Goal: Task Accomplishment & Management: Use online tool/utility

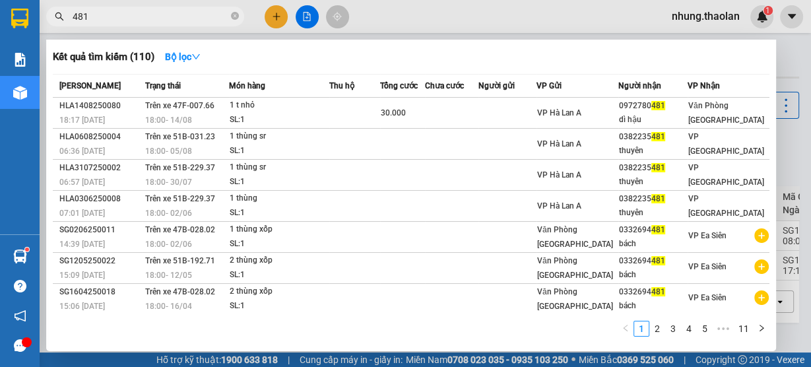
click at [62, 20] on div "481" at bounding box center [128, 17] width 257 height 20
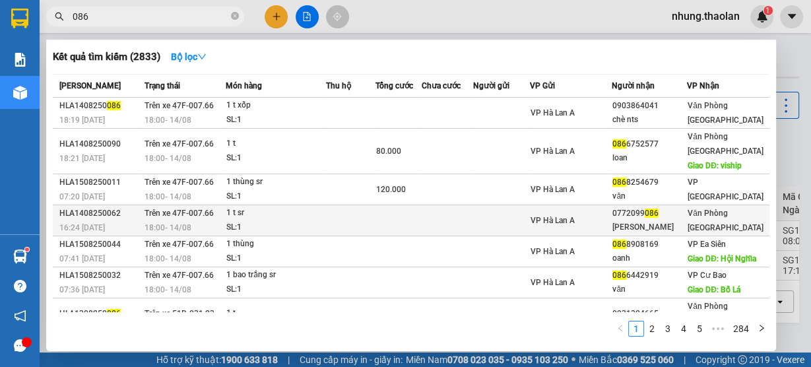
type input "086"
click at [473, 229] on td at bounding box center [446, 220] width 51 height 31
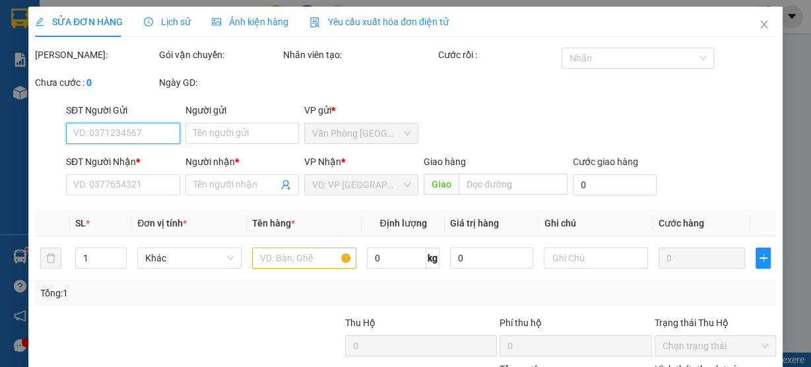
type input "0772099086"
type input "[PERSON_NAME]"
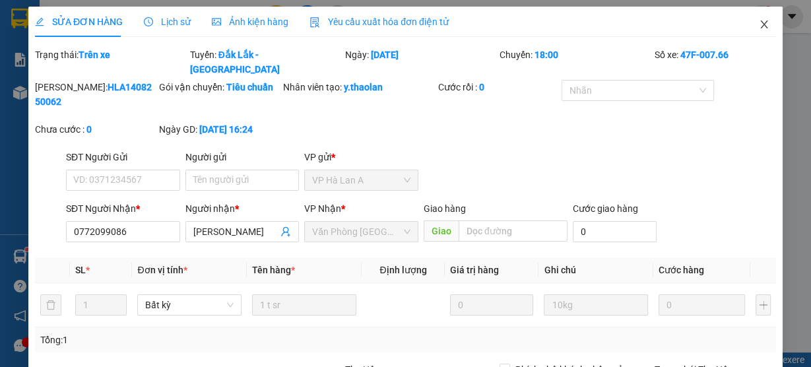
click at [760, 26] on icon "close" at bounding box center [763, 24] width 11 height 11
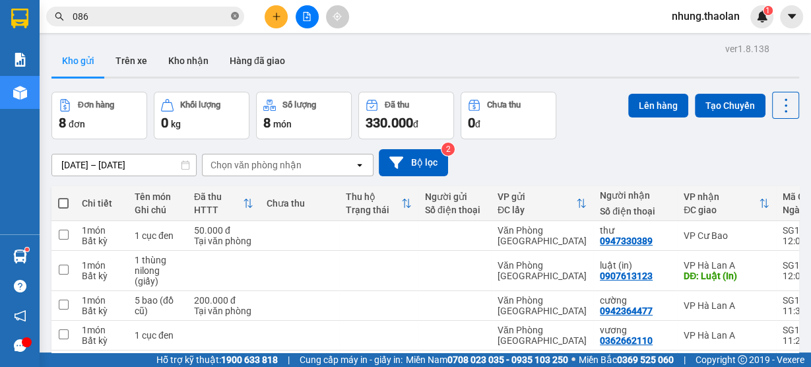
click at [234, 15] on icon "close-circle" at bounding box center [235, 16] width 8 height 8
click at [272, 17] on icon "plus" at bounding box center [276, 16] width 9 height 9
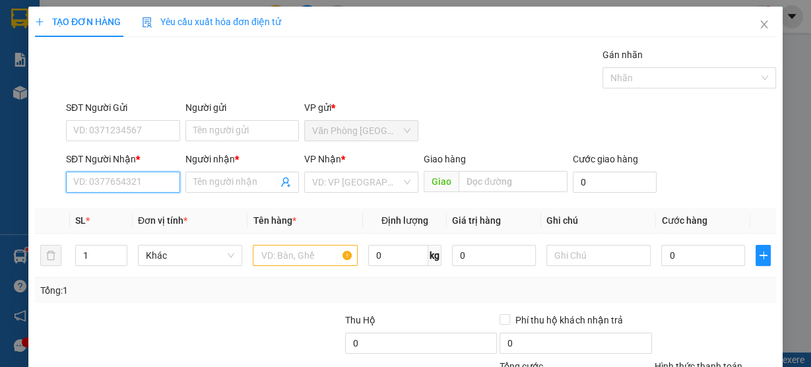
click at [135, 180] on input "SĐT Người Nhận *" at bounding box center [123, 181] width 114 height 21
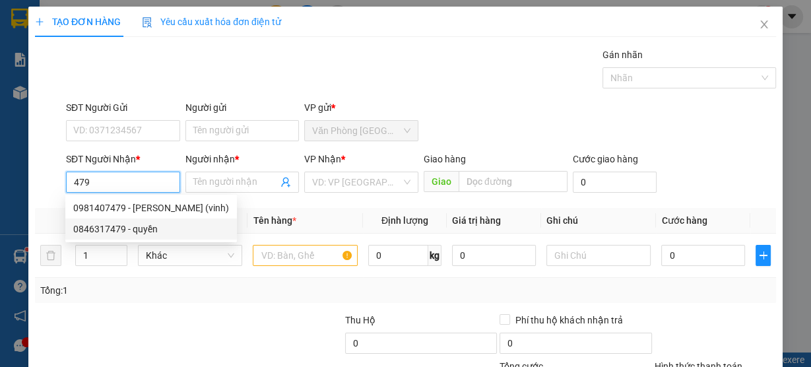
click at [168, 212] on div "0981407479 - [PERSON_NAME] (vinh)" at bounding box center [151, 208] width 156 height 15
type input "0981407479"
type input "[PERSON_NAME] (vinh)"
type input "Buôn Hồ"
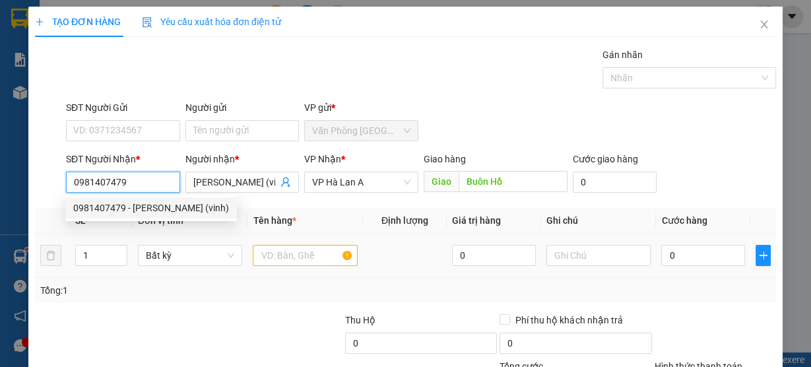
type input "0981407479"
click at [327, 261] on input "text" at bounding box center [305, 255] width 105 height 21
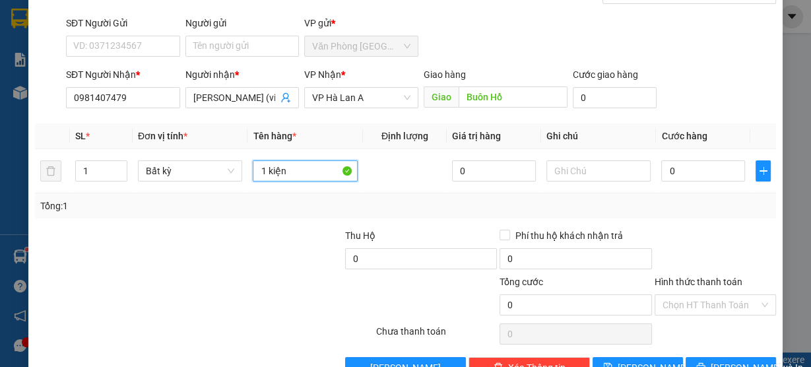
scroll to position [119, 0]
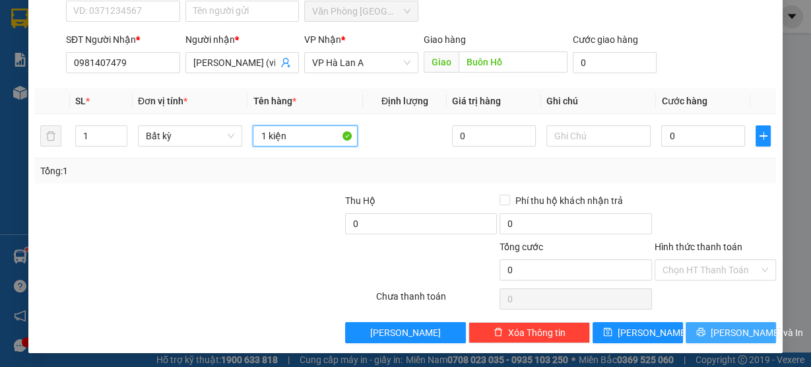
type input "1 kiện"
click at [733, 322] on button "[PERSON_NAME] và In" at bounding box center [730, 332] width 90 height 21
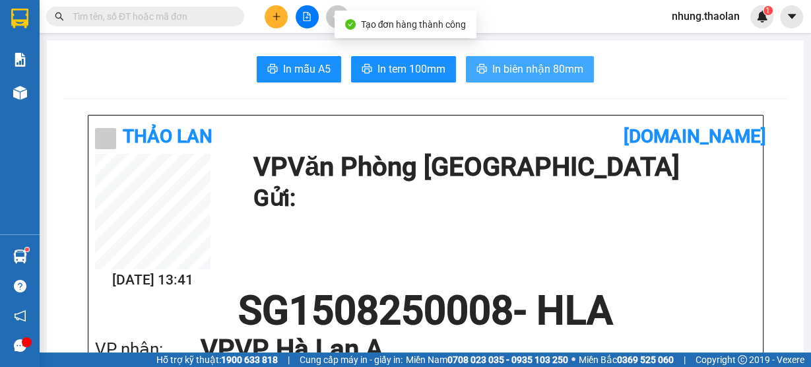
click at [501, 61] on span "In biên nhận 80mm" at bounding box center [537, 69] width 91 height 16
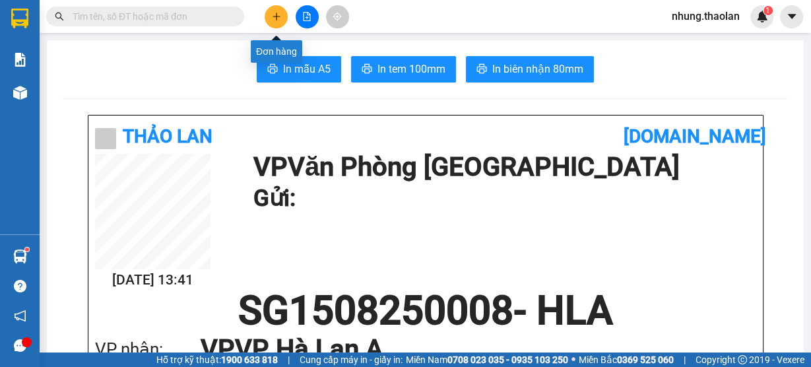
click at [278, 19] on icon "plus" at bounding box center [276, 16] width 9 height 9
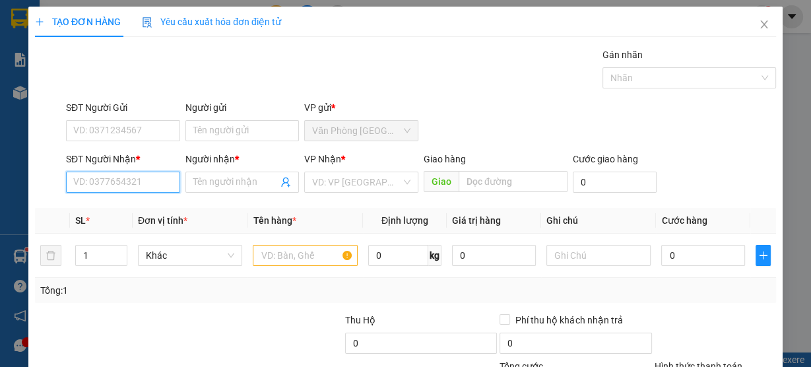
click at [154, 188] on input "SĐT Người Nhận *" at bounding box center [123, 181] width 114 height 21
click at [140, 210] on div "0901358198 - phương" at bounding box center [121, 208] width 97 height 15
type input "0901358198"
type input "phương"
type input "0901358198"
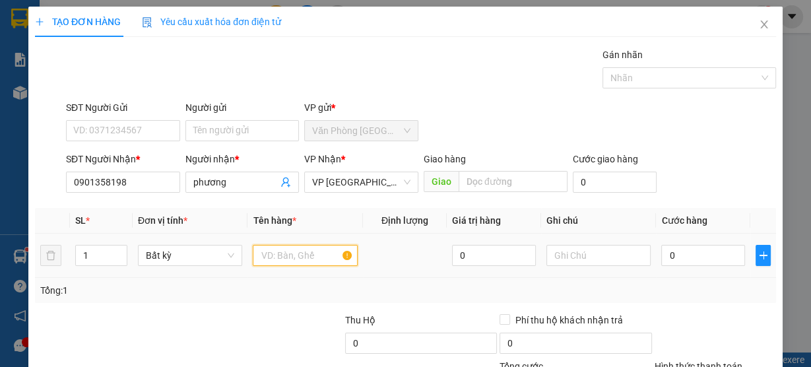
click at [283, 260] on input "text" at bounding box center [305, 255] width 105 height 21
drag, startPoint x: 278, startPoint y: 261, endPoint x: 162, endPoint y: 307, distance: 125.3
click at [294, 264] on div at bounding box center [305, 255] width 105 height 26
click at [297, 259] on input "text" at bounding box center [305, 255] width 105 height 21
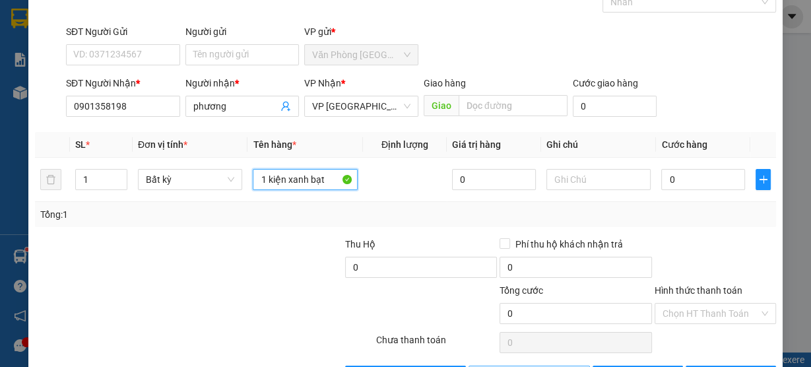
scroll to position [119, 0]
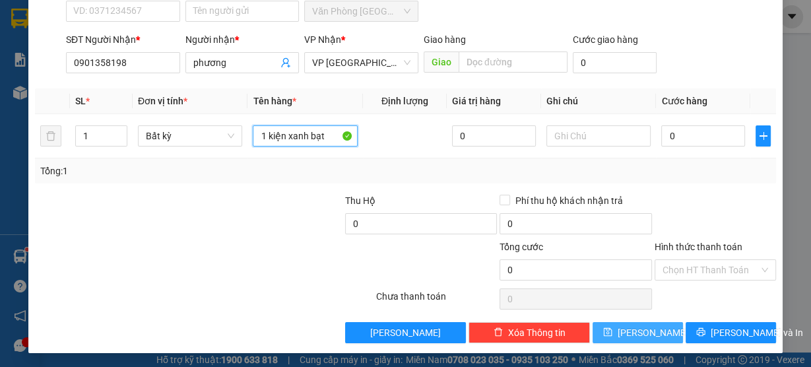
type input "1 kiện xanh bạt"
click at [661, 331] on button "[PERSON_NAME]" at bounding box center [637, 332] width 90 height 21
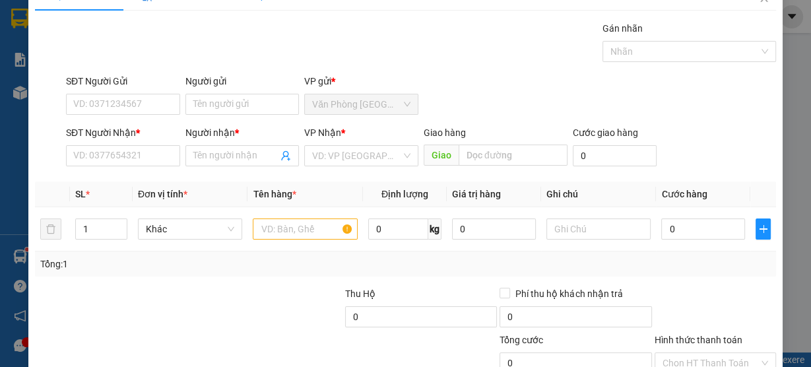
scroll to position [0, 0]
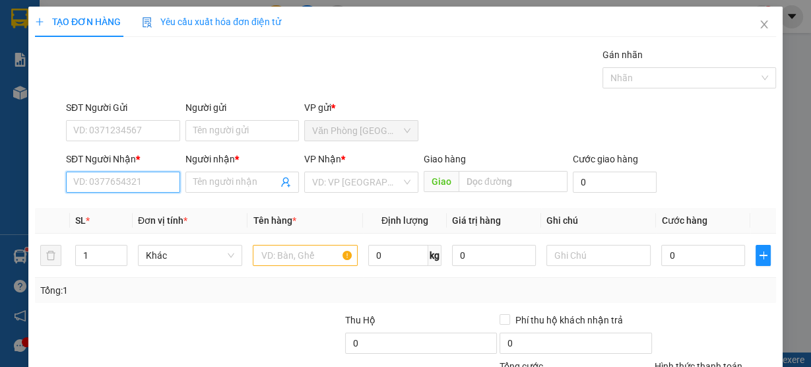
click at [136, 179] on input "SĐT Người Nhận *" at bounding box center [123, 181] width 114 height 21
click at [145, 210] on div "0962551499 - giang" at bounding box center [121, 208] width 97 height 15
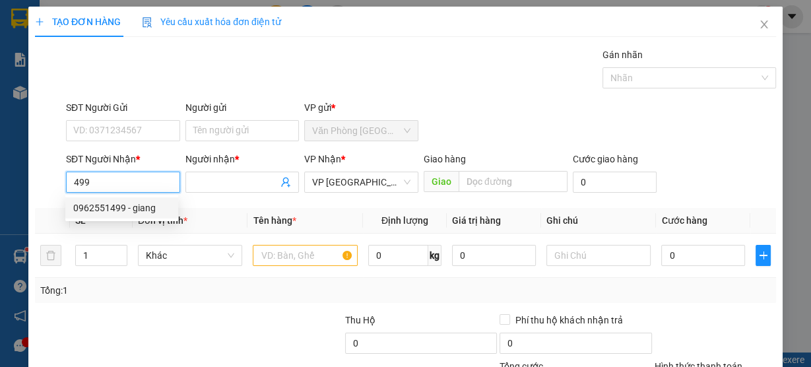
type input "0962551499"
type input "giang"
type input "0962551499"
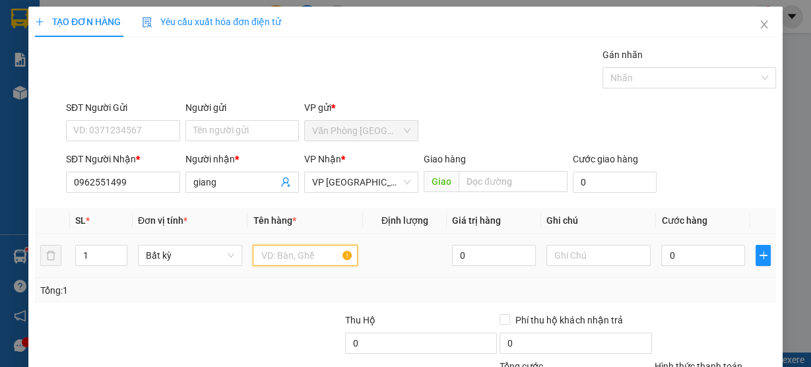
click at [268, 249] on input "text" at bounding box center [305, 255] width 105 height 21
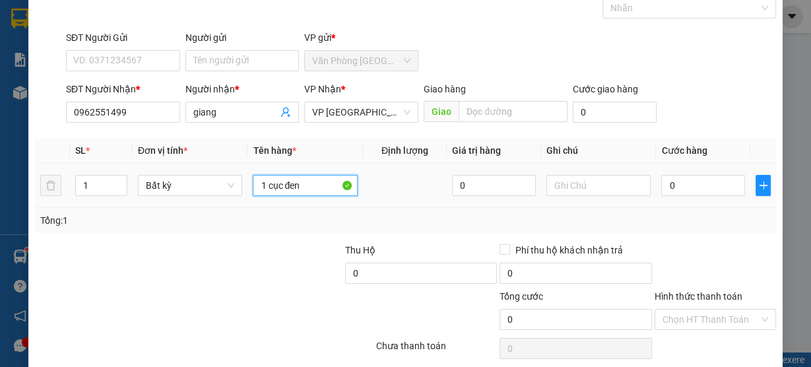
scroll to position [119, 0]
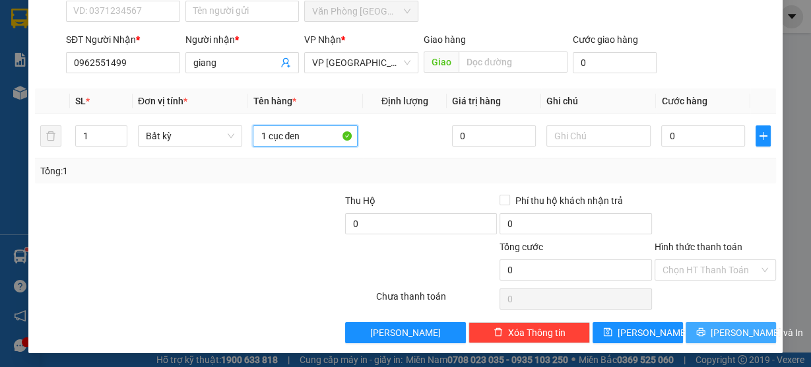
type input "1 cục đen"
click at [717, 331] on span "[PERSON_NAME] và In" at bounding box center [756, 332] width 92 height 15
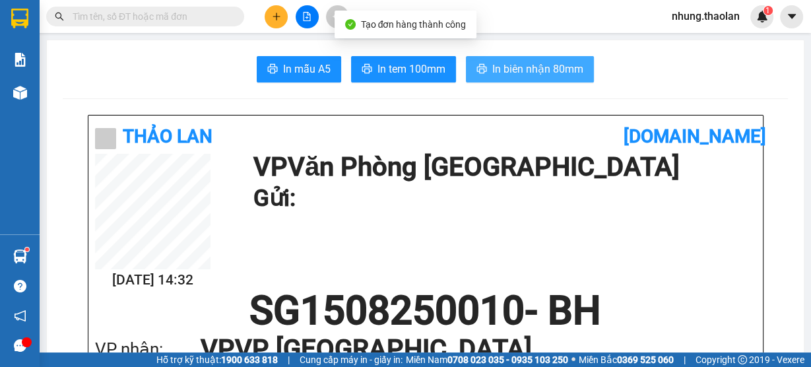
click at [520, 72] on span "In biên nhận 80mm" at bounding box center [537, 69] width 91 height 16
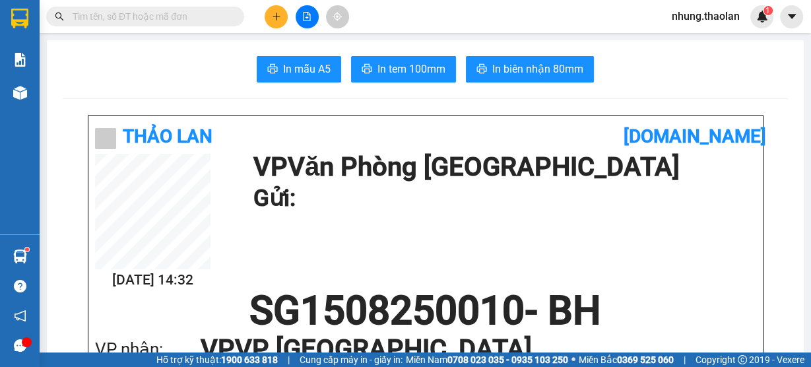
click at [131, 22] on input "text" at bounding box center [151, 16] width 156 height 15
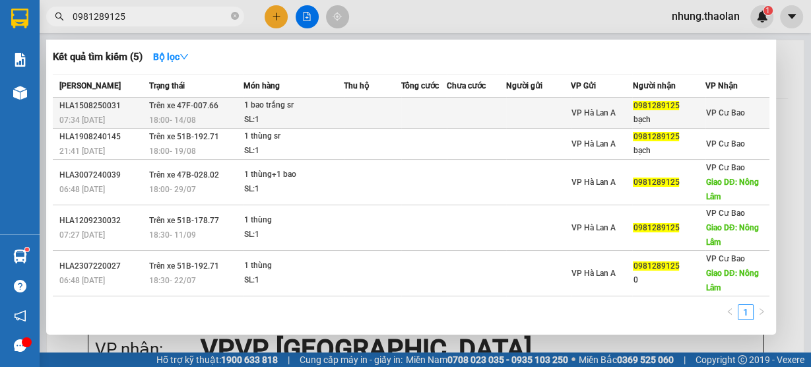
type input "0981289125"
click at [443, 117] on td at bounding box center [424, 113] width 46 height 31
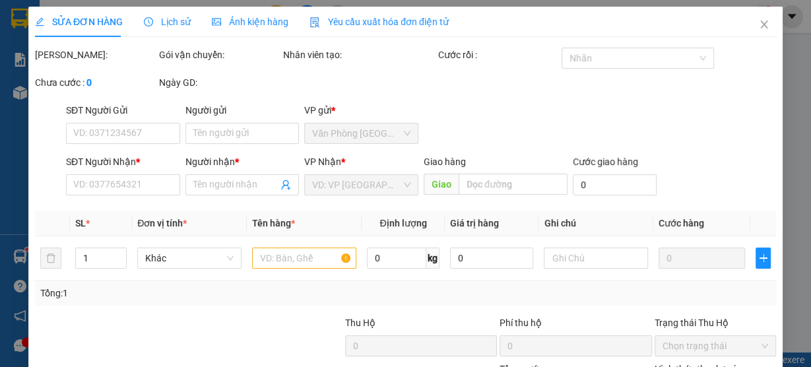
type input "0981289125"
type input "bạch"
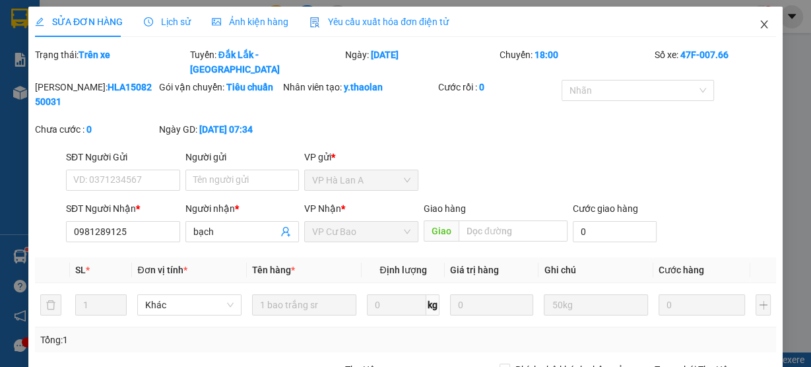
click at [755, 30] on span "Close" at bounding box center [763, 25] width 37 height 37
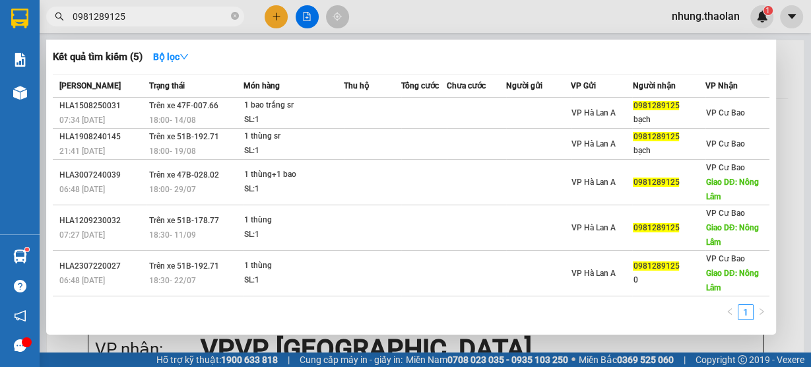
drag, startPoint x: 133, startPoint y: 18, endPoint x: 50, endPoint y: 28, distance: 83.6
click at [50, 28] on div "Kết quả tìm kiếm ( 5 ) Bộ lọc Mã ĐH Trạng thái Món hàng Thu hộ Tổng cước Chưa c…" at bounding box center [128, 16] width 257 height 23
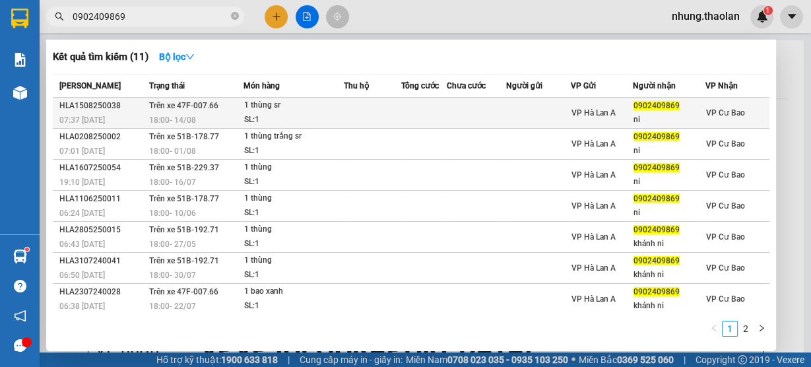
type input "0902409869"
click at [364, 111] on td at bounding box center [372, 113] width 57 height 31
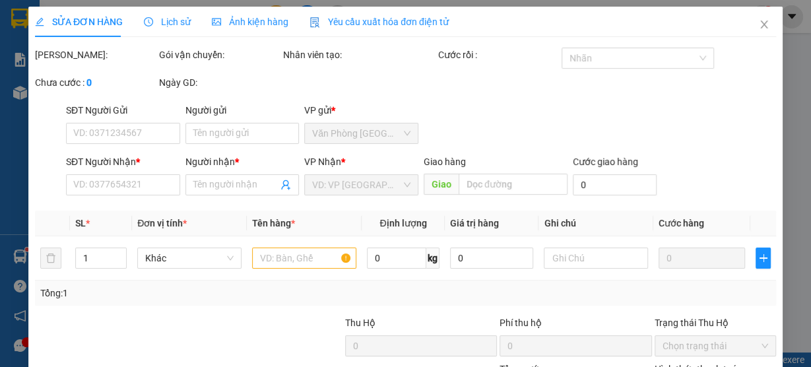
type input "0902409869"
type input "ni"
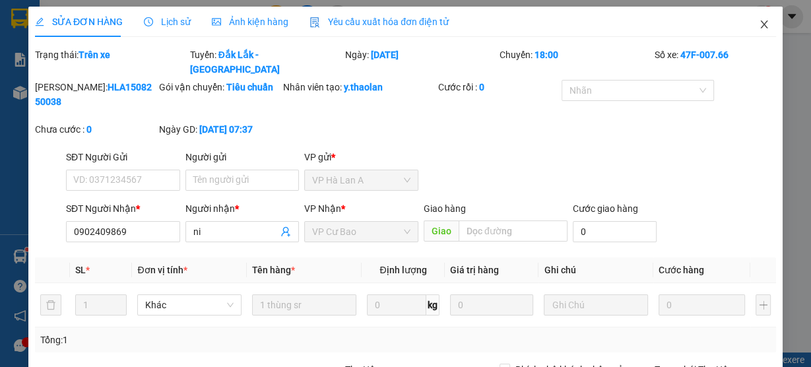
click at [758, 26] on icon "close" at bounding box center [763, 24] width 11 height 11
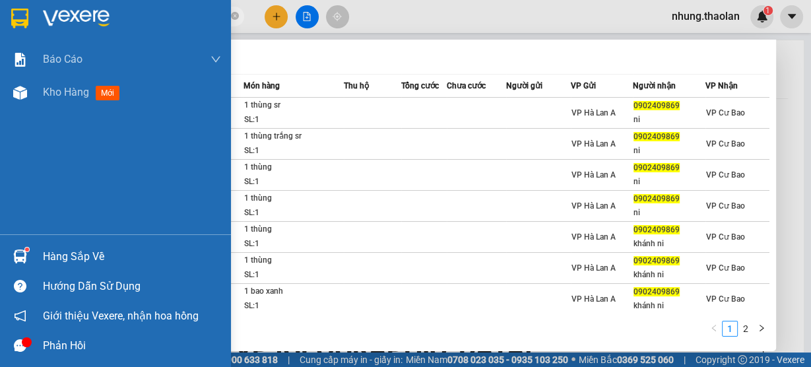
drag, startPoint x: 92, startPoint y: 15, endPoint x: 0, endPoint y: 18, distance: 92.4
click at [0, 18] on section "Kết quả tìm kiếm ( 11 ) Bộ lọc Mã ĐH Trạng thái Món hàng Thu hộ Tổng cước Chưa …" at bounding box center [405, 183] width 811 height 367
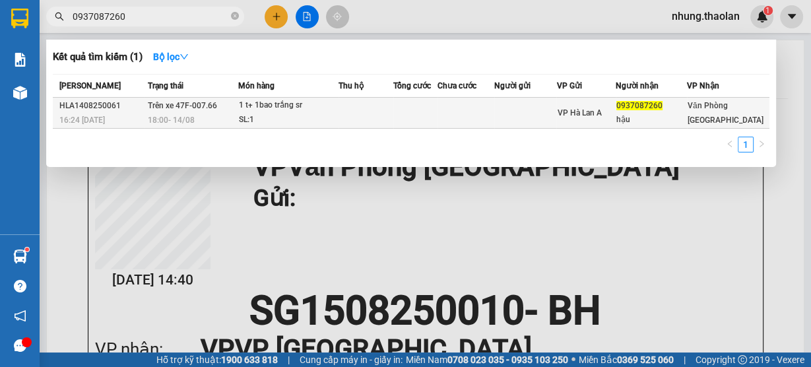
type input "0937087260"
click at [374, 111] on td at bounding box center [365, 113] width 55 height 31
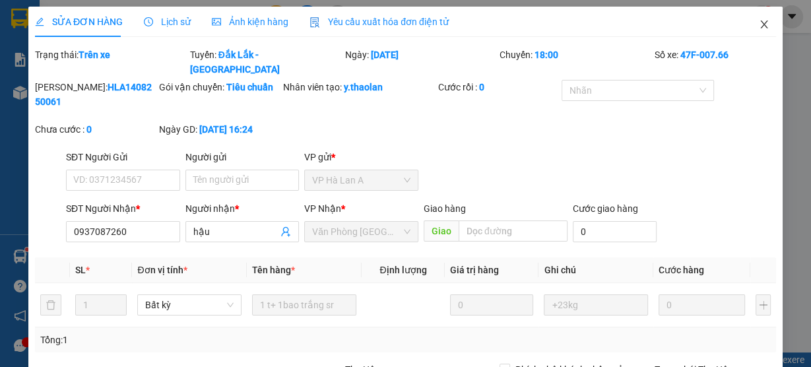
click at [760, 28] on icon "close" at bounding box center [763, 24] width 11 height 11
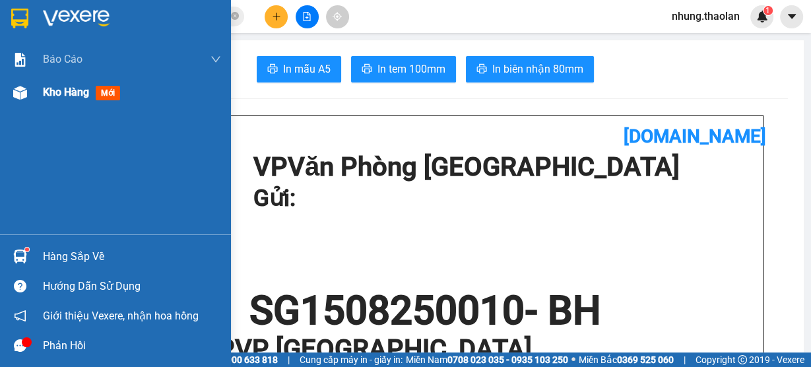
click at [65, 90] on span "Kho hàng" at bounding box center [66, 92] width 46 height 13
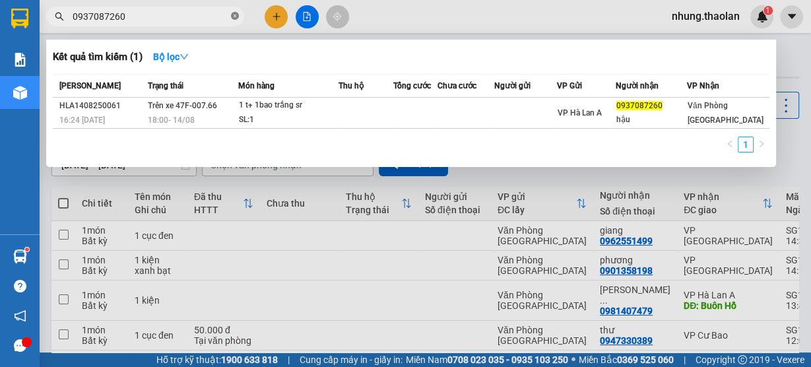
click at [234, 15] on icon "close-circle" at bounding box center [235, 16] width 8 height 8
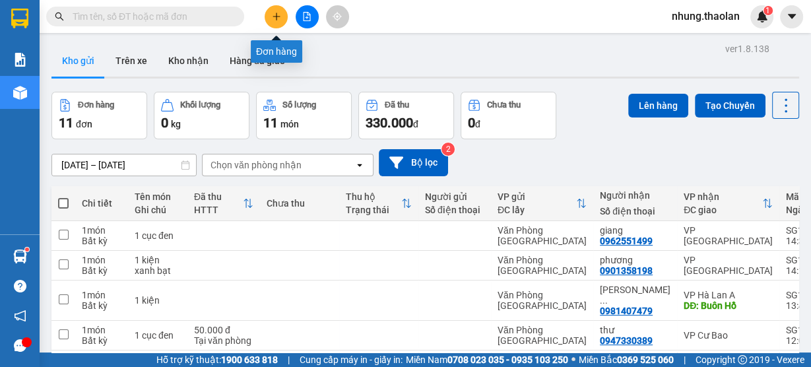
click at [279, 16] on icon "plus" at bounding box center [276, 16] width 9 height 9
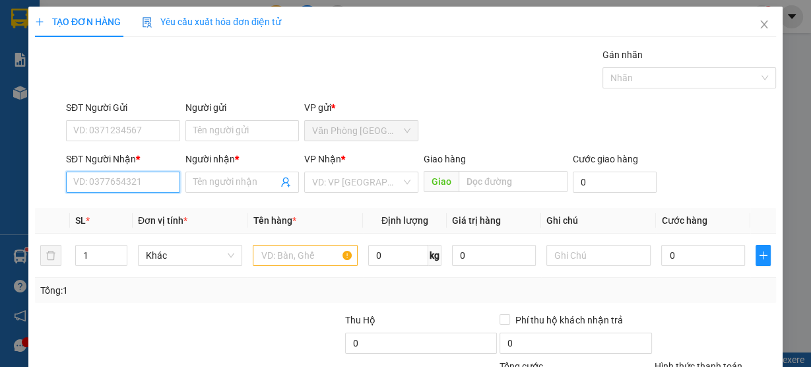
click at [154, 179] on input "SĐT Người Nhận *" at bounding box center [123, 181] width 114 height 21
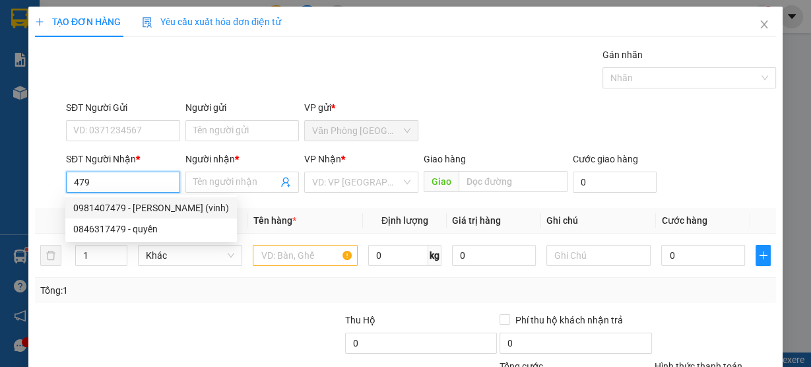
click at [150, 207] on div "0981407479 - [PERSON_NAME] (vinh)" at bounding box center [151, 208] width 156 height 15
type input "0981407479"
type input "[PERSON_NAME] (vinh)"
type input "Buôn Hồ"
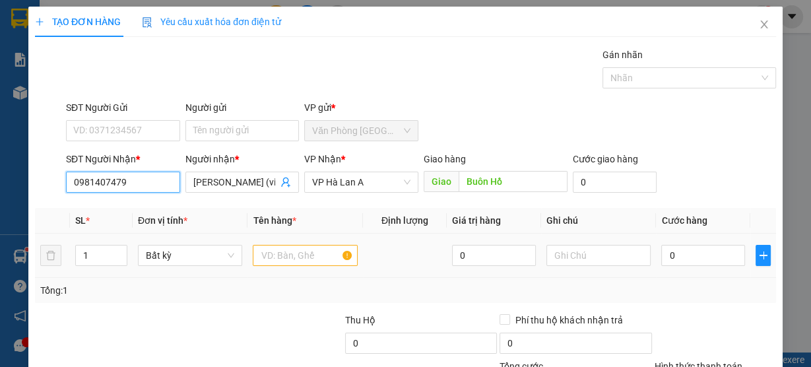
type input "0981407479"
click at [302, 249] on input "text" at bounding box center [305, 255] width 105 height 21
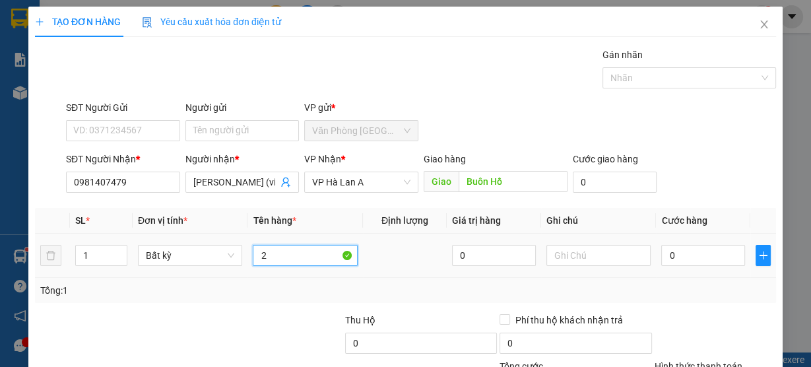
type input "2"
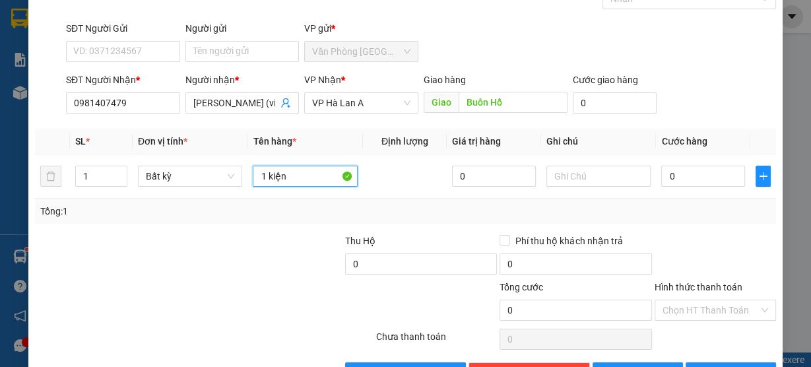
scroll to position [119, 0]
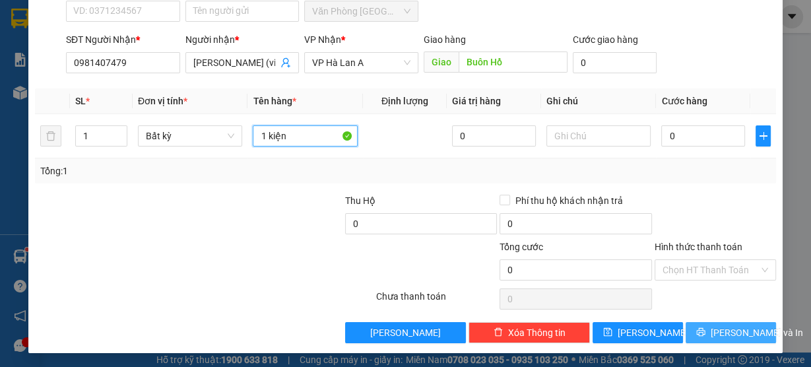
type input "1 kiện"
click at [721, 322] on button "[PERSON_NAME] và In" at bounding box center [730, 332] width 90 height 21
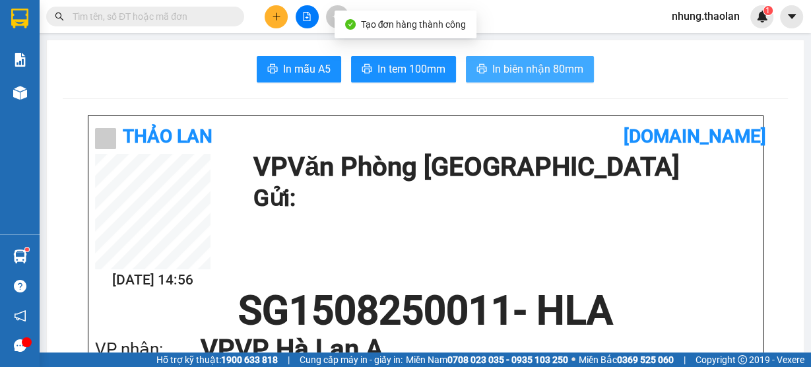
click at [555, 66] on span "In biên nhận 80mm" at bounding box center [537, 69] width 91 height 16
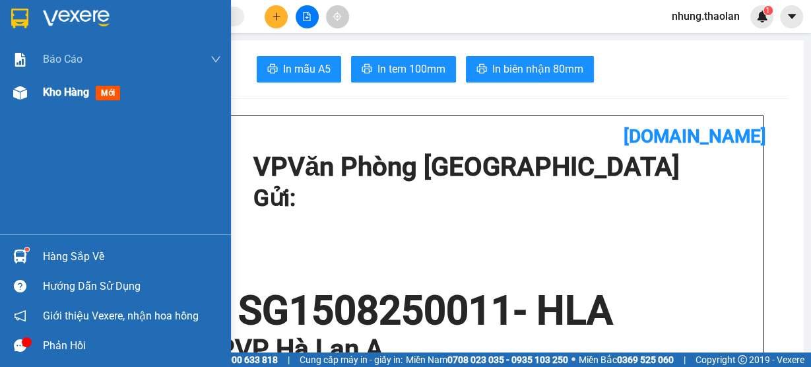
click at [59, 90] on span "Kho hàng" at bounding box center [66, 92] width 46 height 13
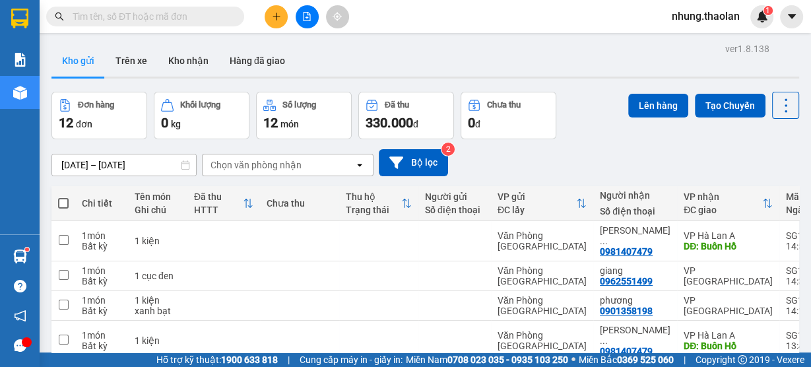
click at [169, 22] on input "text" at bounding box center [151, 16] width 156 height 15
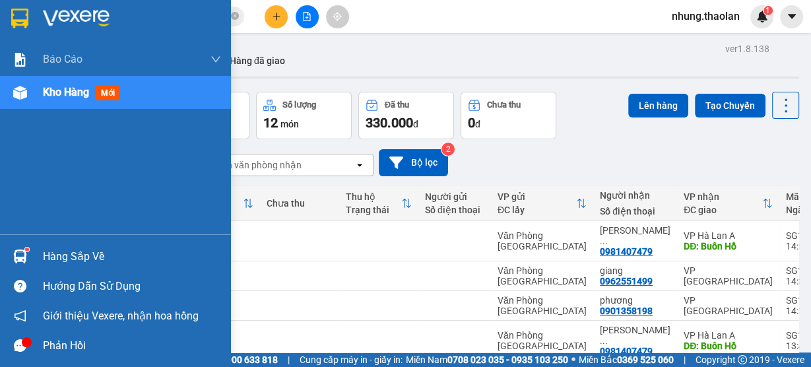
drag, startPoint x: 109, startPoint y: 20, endPoint x: 20, endPoint y: 25, distance: 88.5
click at [20, 25] on section "Kết quả tìm kiếm ( 1 ) Bộ lọc Mã ĐH Trạng thái Món hàng Thu hộ Tổng cước Chưa c…" at bounding box center [405, 183] width 811 height 367
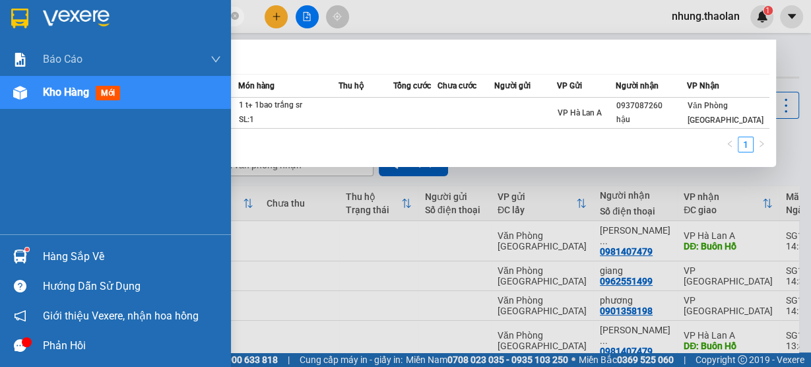
type input "042"
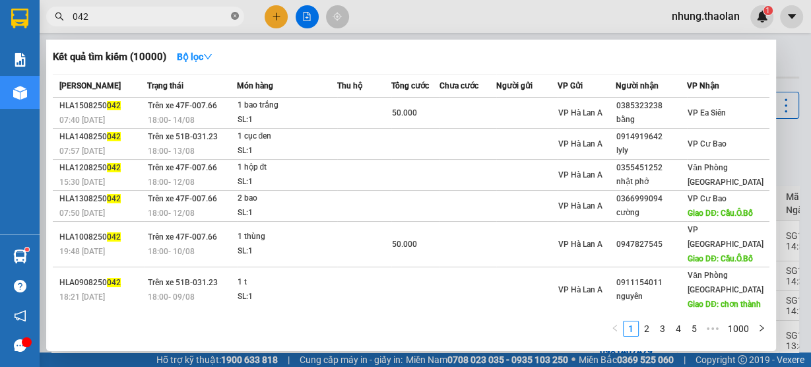
click at [237, 17] on icon "close-circle" at bounding box center [235, 16] width 8 height 8
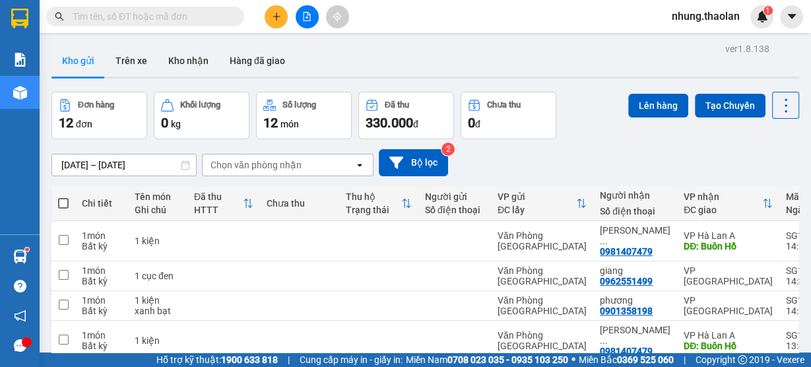
click at [204, 20] on input "text" at bounding box center [151, 16] width 156 height 15
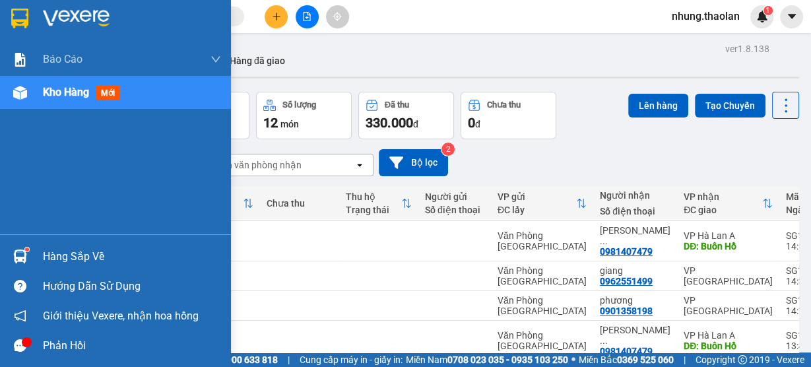
click at [71, 97] on span "Kho hàng" at bounding box center [66, 92] width 46 height 13
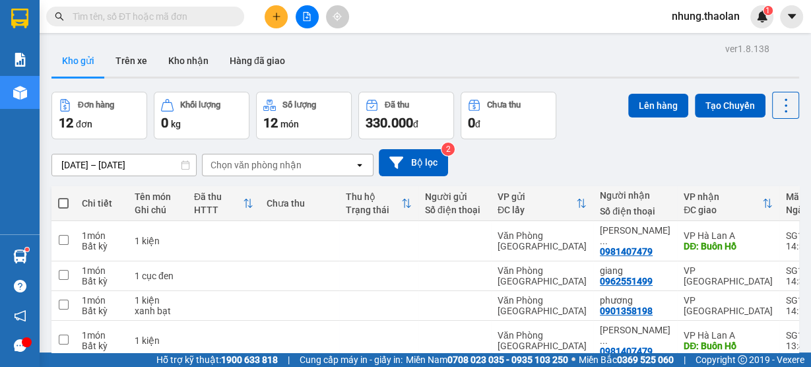
click at [174, 17] on input "text" at bounding box center [151, 16] width 156 height 15
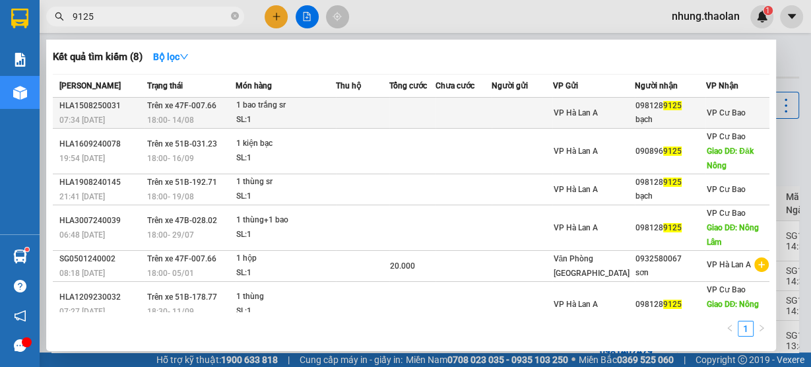
type input "9125"
click at [501, 109] on td at bounding box center [521, 113] width 61 height 31
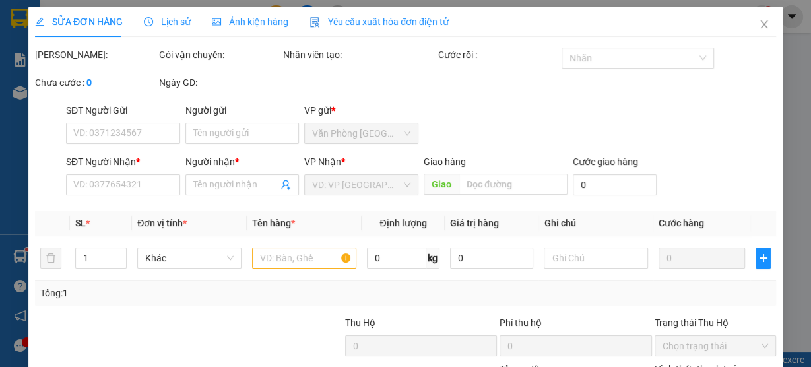
type input "0981289125"
type input "bạch"
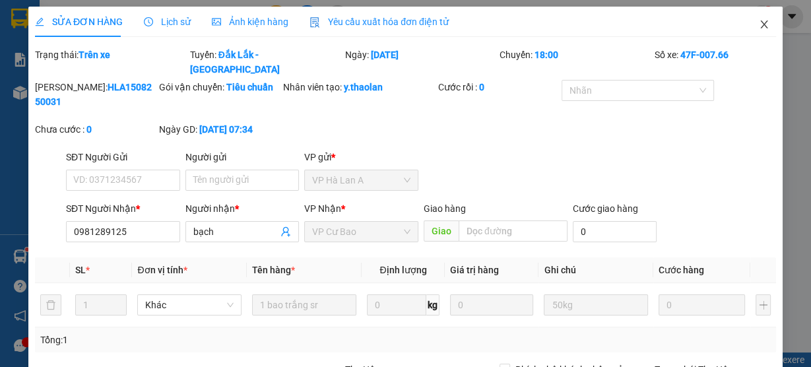
click at [758, 26] on icon "close" at bounding box center [763, 24] width 11 height 11
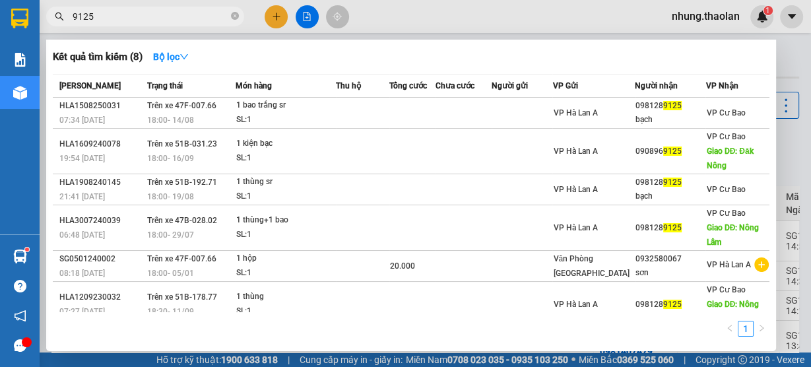
click at [184, 22] on input "9125" at bounding box center [151, 16] width 156 height 15
click at [235, 17] on icon "close-circle" at bounding box center [235, 16] width 8 height 8
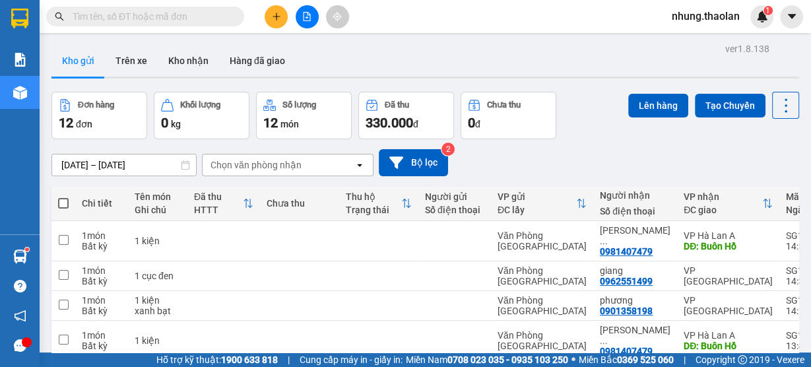
click at [157, 20] on input "text" at bounding box center [151, 16] width 156 height 15
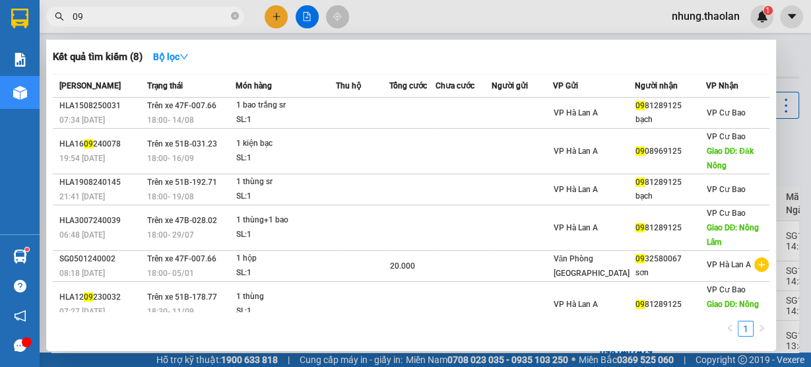
type input "0"
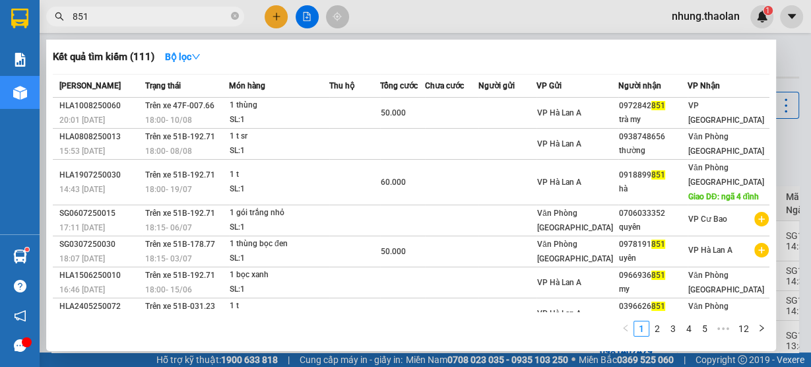
type input "851"
drag, startPoint x: 279, startPoint y: 16, endPoint x: 280, endPoint y: 25, distance: 8.6
click at [279, 18] on div at bounding box center [405, 183] width 811 height 367
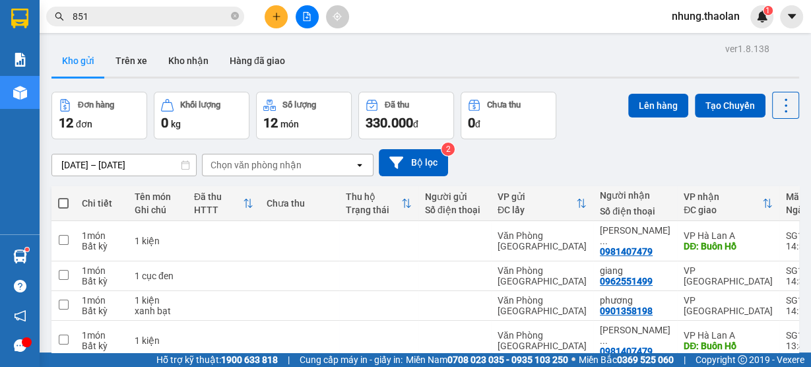
click at [277, 15] on icon "plus" at bounding box center [276, 16] width 9 height 9
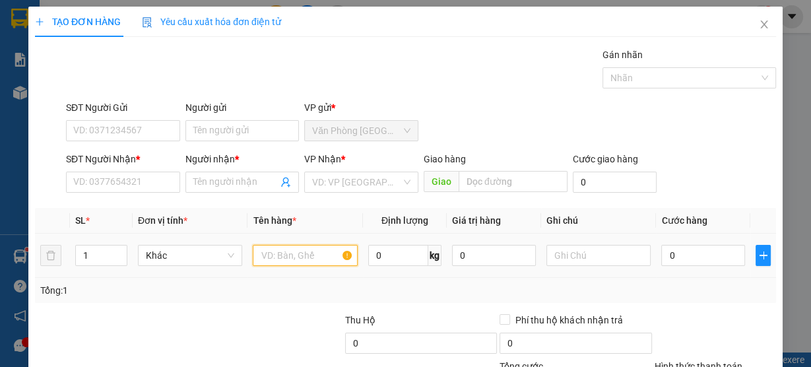
click at [311, 248] on input "text" at bounding box center [305, 255] width 105 height 21
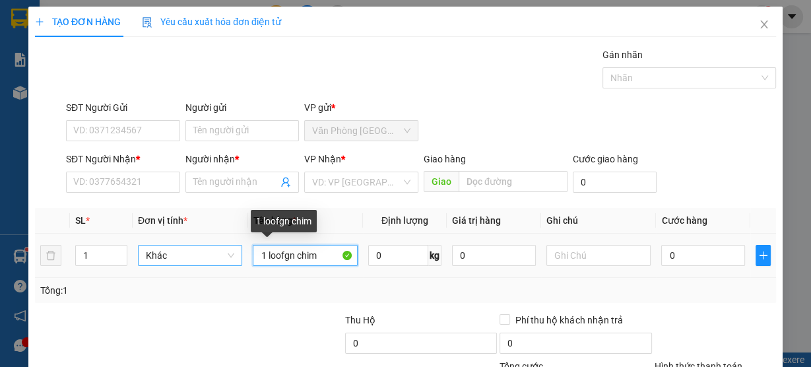
drag, startPoint x: 292, startPoint y: 253, endPoint x: 214, endPoint y: 255, distance: 77.2
click at [214, 255] on tr "1 Khác 1 loofgn chim 0 kg 0 0" at bounding box center [405, 255] width 741 height 44
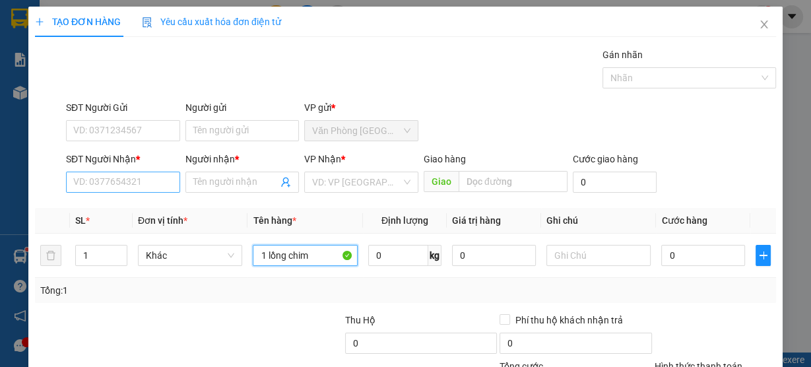
type input "1 lồng chim"
click at [127, 179] on input "SĐT Người Nhận *" at bounding box center [123, 181] width 114 height 21
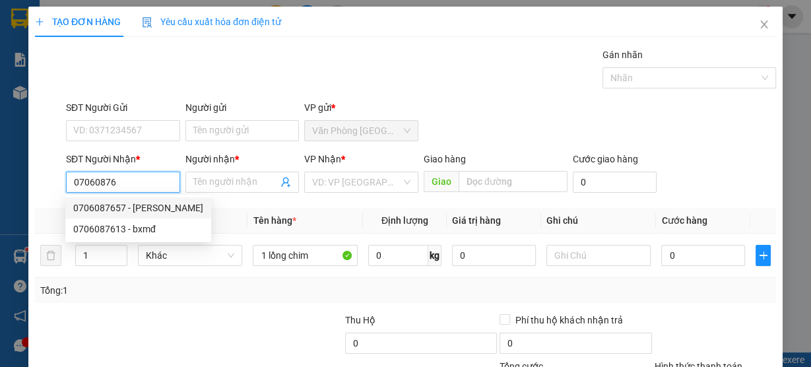
click at [131, 204] on div "0706087657 - [PERSON_NAME]" at bounding box center [138, 208] width 130 height 15
type input "0706087657"
type input "vũ"
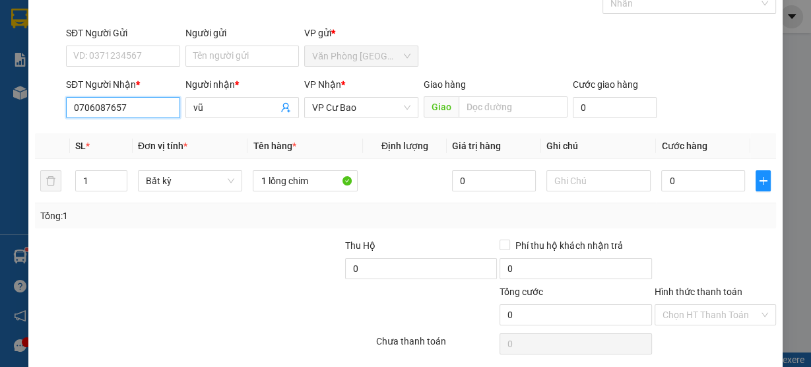
scroll to position [119, 0]
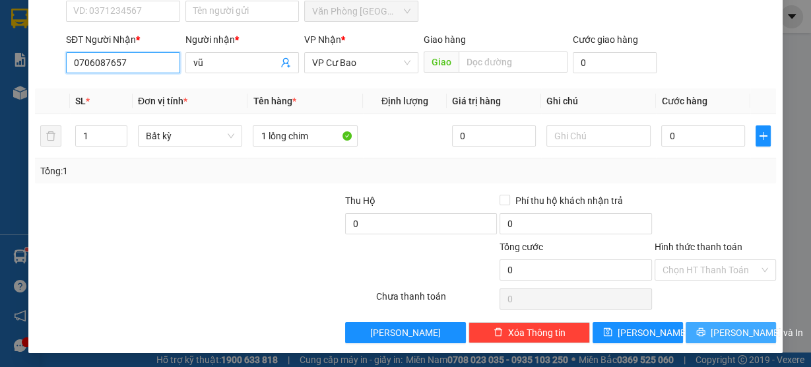
type input "0706087657"
click at [742, 330] on span "[PERSON_NAME] và In" at bounding box center [756, 332] width 92 height 15
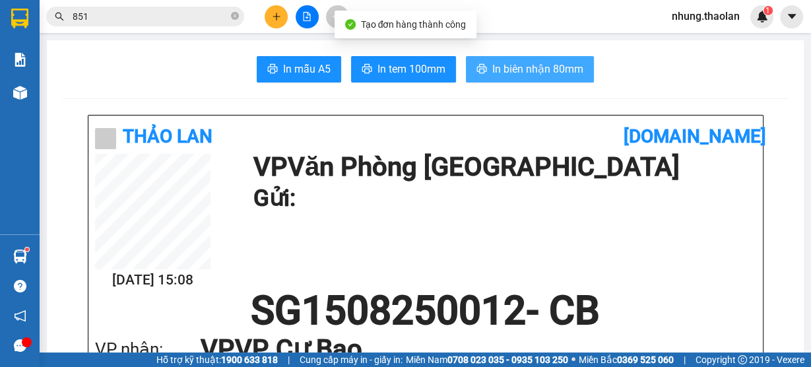
click at [548, 69] on span "In biên nhận 80mm" at bounding box center [537, 69] width 91 height 16
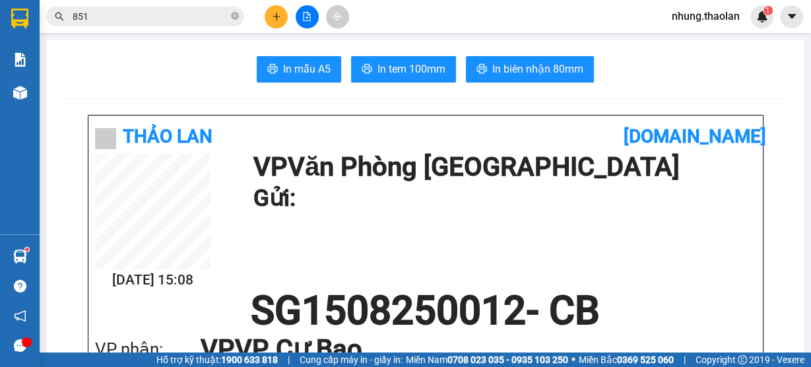
click at [130, 22] on input "851" at bounding box center [151, 16] width 156 height 15
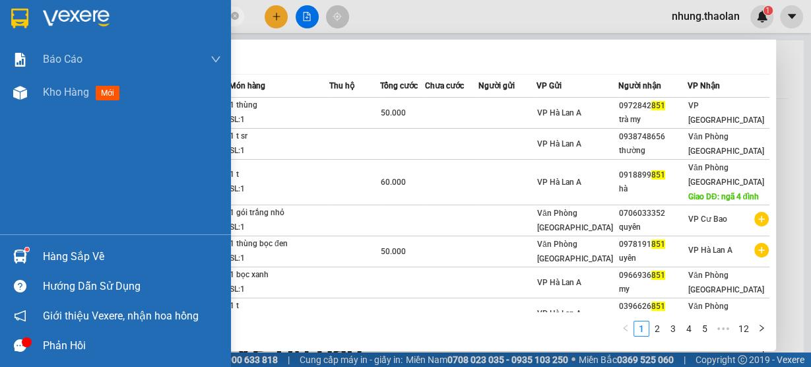
drag, startPoint x: 127, startPoint y: 20, endPoint x: 30, endPoint y: 29, distance: 97.3
click at [30, 29] on section "Kết quả tìm kiếm ( 111 ) Bộ lọc Mã ĐH Trạng thái Món hàng Thu hộ Tổng cước Chưa…" at bounding box center [405, 183] width 811 height 367
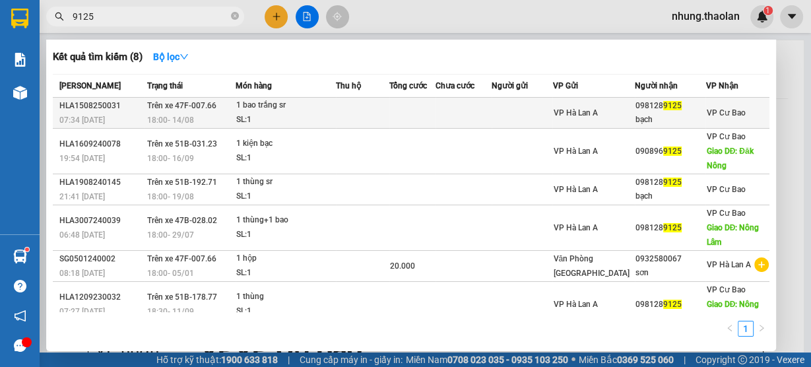
type input "9125"
click at [404, 123] on td at bounding box center [412, 113] width 46 height 31
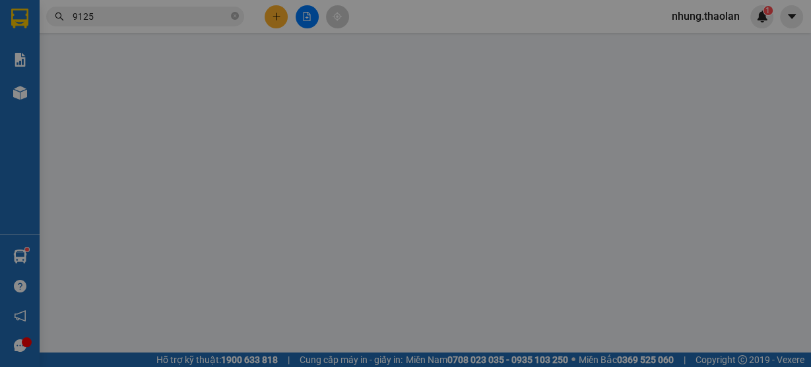
type input "0981289125"
type input "bạch"
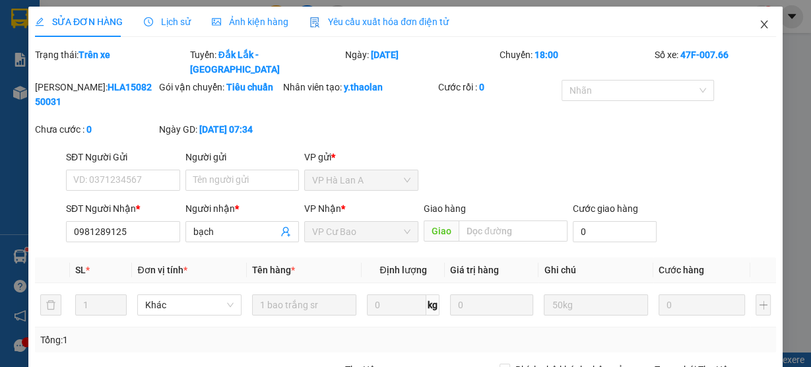
click at [758, 22] on icon "close" at bounding box center [763, 24] width 11 height 11
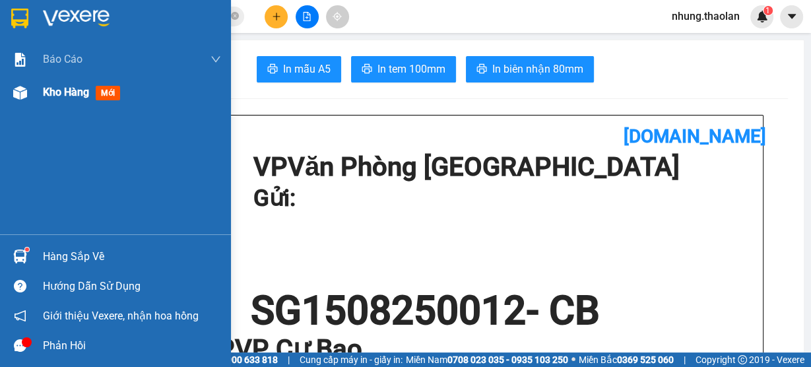
click at [74, 96] on span "Kho hàng" at bounding box center [66, 92] width 46 height 13
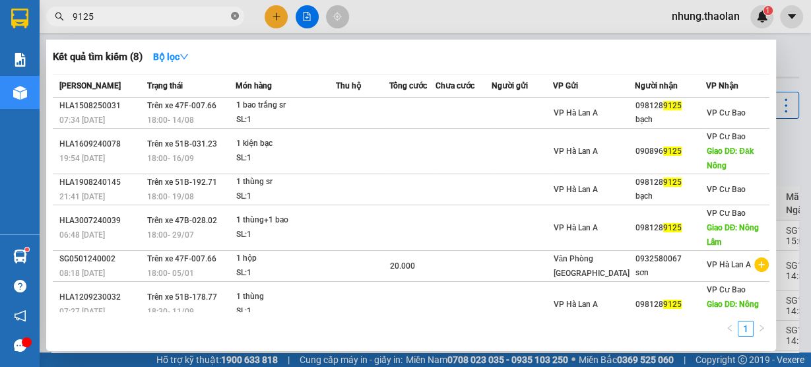
click at [232, 20] on icon "close-circle" at bounding box center [235, 16] width 8 height 8
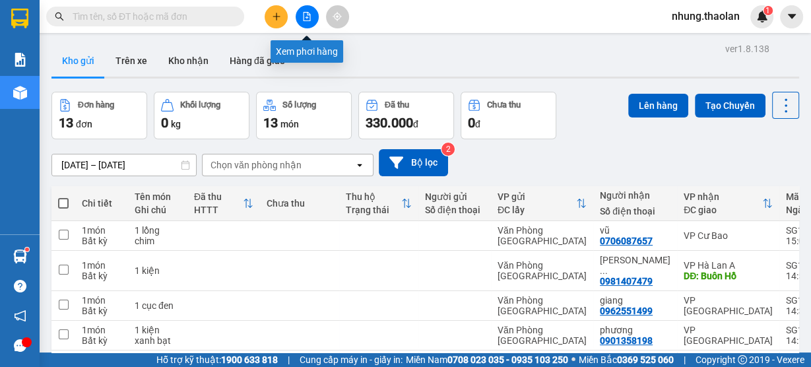
click at [280, 17] on icon "plus" at bounding box center [276, 16] width 9 height 9
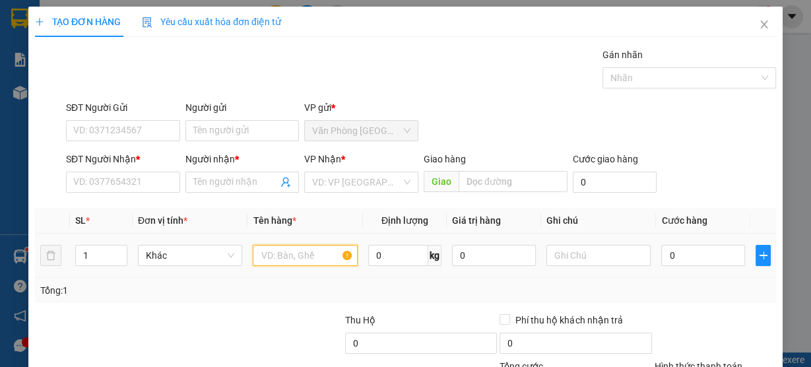
click at [285, 250] on input "text" at bounding box center [305, 255] width 105 height 21
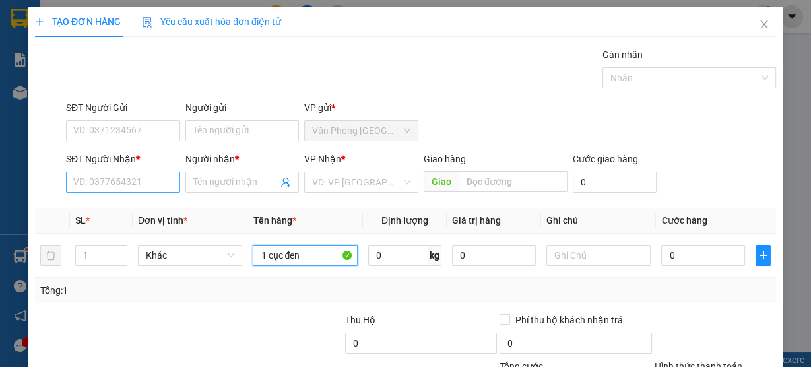
type input "1 cục đen"
click at [104, 179] on input "SĐT Người Nhận *" at bounding box center [123, 181] width 114 height 21
type input "0"
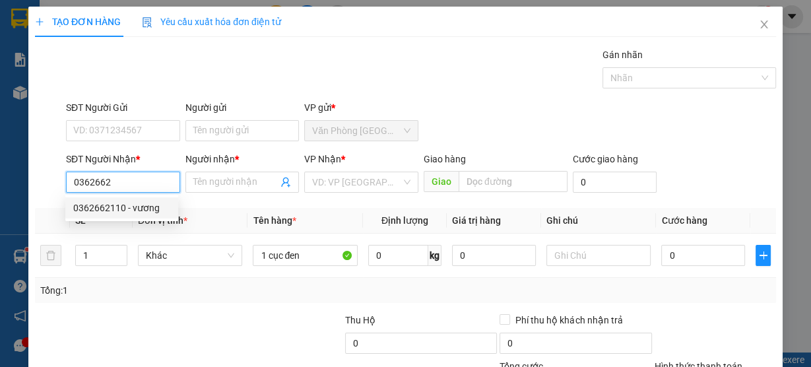
click at [158, 208] on div "0362662110 - vương" at bounding box center [121, 208] width 97 height 15
type input "0362662110"
type input "vương"
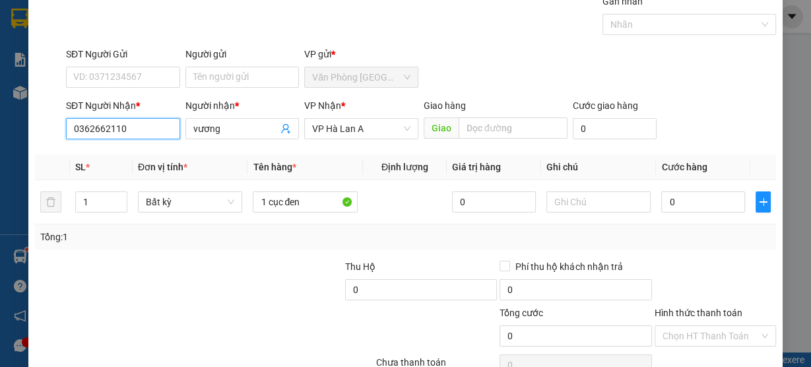
scroll to position [119, 0]
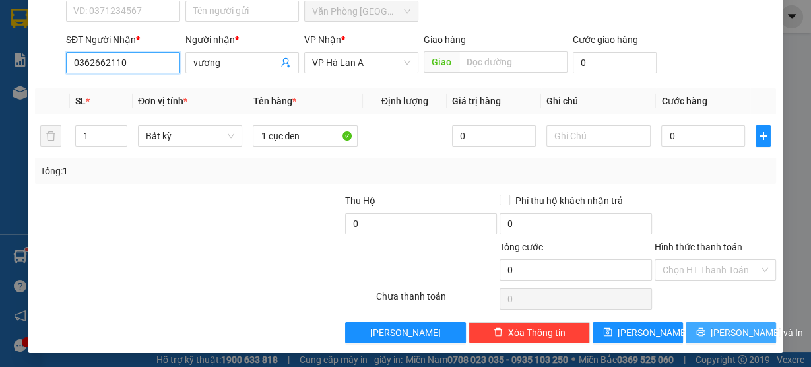
type input "0362662110"
drag, startPoint x: 737, startPoint y: 326, endPoint x: 743, endPoint y: 315, distance: 12.4
click at [737, 325] on span "[PERSON_NAME] và In" at bounding box center [756, 332] width 92 height 15
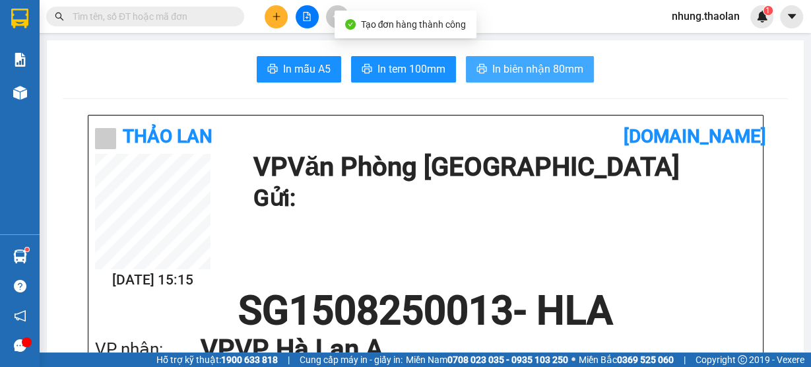
click at [553, 69] on span "In biên nhận 80mm" at bounding box center [537, 69] width 91 height 16
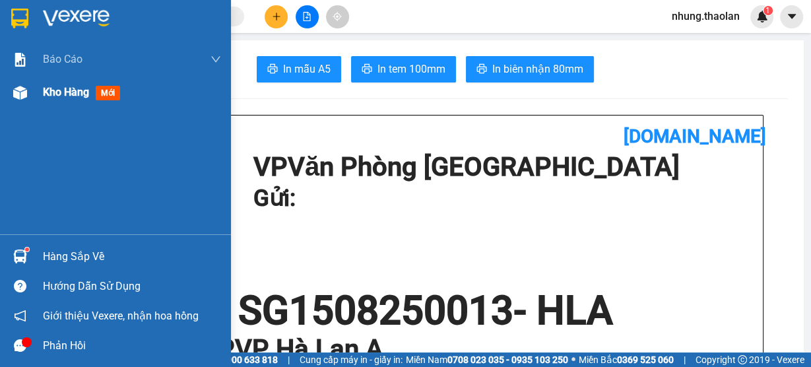
drag, startPoint x: 54, startPoint y: 84, endPoint x: 91, endPoint y: 100, distance: 40.2
click at [55, 84] on div "Kho hàng mới" at bounding box center [84, 92] width 82 height 16
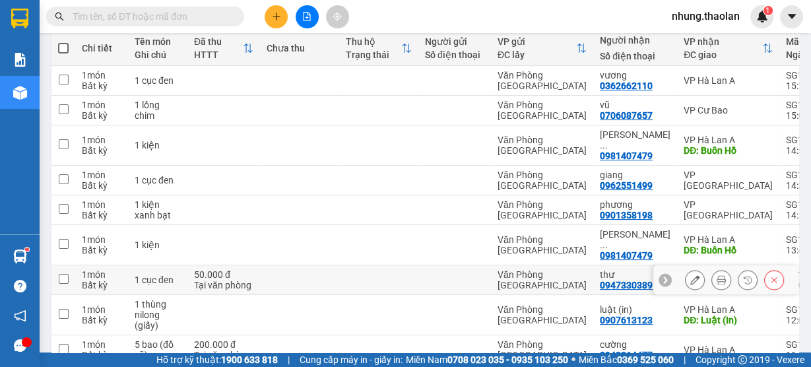
scroll to position [236, 0]
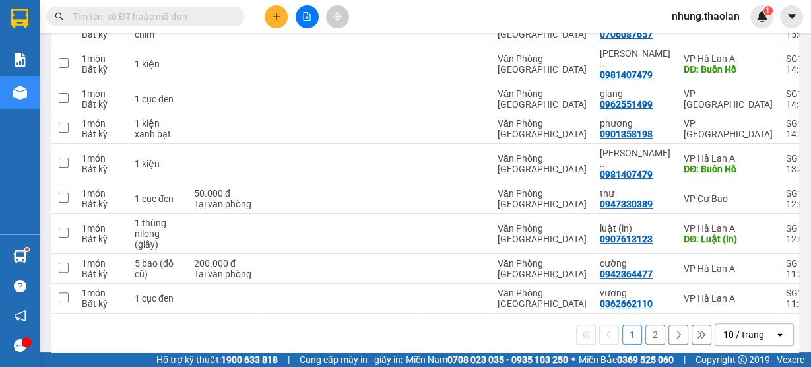
click at [742, 328] on div "10 / trang" at bounding box center [743, 334] width 41 height 13
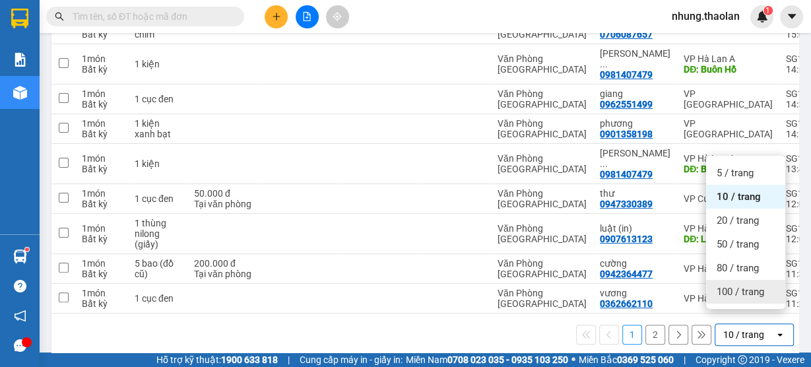
click at [739, 297] on div "100 / trang" at bounding box center [745, 292] width 79 height 24
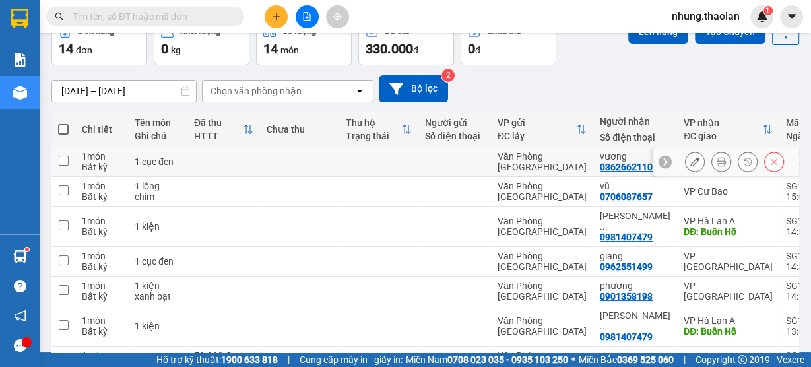
scroll to position [0, 0]
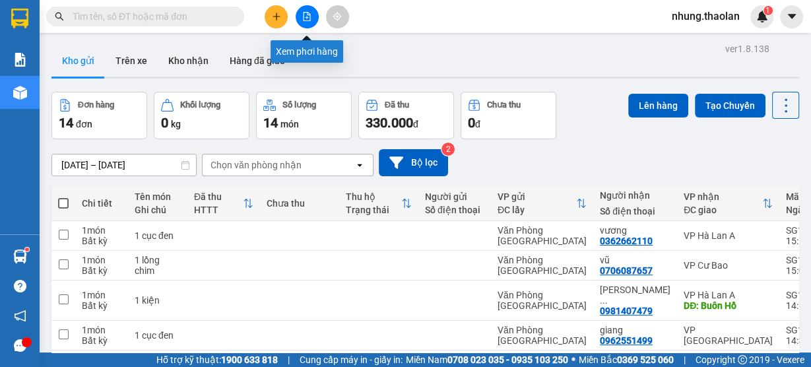
click at [307, 16] on icon "file-add" at bounding box center [306, 16] width 9 height 9
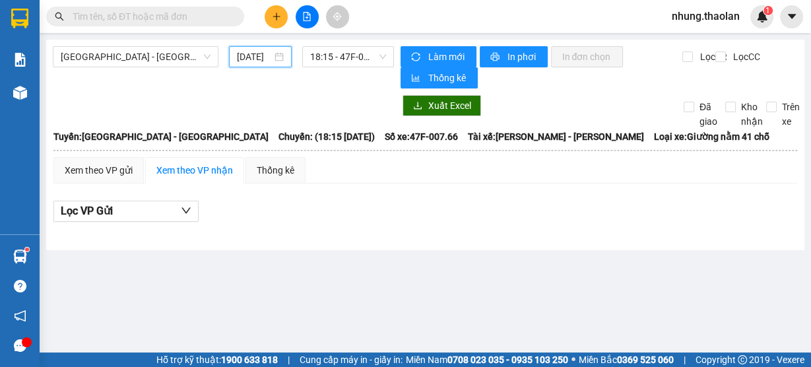
click at [262, 58] on input "[DATE]" at bounding box center [254, 56] width 35 height 15
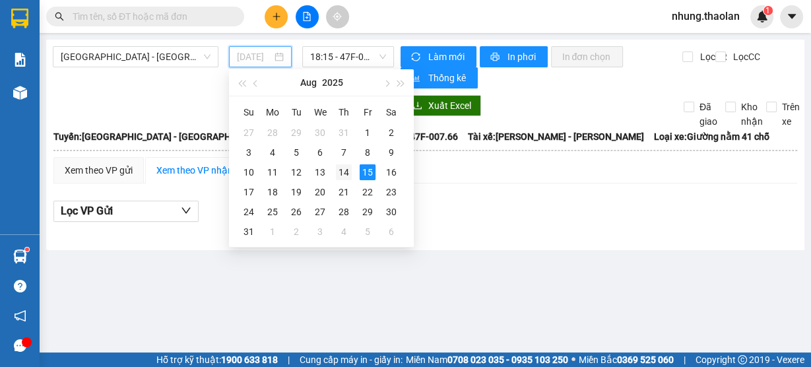
click at [349, 174] on div "14" at bounding box center [344, 172] width 16 height 16
type input "[DATE]"
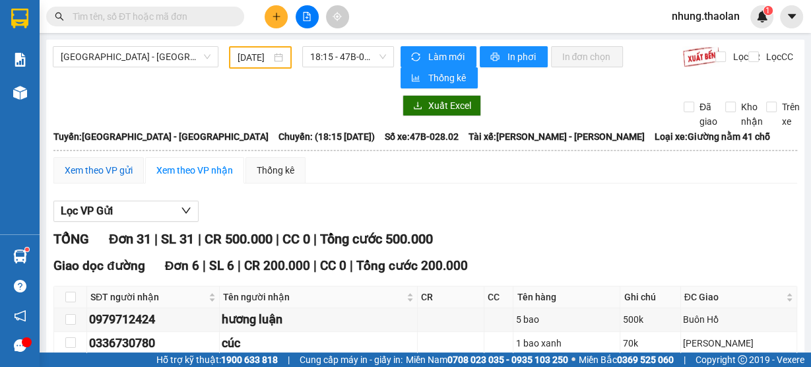
click at [98, 170] on div "Xem theo VP gửi" at bounding box center [99, 170] width 68 height 15
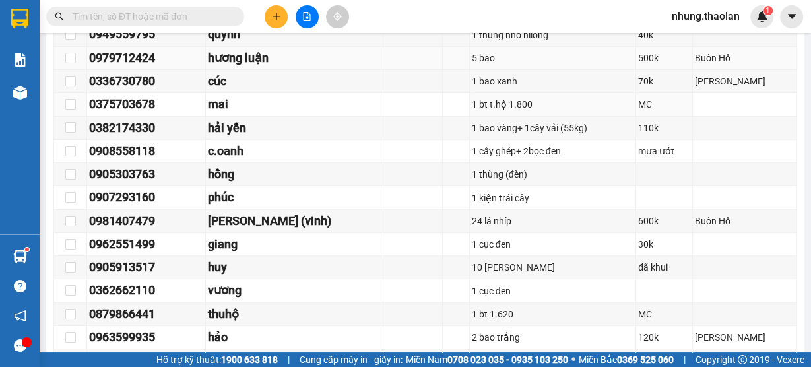
scroll to position [317, 0]
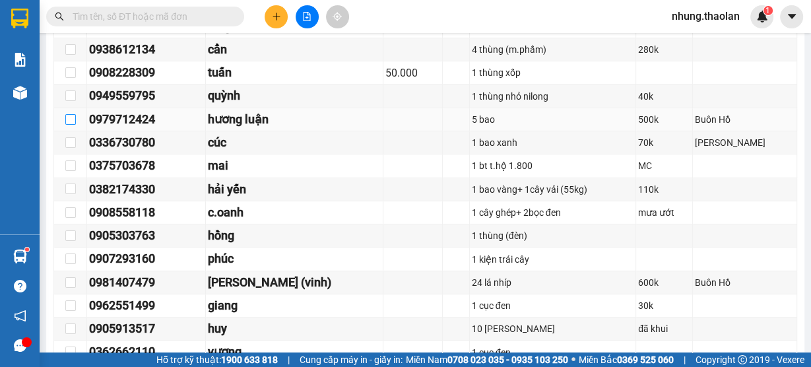
click at [71, 119] on input "checkbox" at bounding box center [70, 119] width 11 height 11
checkbox input "true"
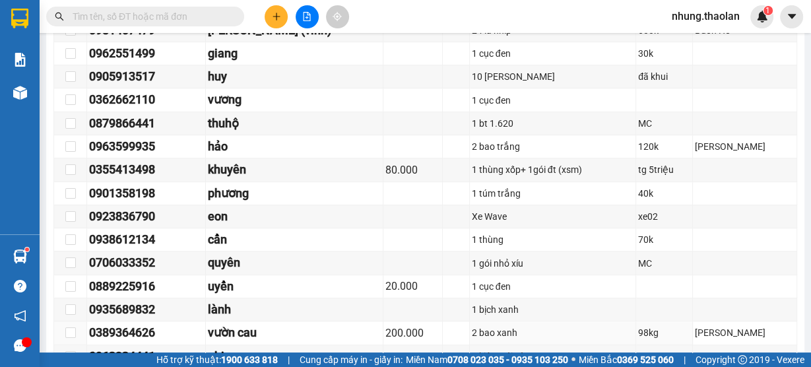
scroll to position [736, 0]
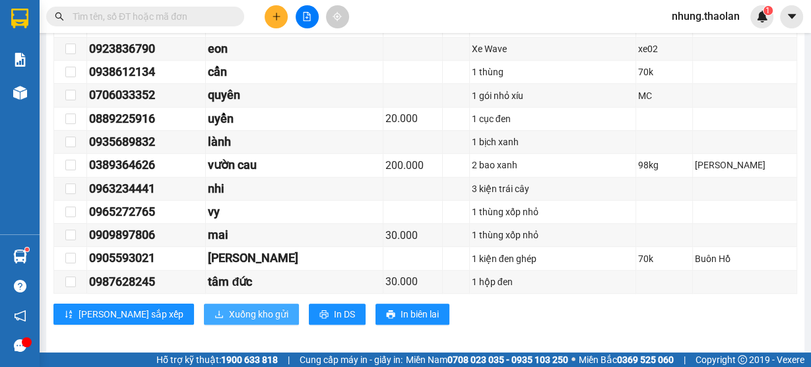
click at [229, 311] on span "Xuống kho gửi" at bounding box center [258, 314] width 59 height 15
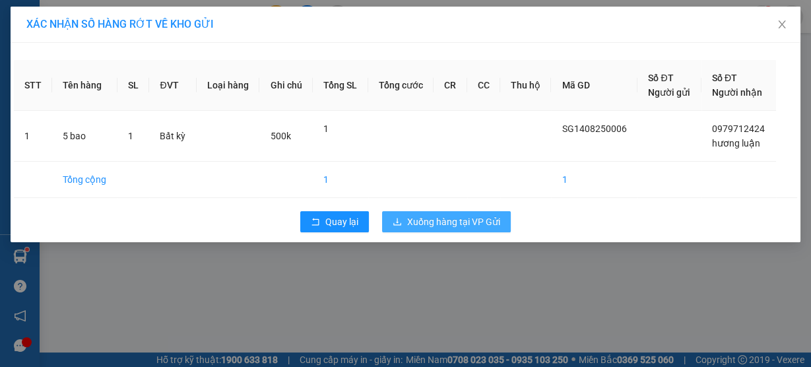
click at [427, 224] on span "Xuống hàng tại VP Gửi" at bounding box center [453, 221] width 93 height 15
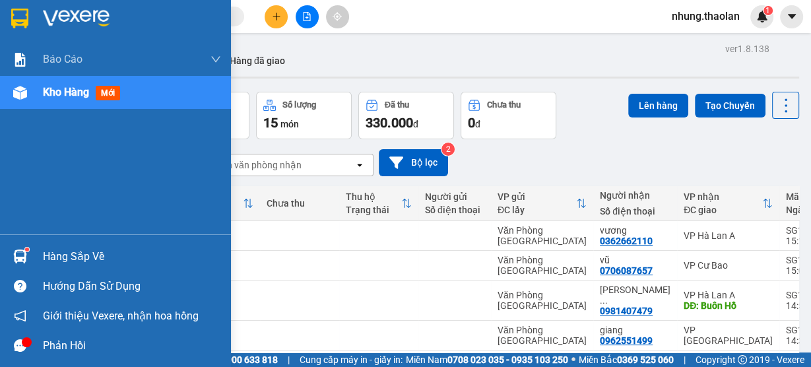
click at [47, 92] on span "Kho hàng" at bounding box center [66, 92] width 46 height 13
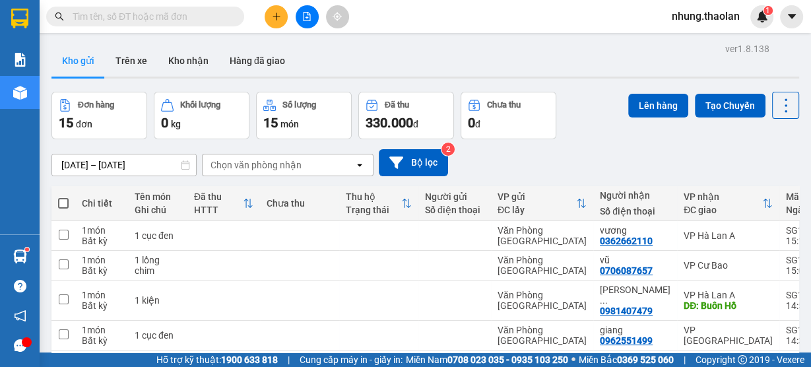
click at [132, 20] on input "text" at bounding box center [151, 16] width 156 height 15
click at [282, 22] on button at bounding box center [275, 16] width 23 height 23
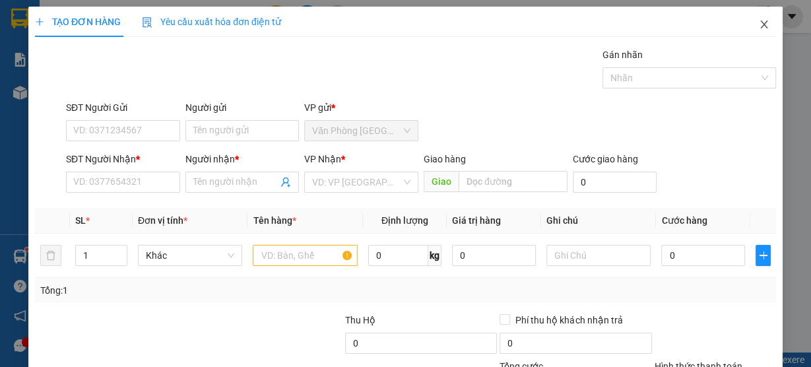
click at [760, 28] on icon "close" at bounding box center [763, 24] width 11 height 11
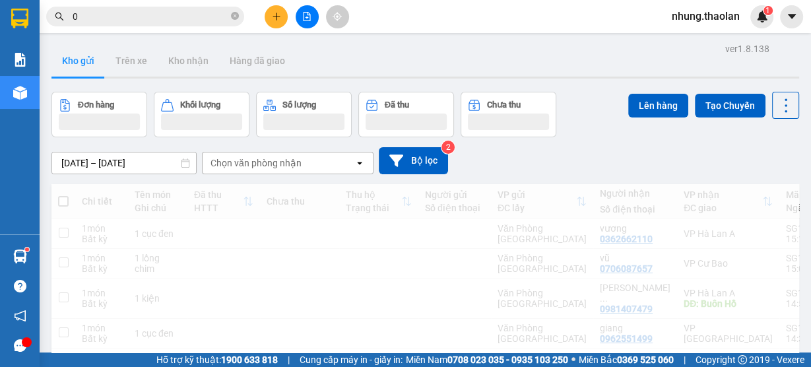
click at [115, 13] on input "0" at bounding box center [151, 16] width 156 height 15
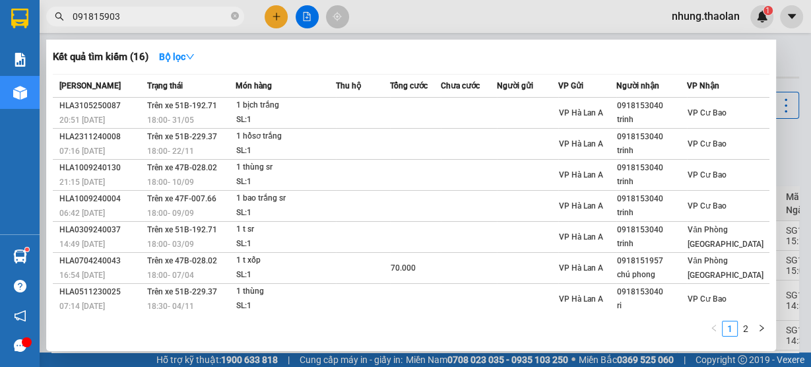
type input "0918159033"
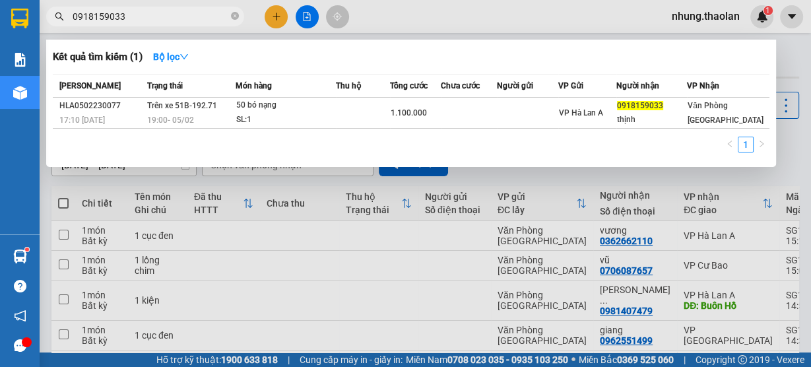
drag, startPoint x: 174, startPoint y: 20, endPoint x: 65, endPoint y: 22, distance: 109.5
click at [65, 22] on span "0918159033" at bounding box center [145, 17] width 198 height 20
click at [237, 17] on icon "close-circle" at bounding box center [235, 16] width 8 height 8
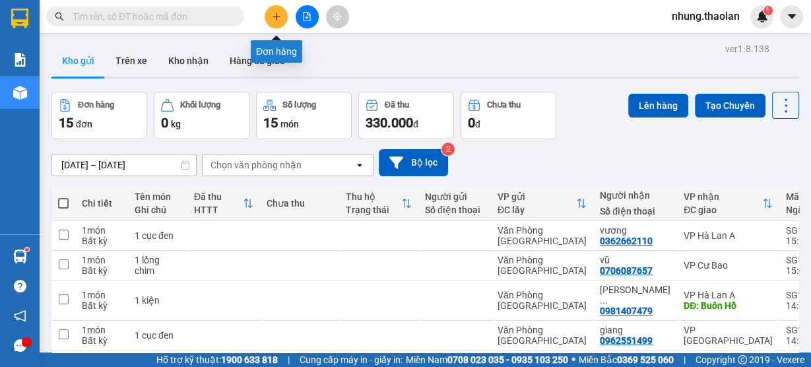
click at [276, 19] on icon "plus" at bounding box center [276, 16] width 9 height 9
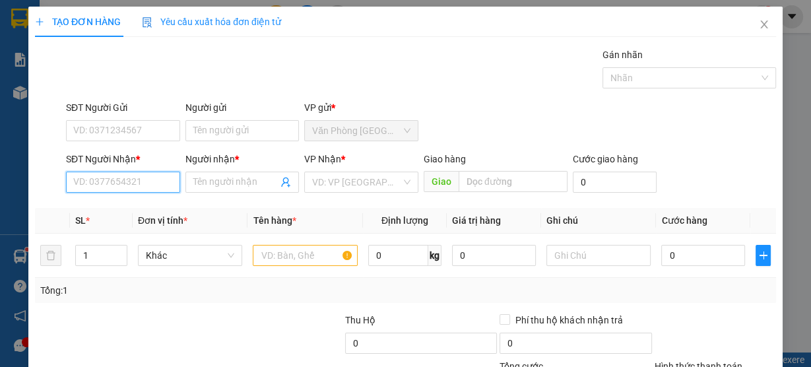
click at [135, 187] on input "SĐT Người Nhận *" at bounding box center [123, 181] width 114 height 21
drag, startPoint x: 139, startPoint y: 205, endPoint x: 159, endPoint y: 213, distance: 21.9
click at [139, 206] on div "0762547248 - thành" at bounding box center [121, 208] width 97 height 15
type input "0762547248"
type input "thành"
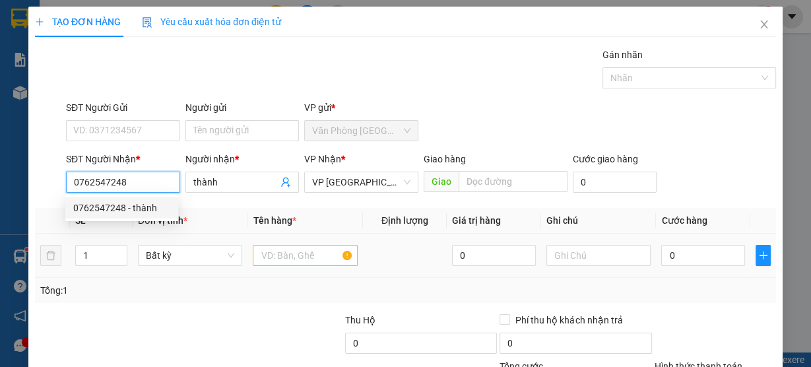
type input "0762547248"
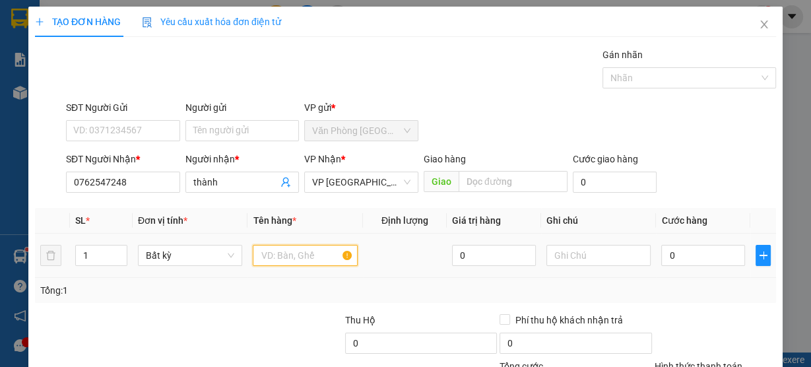
click at [299, 258] on input "text" at bounding box center [305, 255] width 105 height 21
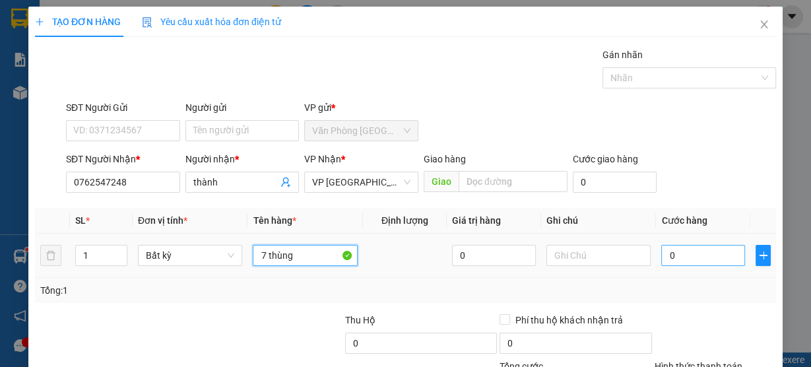
type input "7 thùng"
click at [693, 256] on input "0" at bounding box center [703, 255] width 84 height 21
type input "2"
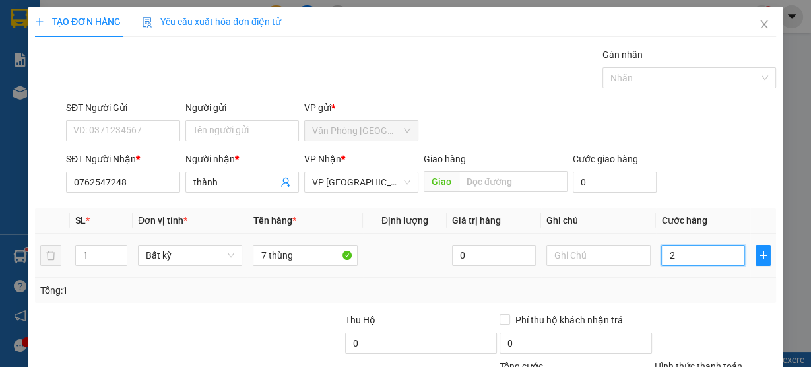
type input "28"
type input "280"
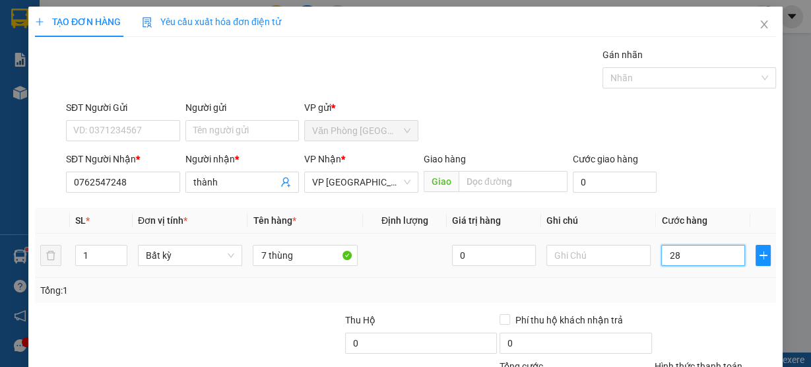
type input "280"
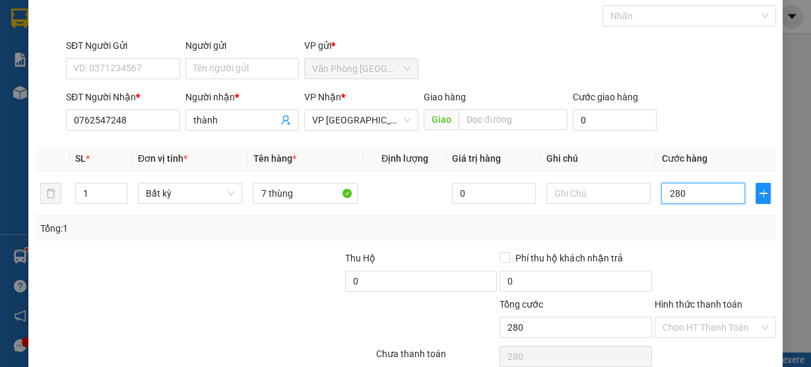
scroll to position [119, 0]
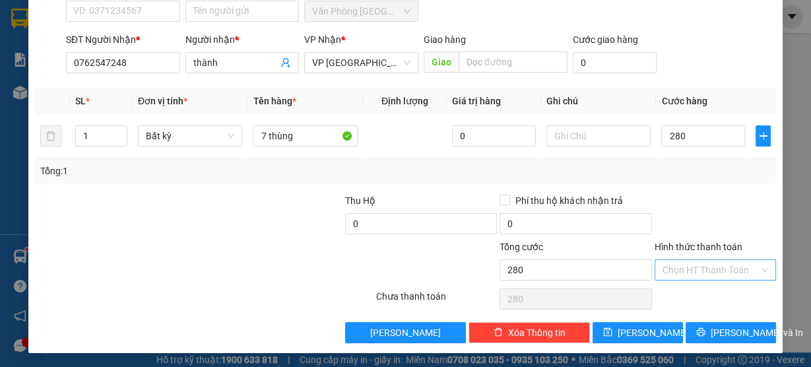
type input "280.000"
click at [671, 271] on input "Hình thức thanh toán" at bounding box center [710, 270] width 96 height 20
click at [675, 289] on div "Tại văn phòng" at bounding box center [708, 294] width 104 height 15
type input "0"
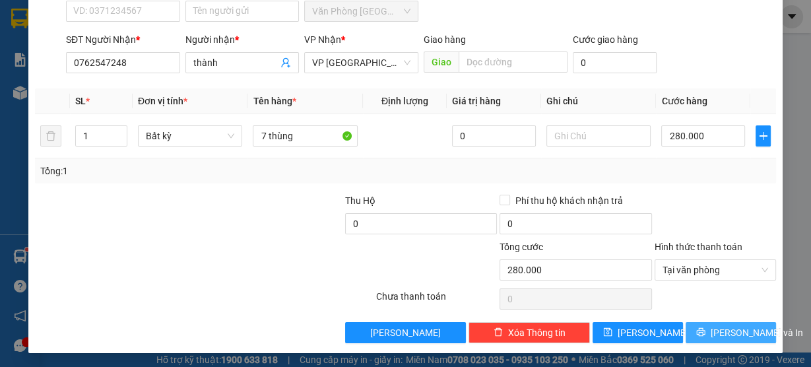
click at [714, 328] on span "[PERSON_NAME] và In" at bounding box center [756, 332] width 92 height 15
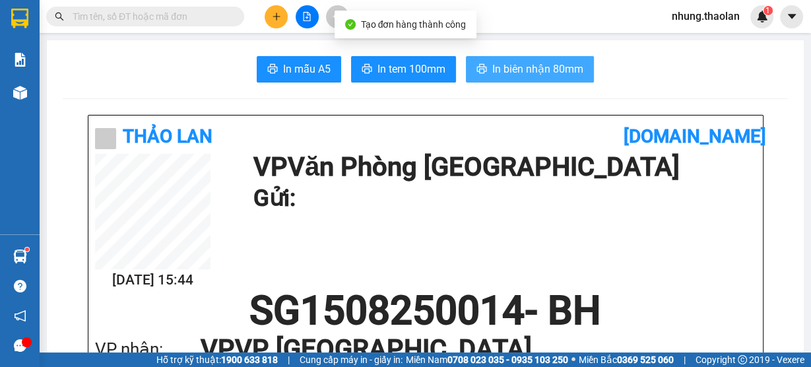
click at [518, 65] on span "In biên nhận 80mm" at bounding box center [537, 69] width 91 height 16
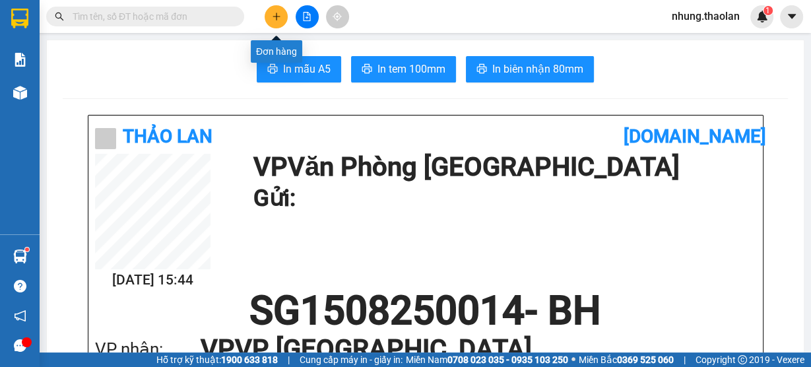
click at [282, 20] on button at bounding box center [275, 16] width 23 height 23
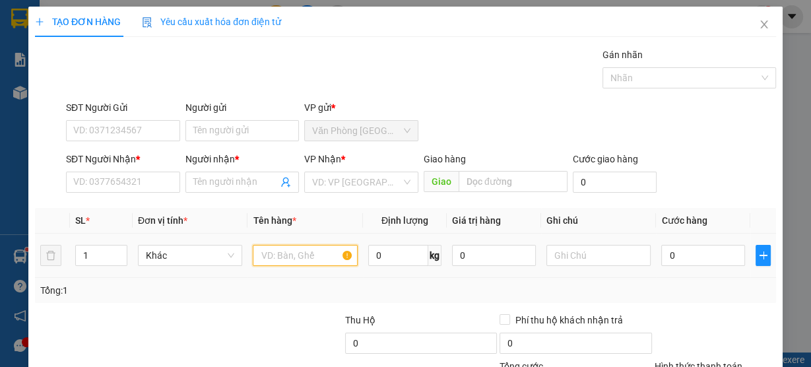
click at [309, 261] on input "text" at bounding box center [305, 255] width 105 height 21
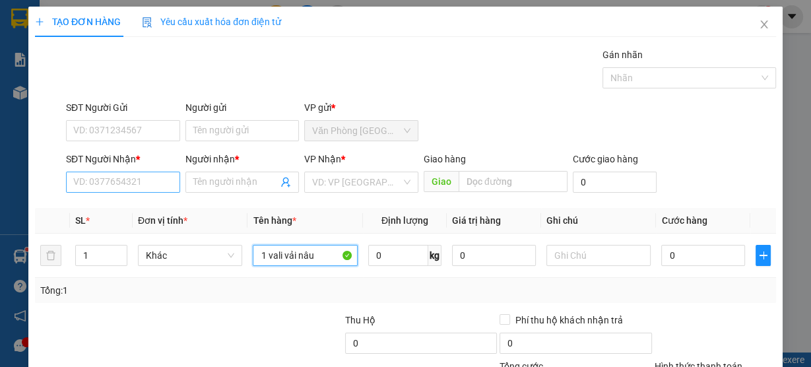
type input "1 vali vải nâu"
click at [164, 177] on input "SĐT Người Nhận *" at bounding box center [123, 181] width 114 height 21
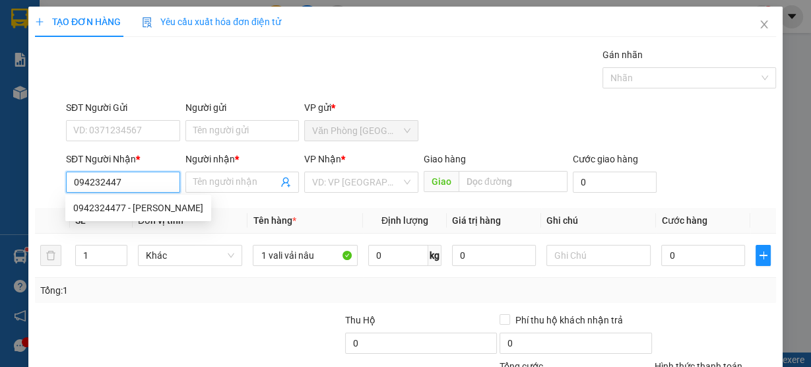
type input "0942324477"
click at [158, 212] on div "0942324477 - [PERSON_NAME]" at bounding box center [138, 208] width 130 height 15
type input "thanh thảo"
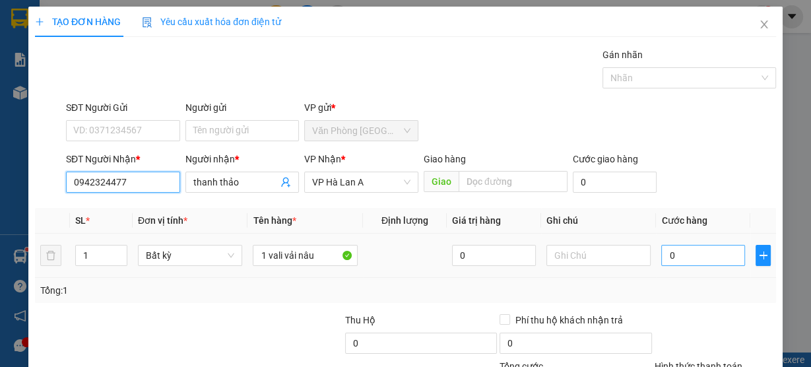
type input "0942324477"
click at [691, 256] on input "0" at bounding box center [703, 255] width 84 height 21
type input "8"
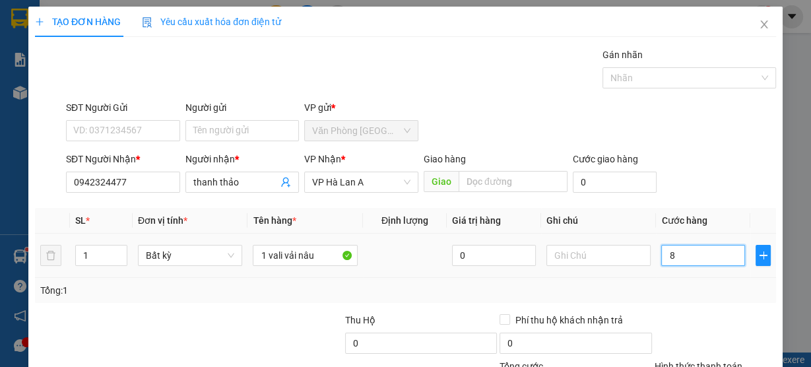
type input "80"
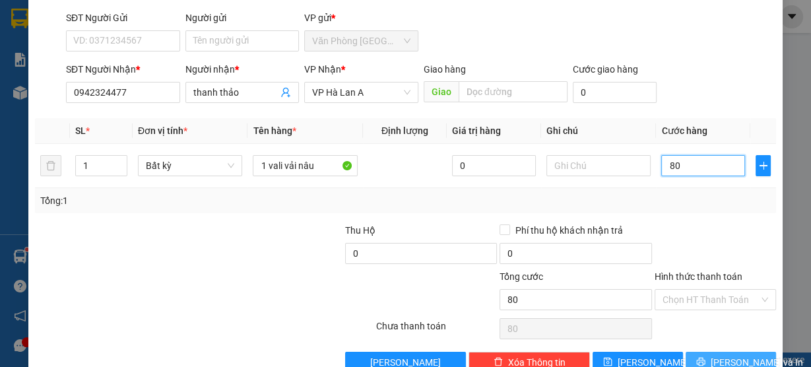
scroll to position [119, 0]
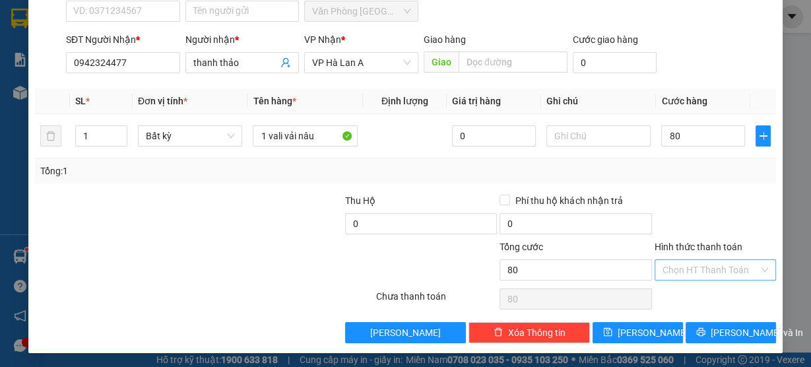
type input "80.000"
click at [701, 265] on input "Hình thức thanh toán" at bounding box center [710, 270] width 96 height 20
click at [701, 288] on div "Tại văn phòng" at bounding box center [708, 294] width 104 height 15
type input "0"
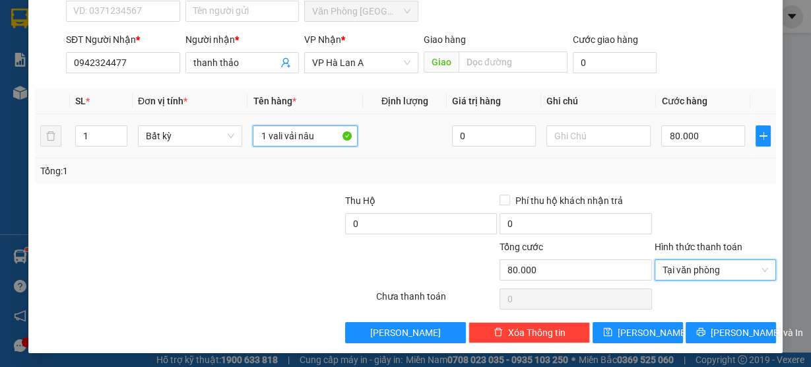
click at [325, 137] on input "1 vali vải nâu" at bounding box center [305, 135] width 105 height 21
type input "1 vali vải nâu (q.áo)"
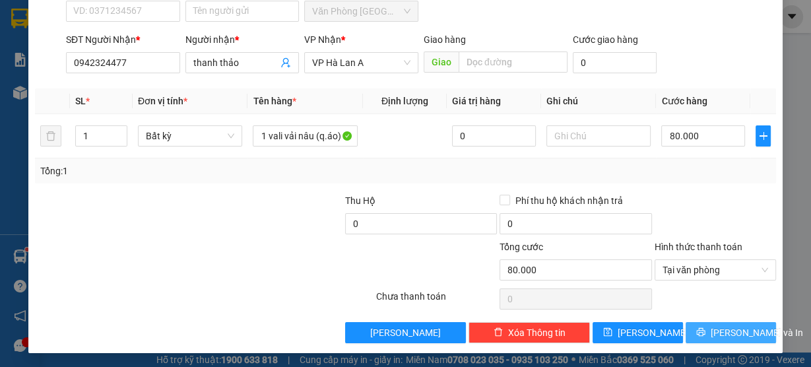
drag, startPoint x: 714, startPoint y: 316, endPoint x: 720, endPoint y: 325, distance: 10.6
click at [715, 317] on div "Transit Pickup Surcharge Ids Transit Deliver Surcharge Ids Transit Deliver Surc…" at bounding box center [405, 135] width 741 height 415
click at [721, 316] on div "Transit Pickup Surcharge Ids Transit Deliver Surcharge Ids Transit Deliver Surc…" at bounding box center [405, 135] width 741 height 415
click at [741, 322] on button "[PERSON_NAME] và In" at bounding box center [730, 332] width 90 height 21
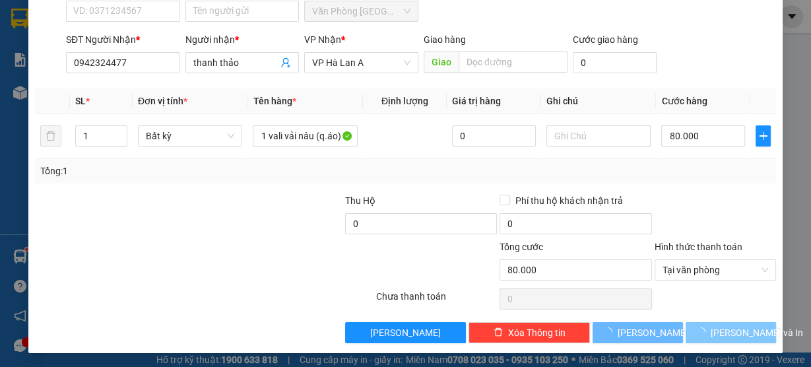
click at [737, 328] on span "[PERSON_NAME] và In" at bounding box center [756, 332] width 92 height 15
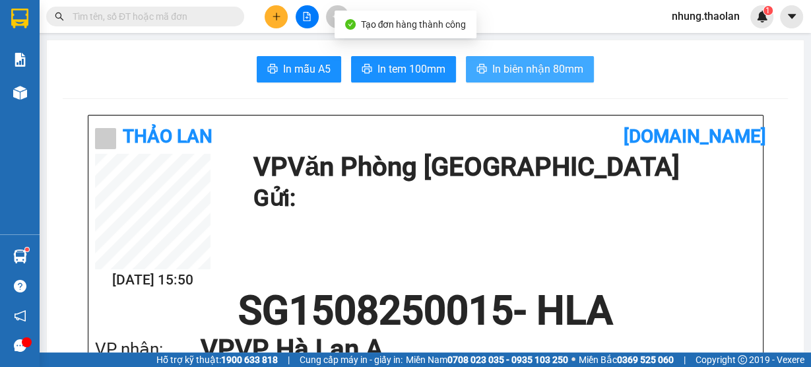
click at [514, 63] on span "In biên nhận 80mm" at bounding box center [537, 69] width 91 height 16
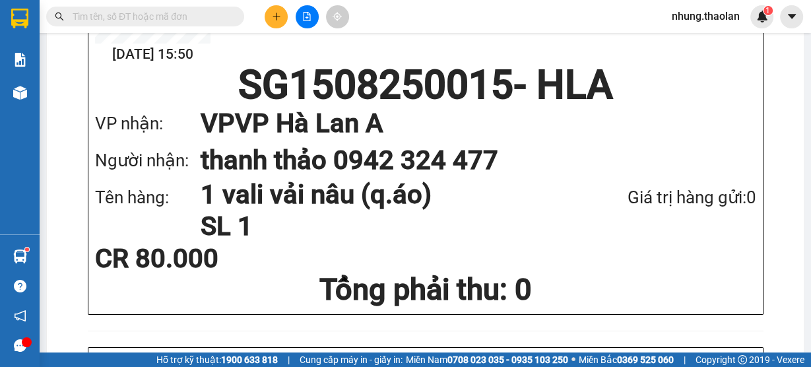
scroll to position [369, 0]
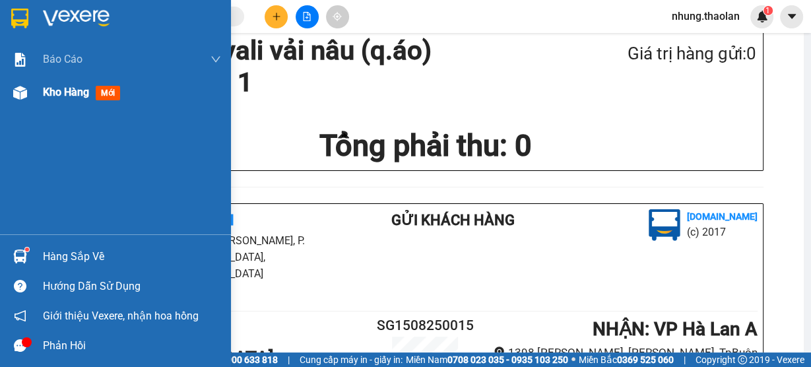
click at [77, 98] on span "Kho hàng" at bounding box center [66, 92] width 46 height 13
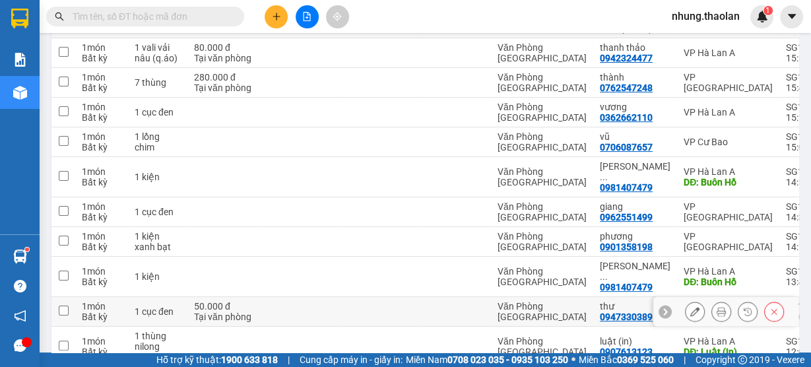
scroll to position [158, 0]
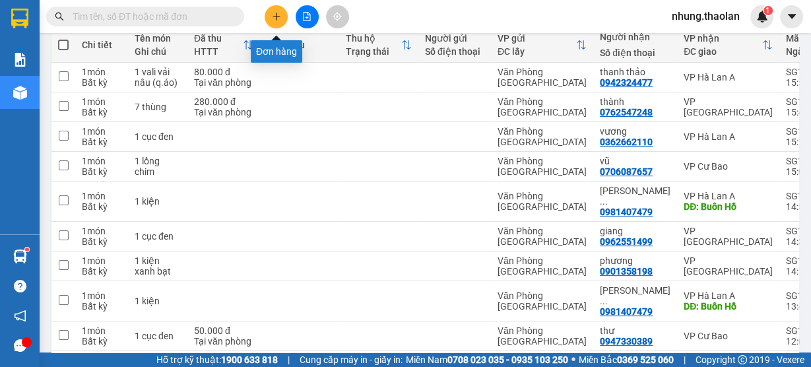
click at [279, 18] on icon "plus" at bounding box center [276, 16] width 9 height 9
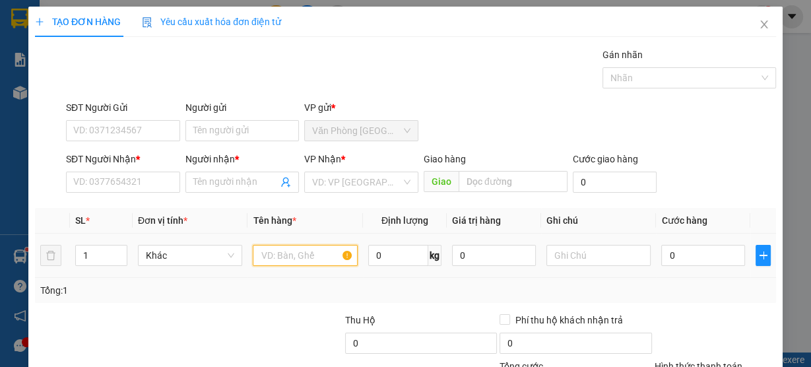
click at [295, 251] on input "text" at bounding box center [305, 255] width 105 height 21
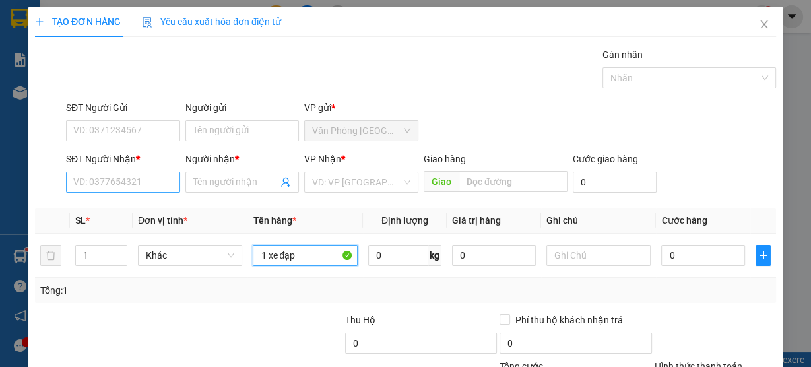
type input "1 xe đạp"
click at [116, 182] on input "SĐT Người Nhận *" at bounding box center [123, 181] width 114 height 21
type input "0905070271"
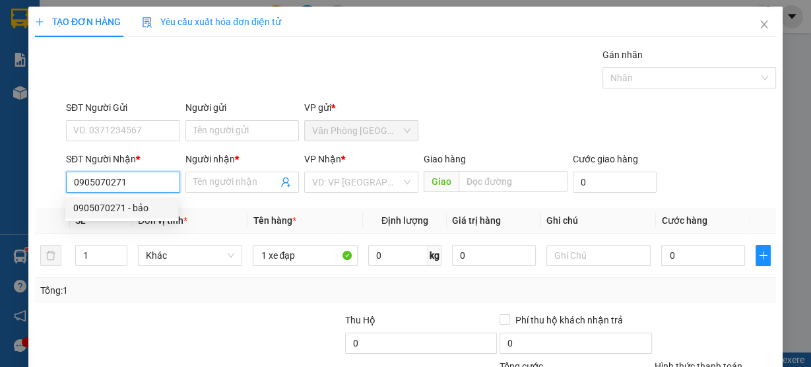
click at [144, 207] on div "0905070271 - bảo" at bounding box center [121, 208] width 97 height 15
type input "bảo"
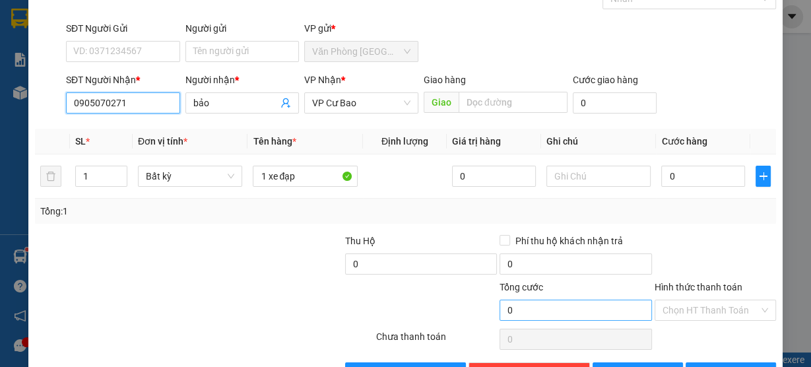
scroll to position [119, 0]
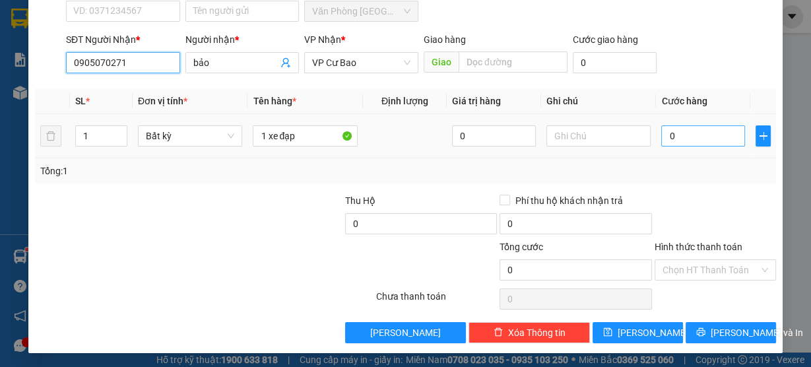
type input "0905070271"
click at [685, 135] on input "0" at bounding box center [703, 135] width 84 height 21
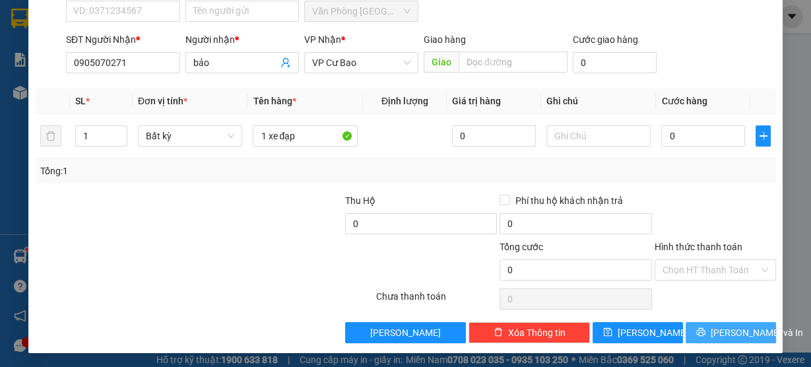
click at [727, 326] on span "[PERSON_NAME] và In" at bounding box center [756, 332] width 92 height 15
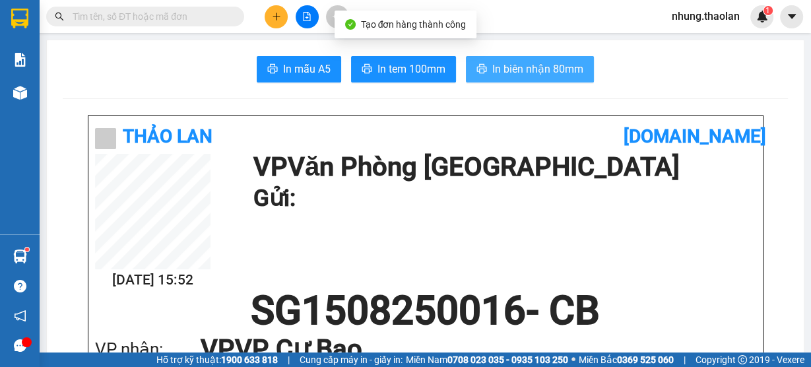
click at [533, 71] on span "In biên nhận 80mm" at bounding box center [537, 69] width 91 height 16
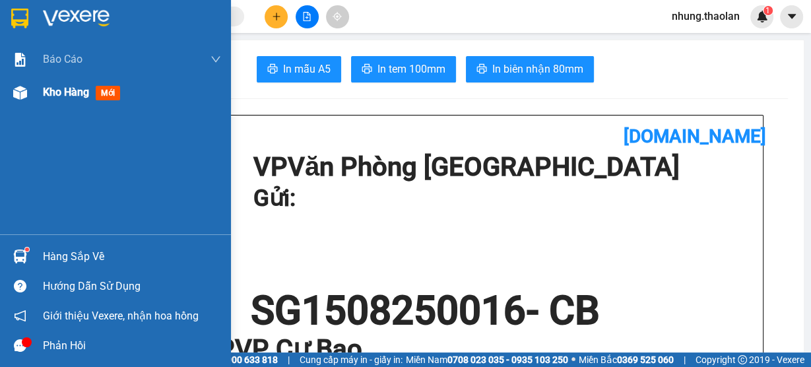
click at [70, 101] on div "Kho hàng mới" at bounding box center [132, 92] width 178 height 33
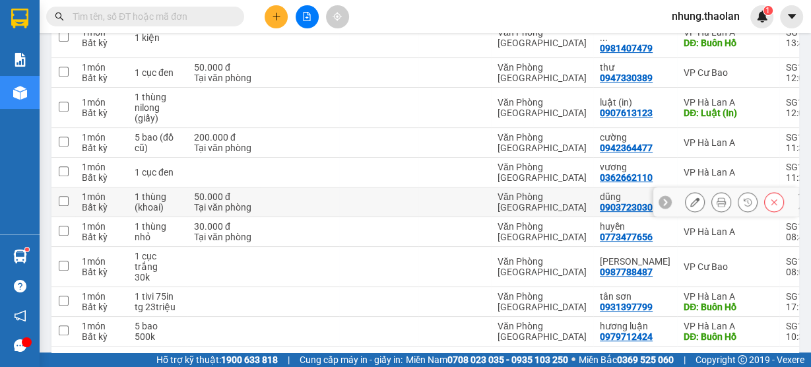
scroll to position [475, 0]
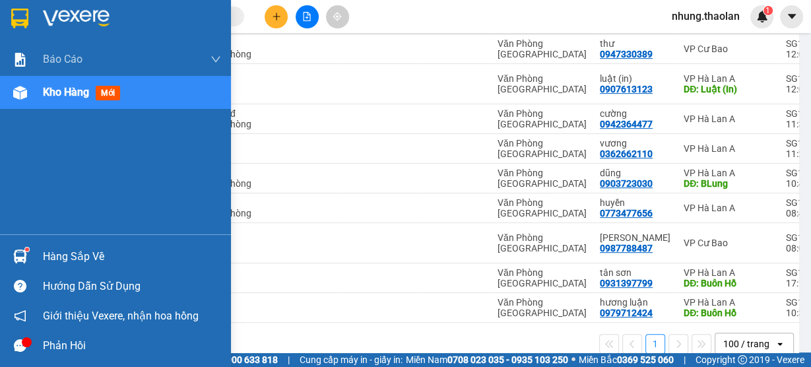
click at [67, 94] on span "Kho hàng" at bounding box center [66, 92] width 46 height 13
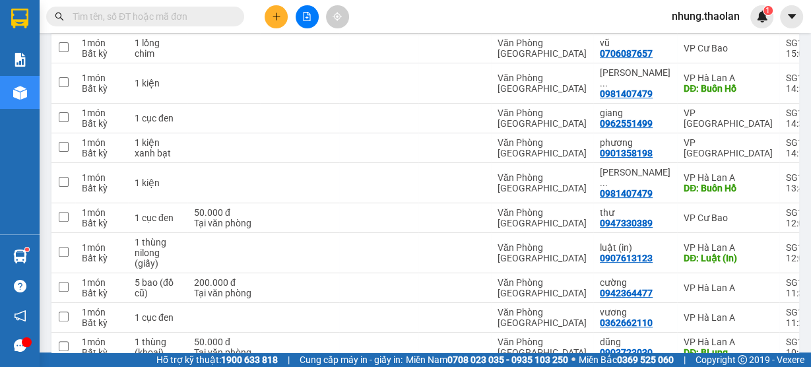
scroll to position [264, 0]
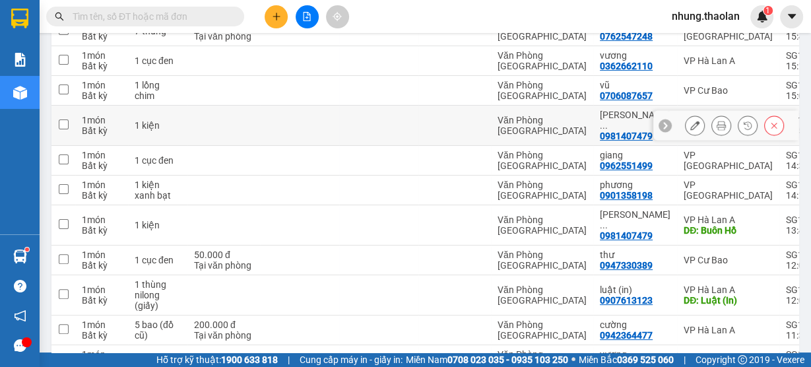
click at [771, 123] on icon at bounding box center [774, 126] width 6 height 6
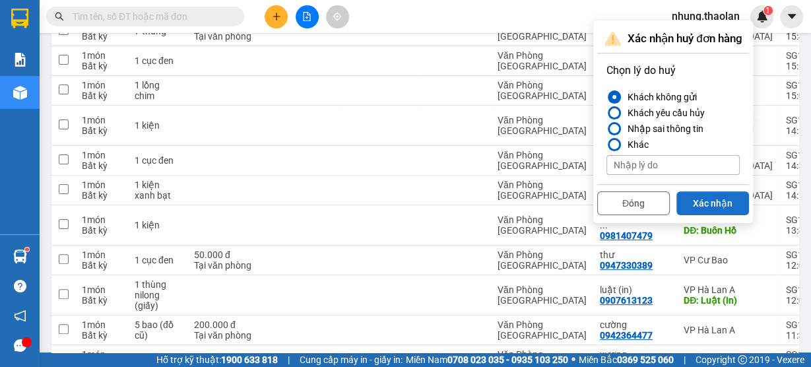
click at [727, 200] on button "Xác nhận" at bounding box center [712, 203] width 73 height 24
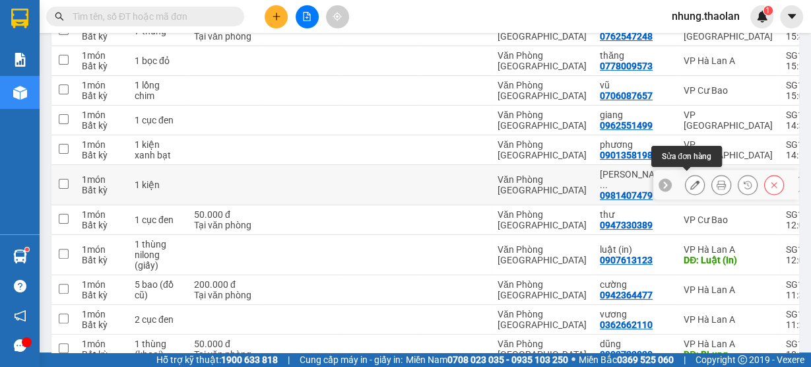
click at [690, 180] on icon at bounding box center [694, 184] width 9 height 9
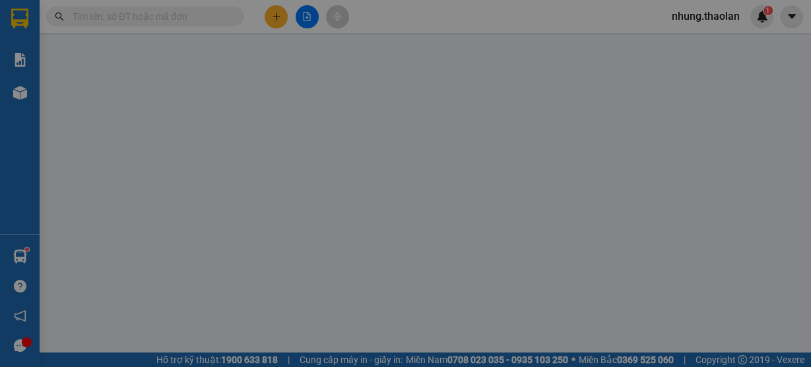
type input "0981407479"
type input "[PERSON_NAME] (vinh)"
type input "Buôn Hồ"
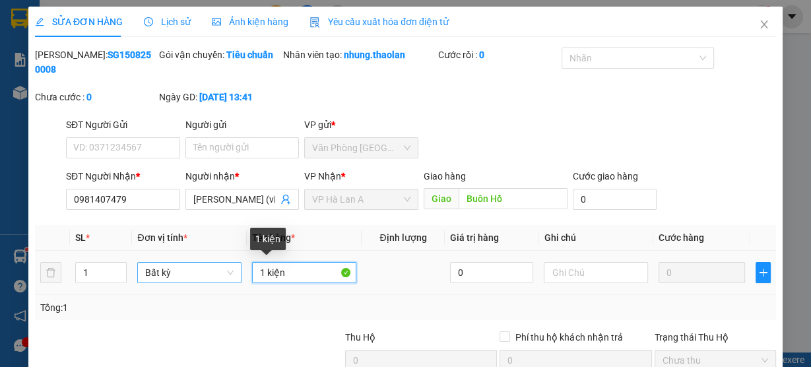
drag, startPoint x: 261, startPoint y: 272, endPoint x: 230, endPoint y: 276, distance: 31.8
click at [230, 276] on tr "1 Bất kỳ 1 kiện 0 0" at bounding box center [405, 273] width 741 height 44
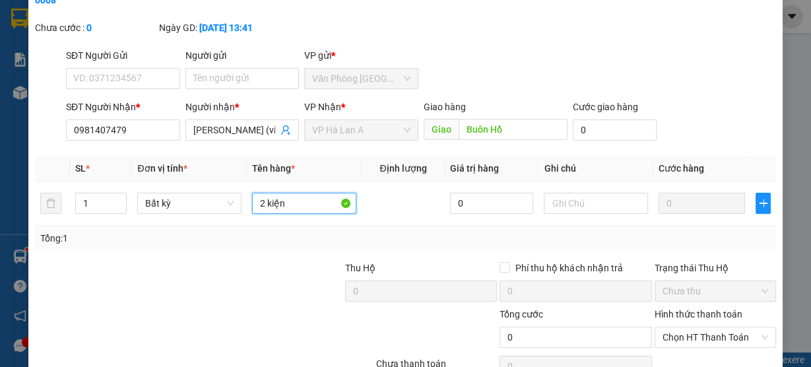
scroll to position [137, 0]
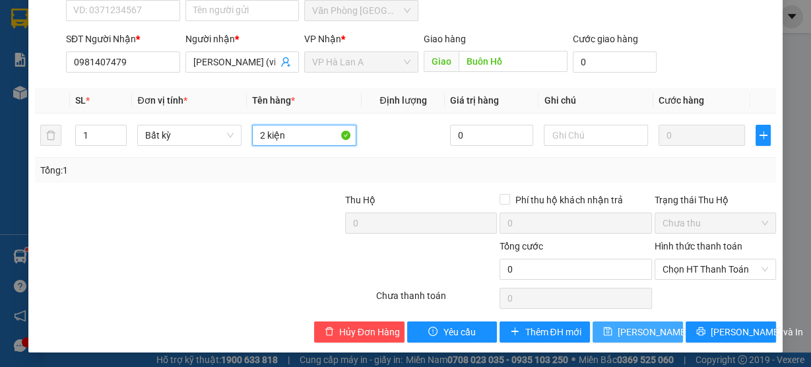
type input "2 kiện"
click at [628, 335] on span "[PERSON_NAME] thay đổi" at bounding box center [670, 331] width 106 height 15
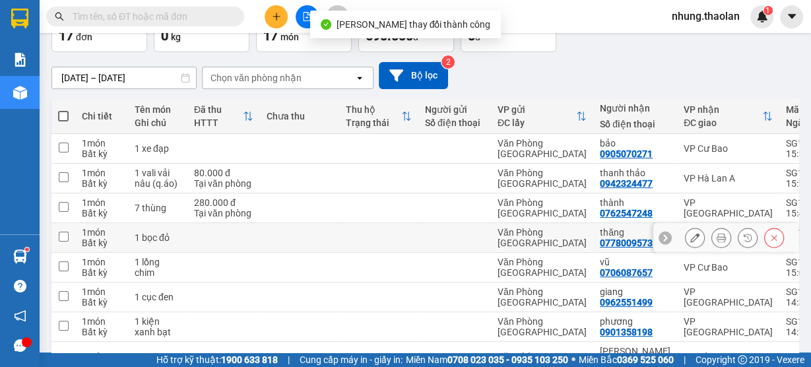
scroll to position [106, 0]
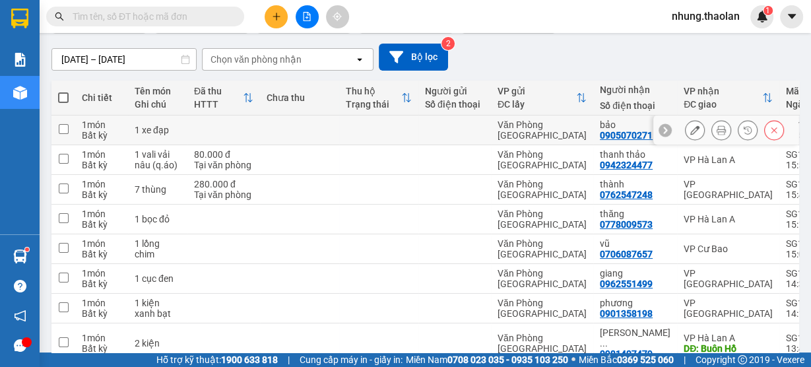
click at [685, 133] on button at bounding box center [694, 130] width 18 height 23
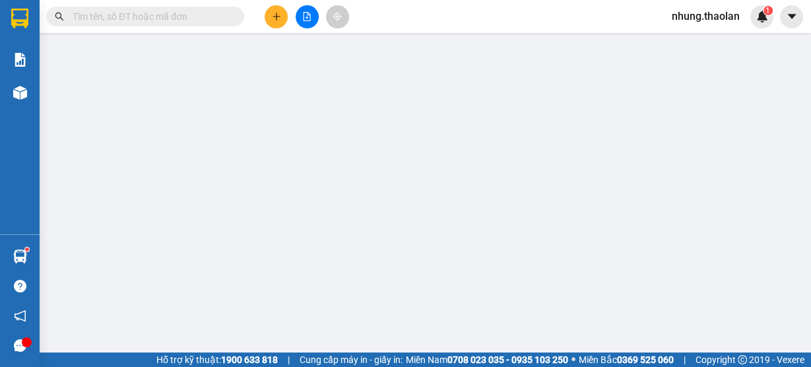
type input "0905070271"
type input "bảo"
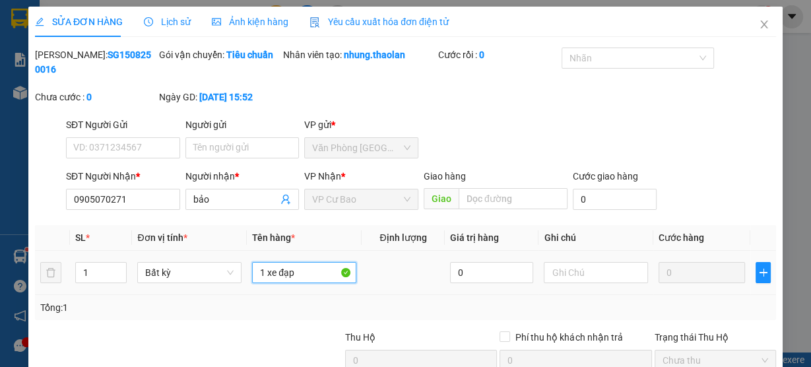
click at [307, 270] on input "1 xe đạp" at bounding box center [304, 272] width 104 height 21
drag, startPoint x: 301, startPoint y: 276, endPoint x: 400, endPoint y: 278, distance: 99.0
click at [399, 277] on tr "1 Bất kỳ 1 xe đạp điiẹn 0 0" at bounding box center [405, 273] width 741 height 44
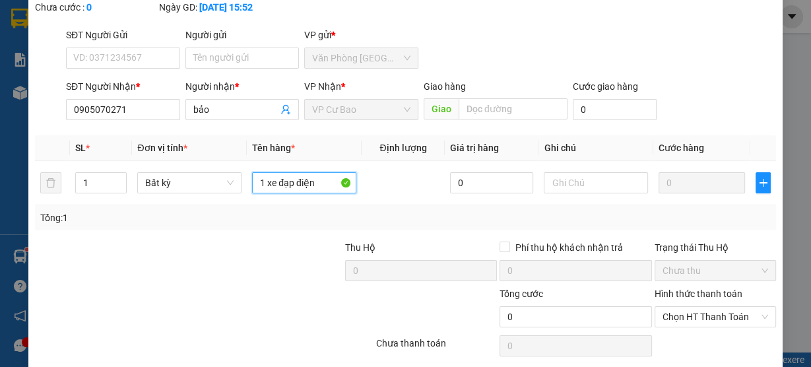
scroll to position [137, 0]
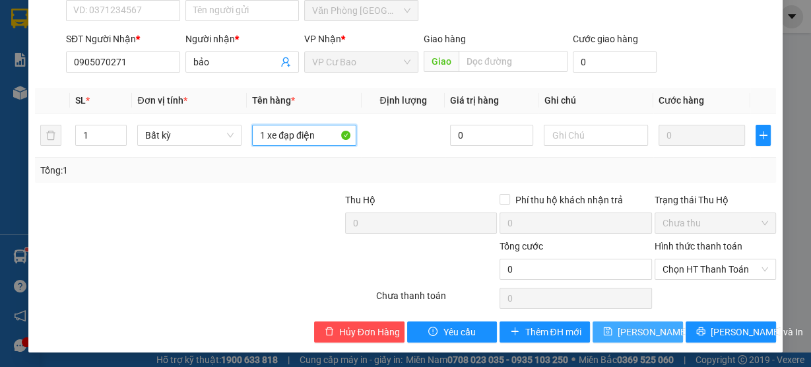
type input "1 xe đạp điện"
click at [642, 330] on span "[PERSON_NAME] thay đổi" at bounding box center [670, 331] width 106 height 15
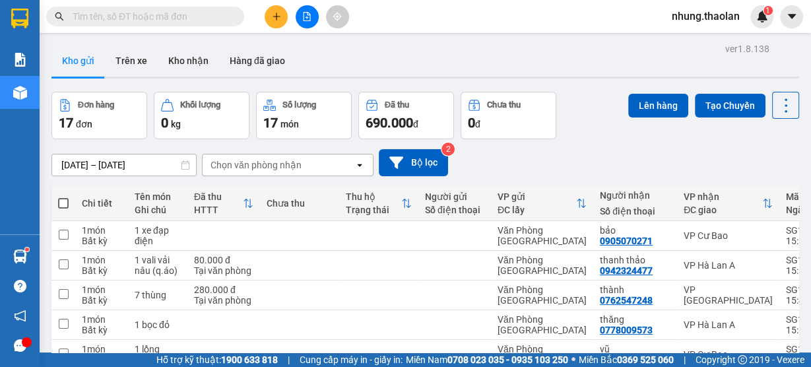
click at [309, 159] on div "Chọn văn phòng nhận" at bounding box center [278, 164] width 152 height 21
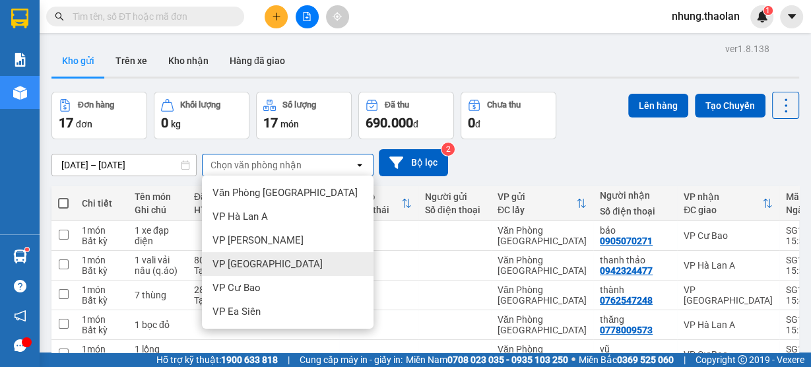
click at [256, 257] on span "VP [GEOGRAPHIC_DATA]" at bounding box center [267, 263] width 110 height 13
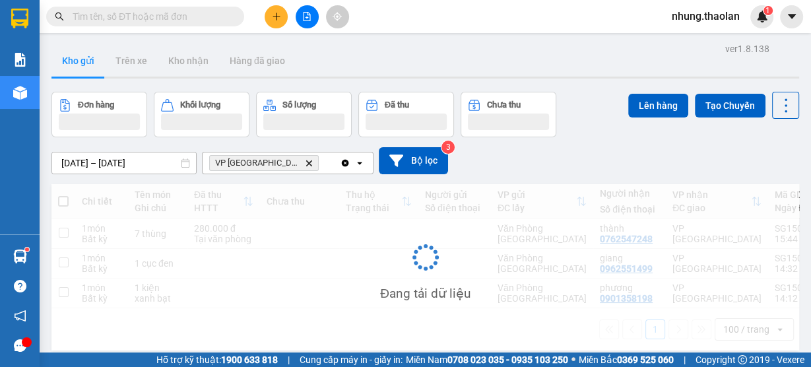
click at [298, 165] on div "VP Bình Hòa Delete" at bounding box center [270, 162] width 137 height 21
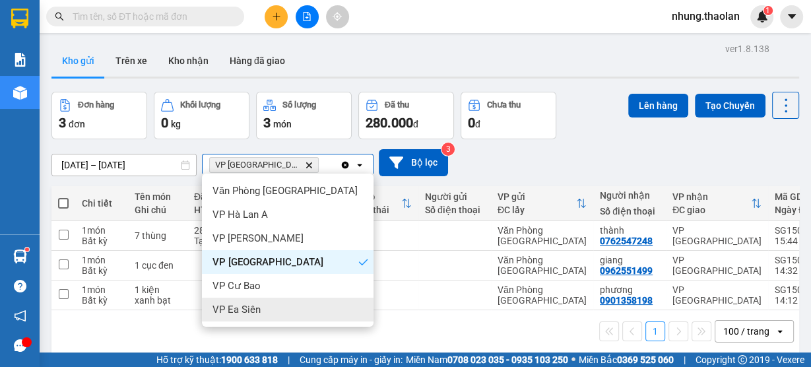
click at [260, 307] on div "VP Ea Siên" at bounding box center [287, 309] width 171 height 24
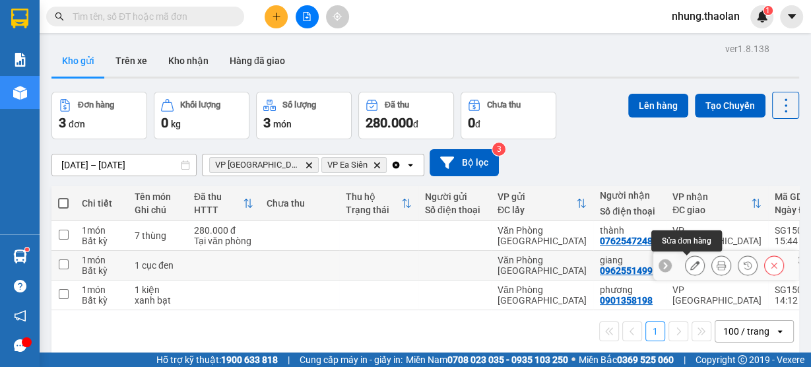
click at [690, 266] on icon at bounding box center [694, 265] width 9 height 9
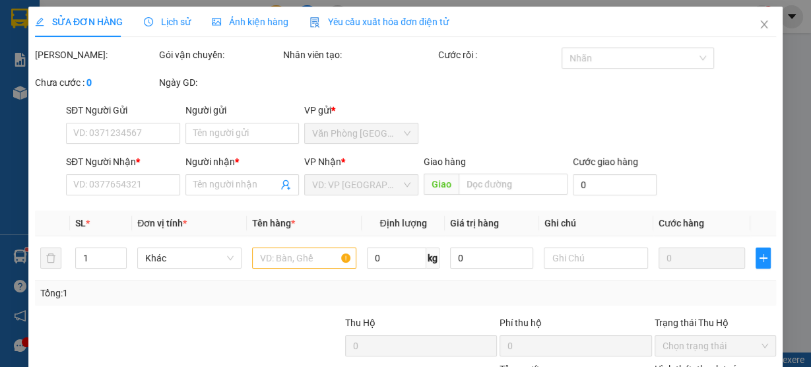
type input "0962551499"
type input "giang"
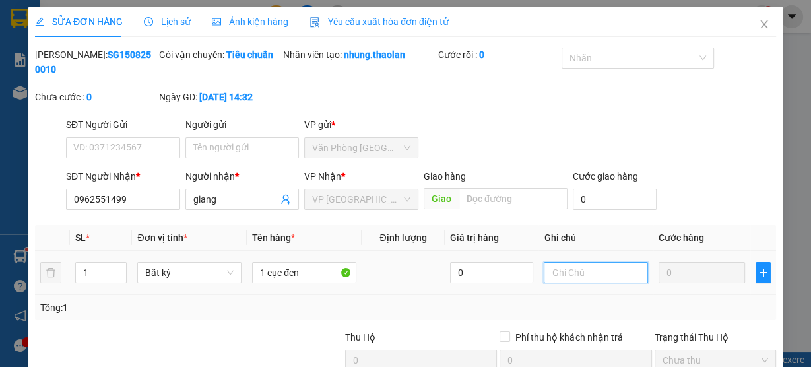
click at [595, 272] on input "text" at bounding box center [595, 272] width 104 height 21
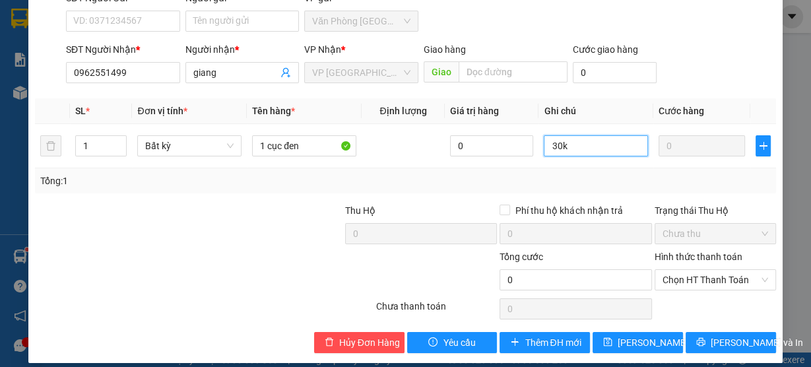
scroll to position [137, 0]
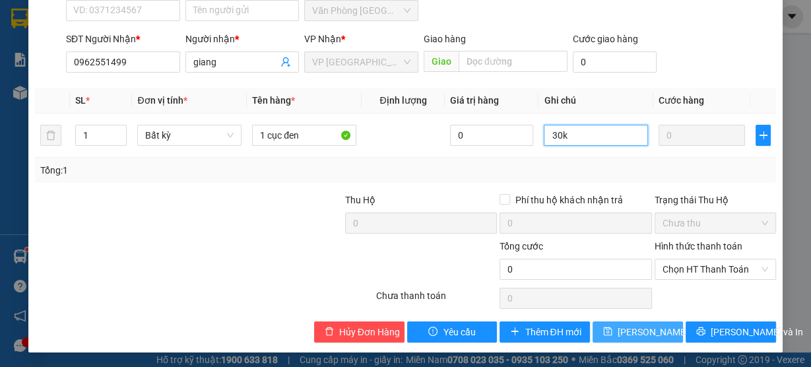
type input "30k"
click at [659, 328] on span "[PERSON_NAME] thay đổi" at bounding box center [670, 331] width 106 height 15
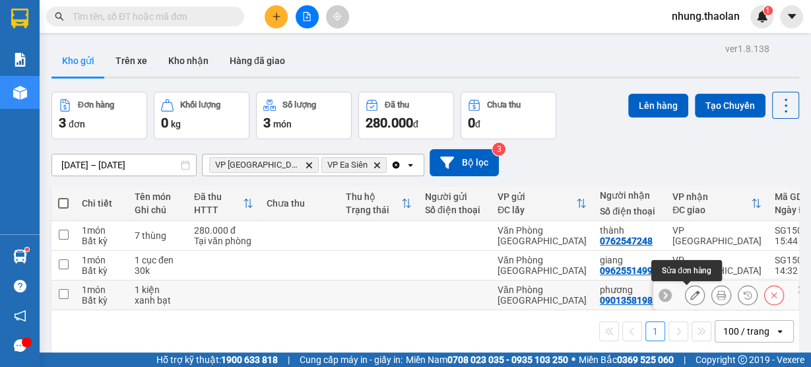
click at [691, 294] on button at bounding box center [694, 295] width 18 height 23
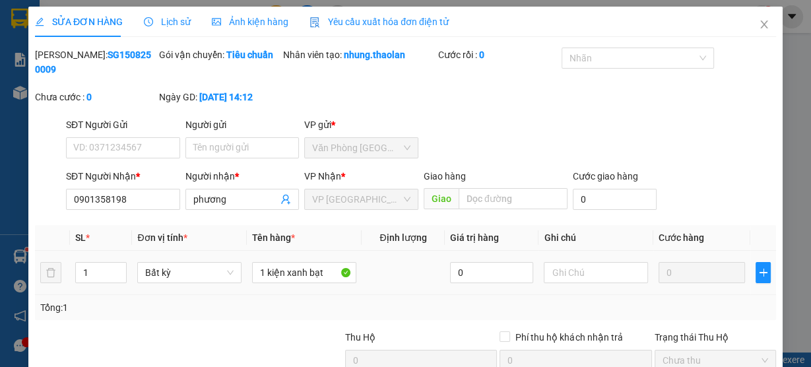
type input "0901358198"
type input "phương"
click at [584, 274] on input "text" at bounding box center [595, 272] width 104 height 21
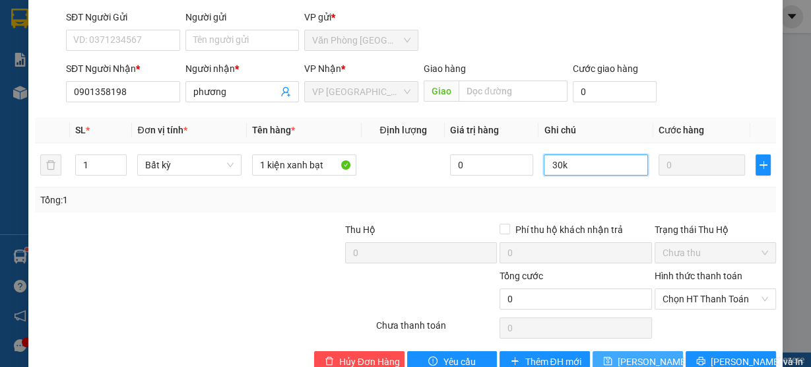
scroll to position [137, 0]
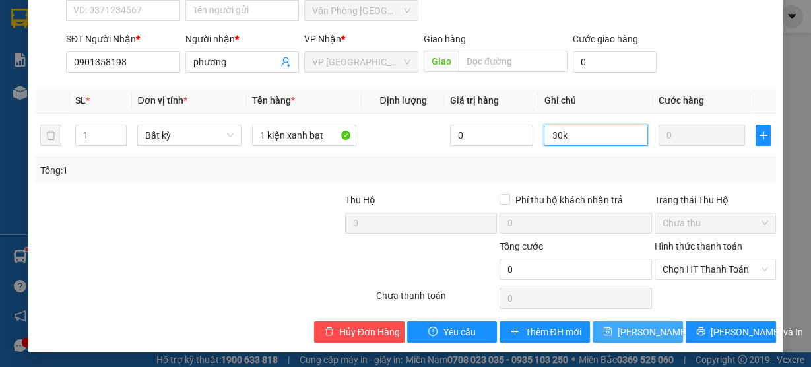
type input "30k"
click at [617, 334] on span "[PERSON_NAME] thay đổi" at bounding box center [670, 331] width 106 height 15
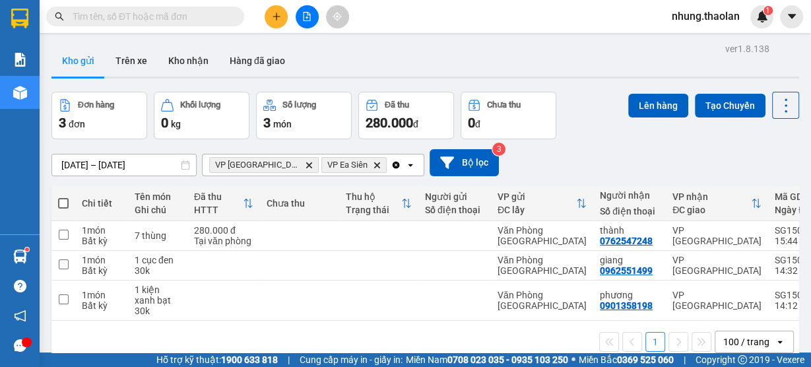
click at [65, 200] on span at bounding box center [63, 203] width 11 height 11
click at [63, 197] on input "checkbox" at bounding box center [63, 197] width 0 height 0
checkbox input "true"
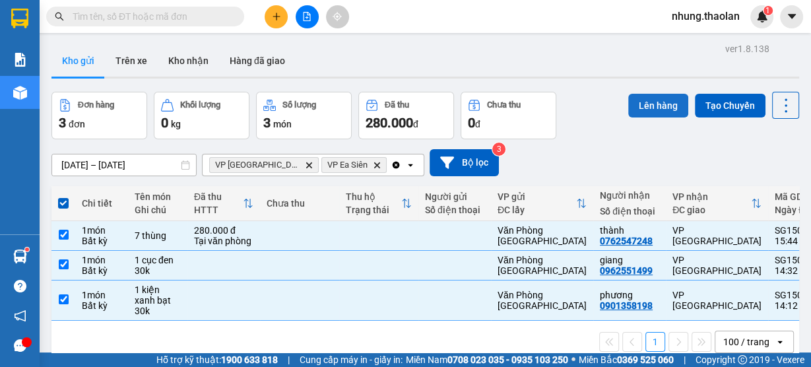
click at [634, 109] on button "Lên hàng" at bounding box center [658, 106] width 60 height 24
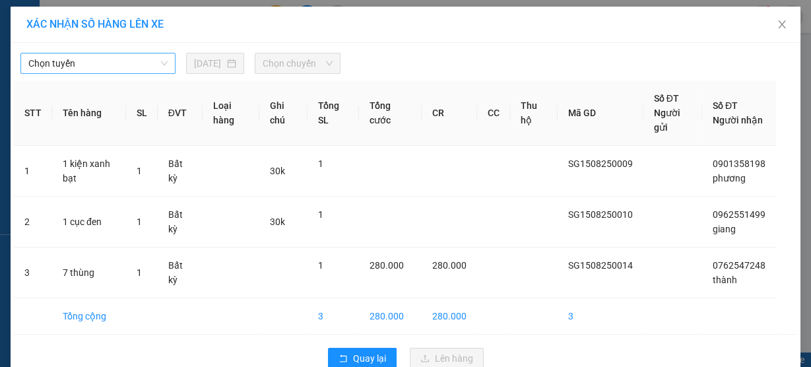
drag, startPoint x: 156, startPoint y: 61, endPoint x: 163, endPoint y: 74, distance: 14.2
click at [156, 63] on span "Chọn tuyến" at bounding box center [97, 63] width 139 height 20
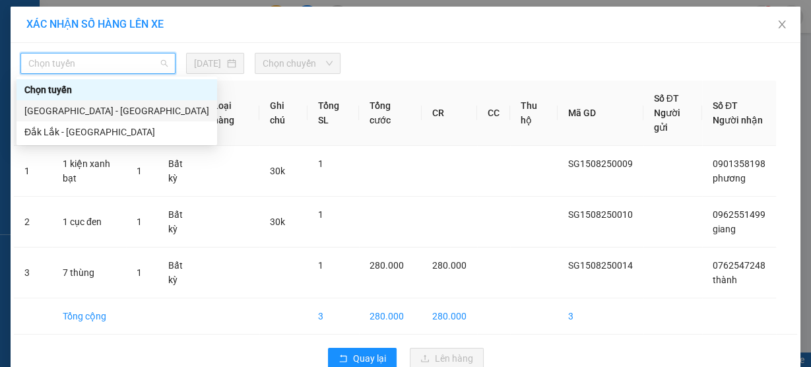
click at [115, 108] on div "[GEOGRAPHIC_DATA] - [GEOGRAPHIC_DATA]" at bounding box center [116, 111] width 185 height 15
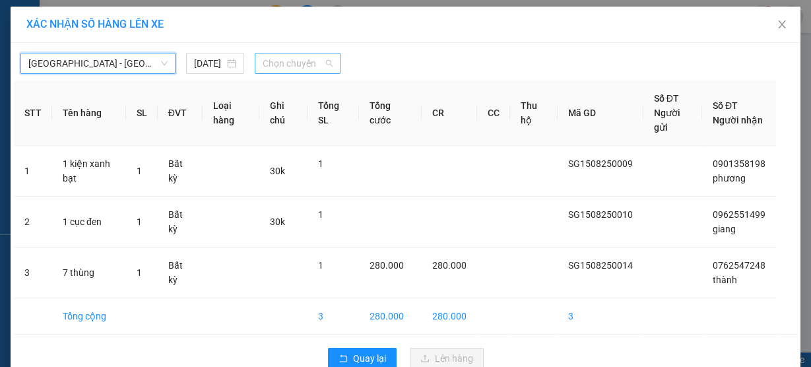
click at [298, 59] on span "Chọn chuyến" at bounding box center [298, 63] width 70 height 20
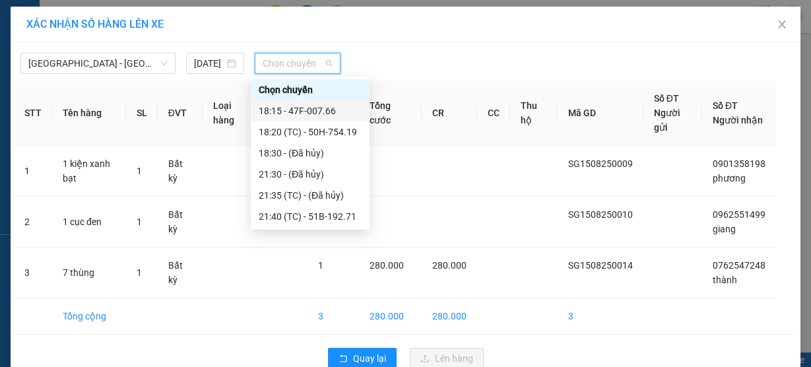
click at [338, 111] on div "18:15 - 47F-007.66" at bounding box center [310, 111] width 103 height 15
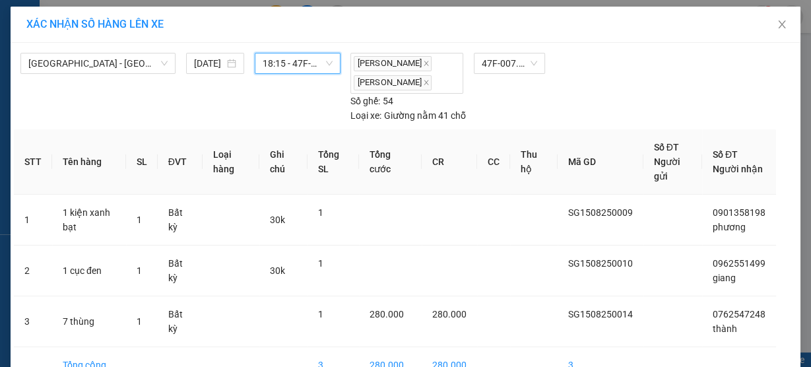
click at [274, 60] on span "18:15 - 47F-007.66" at bounding box center [298, 63] width 70 height 20
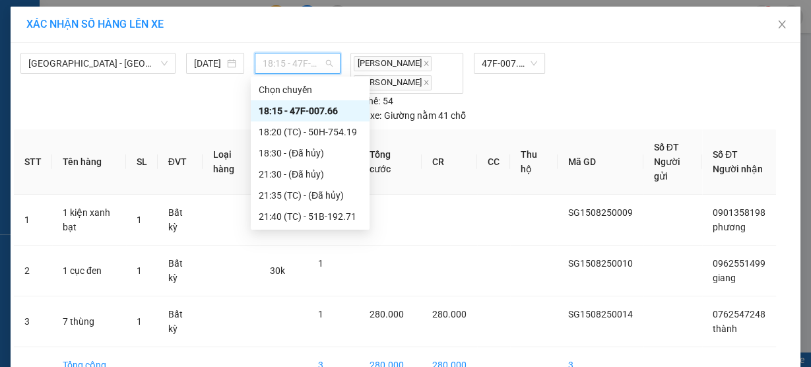
click at [294, 119] on div "18:15 - 47F-007.66" at bounding box center [310, 110] width 119 height 21
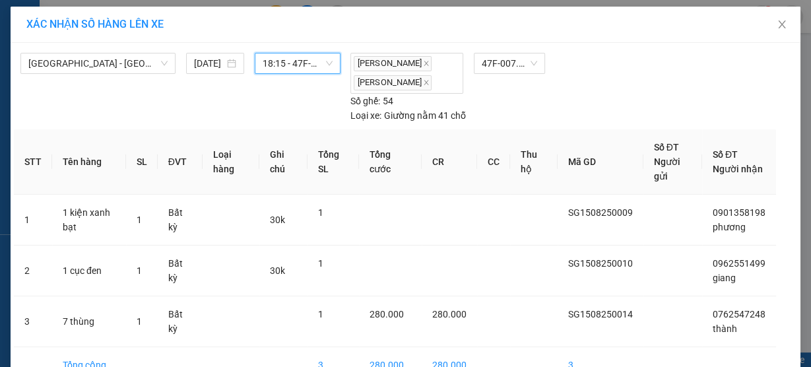
click at [290, 75] on div "[GEOGRAPHIC_DATA] - [GEOGRAPHIC_DATA] [DATE] 18:15 18:15 - 47F-007.66" at bounding box center [181, 88] width 323 height 70
click at [284, 72] on span "18:15 - 47F-007.66" at bounding box center [298, 63] width 70 height 20
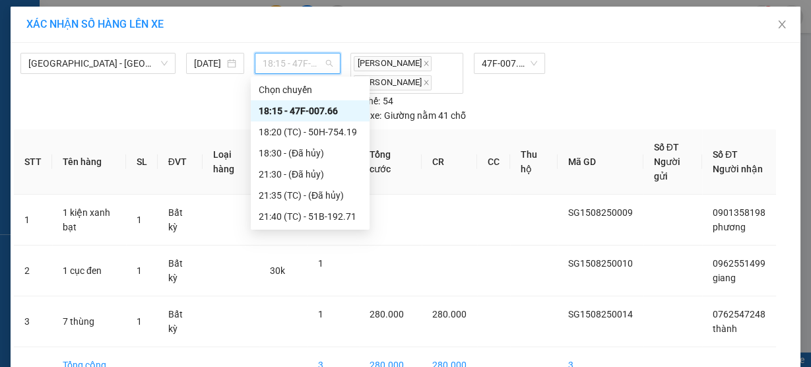
click at [315, 106] on div "18:15 - 47F-007.66" at bounding box center [310, 111] width 103 height 15
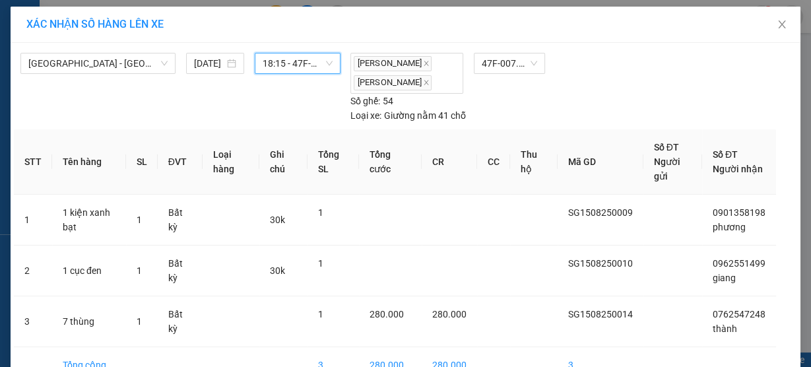
click at [307, 63] on span "18:15 - 47F-007.66" at bounding box center [298, 63] width 70 height 20
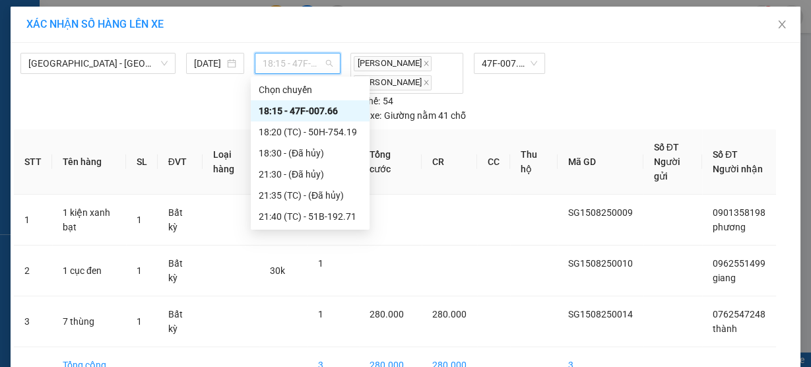
click at [307, 107] on div "18:15 - 47F-007.66" at bounding box center [310, 111] width 103 height 15
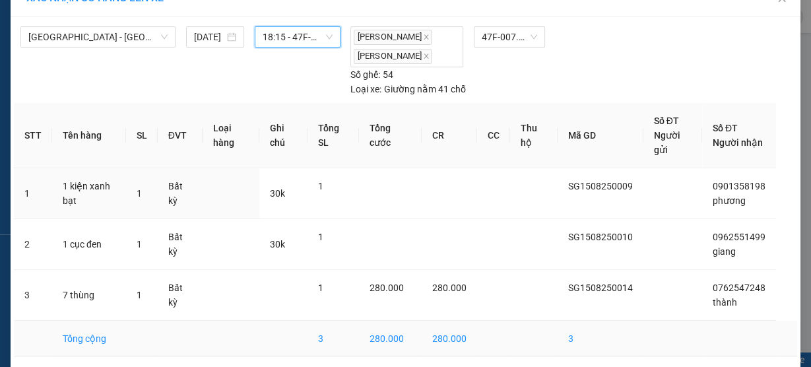
scroll to position [89, 0]
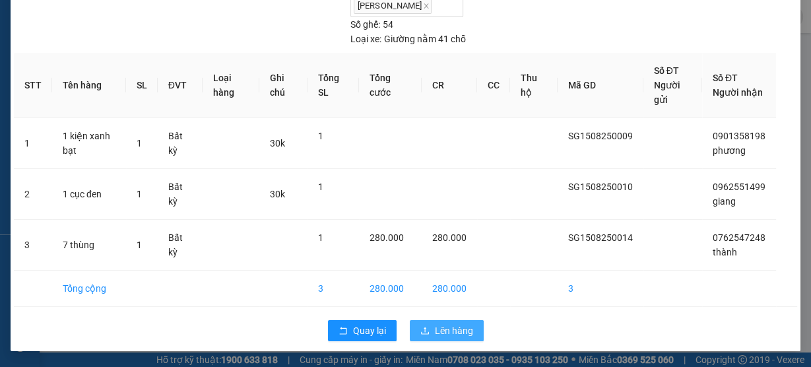
click at [447, 323] on span "Lên hàng" at bounding box center [454, 330] width 38 height 15
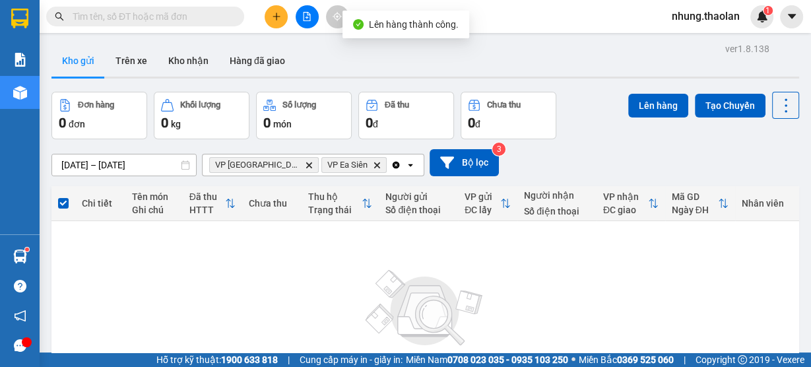
click at [392, 166] on icon "Clear all" at bounding box center [395, 164] width 7 height 7
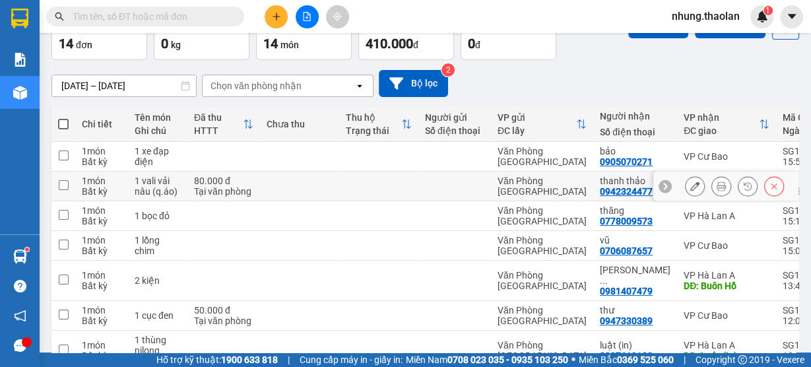
scroll to position [106, 0]
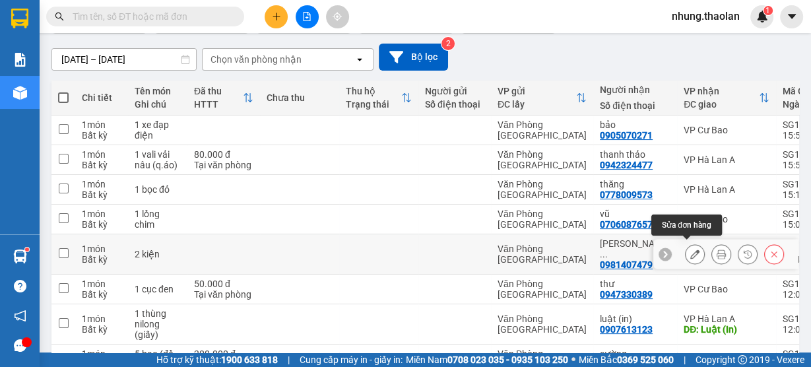
click at [690, 251] on icon at bounding box center [694, 253] width 9 height 9
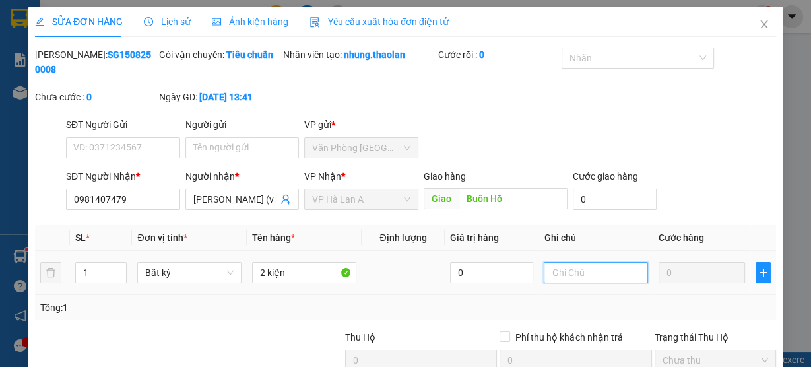
click at [572, 277] on input "text" at bounding box center [595, 272] width 104 height 21
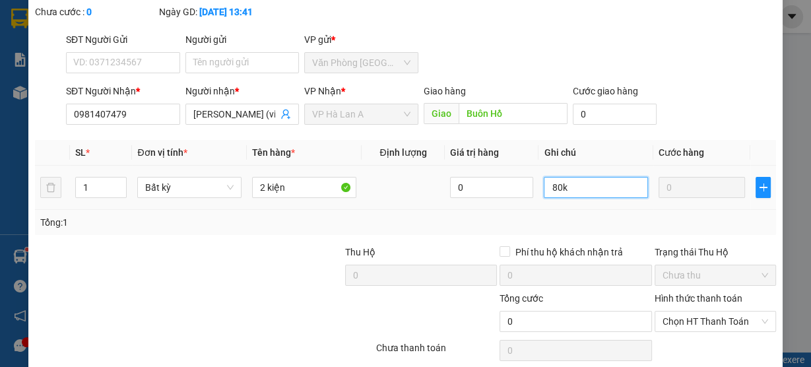
scroll to position [137, 0]
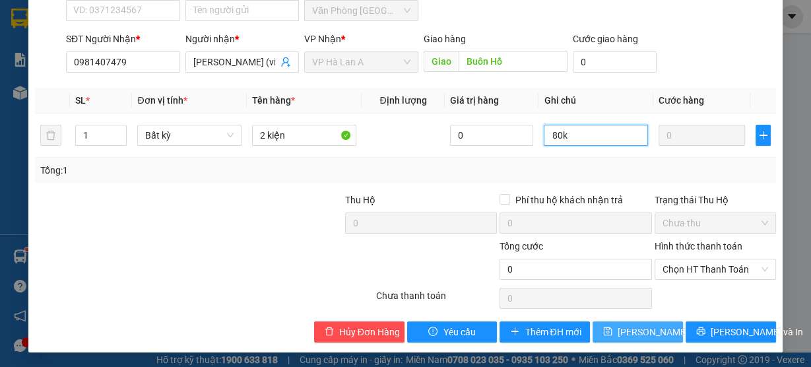
type input "80k"
click at [609, 324] on button "[PERSON_NAME] thay đổi" at bounding box center [637, 331] width 90 height 21
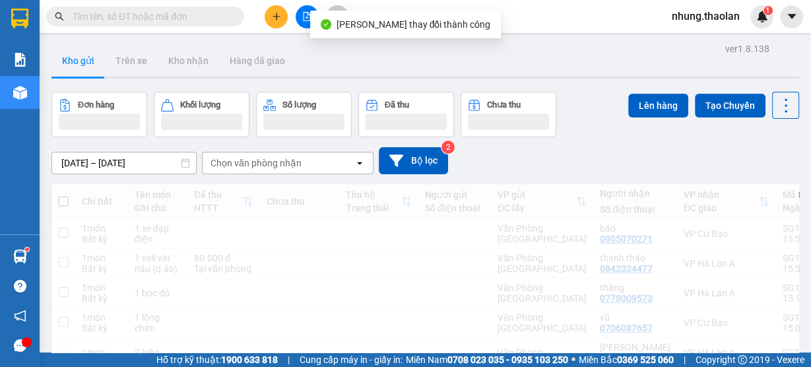
scroll to position [264, 0]
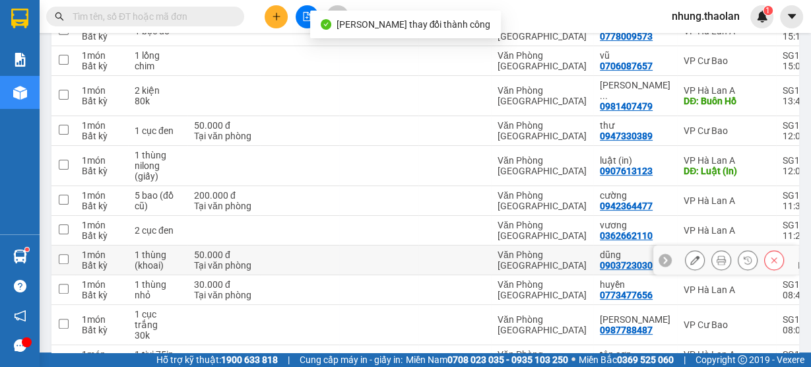
click at [407, 252] on td at bounding box center [378, 260] width 79 height 30
checkbox input "true"
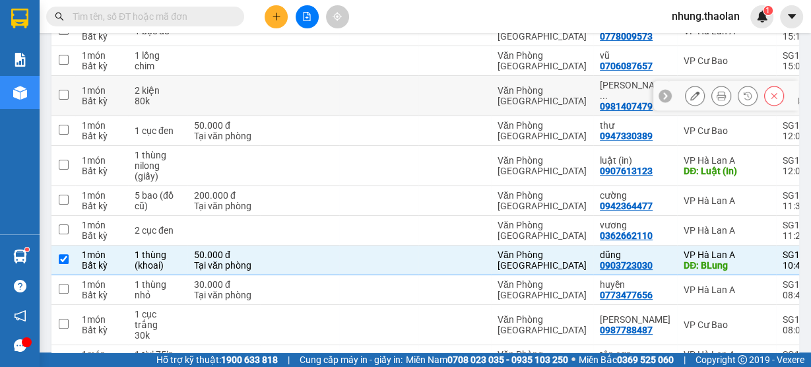
click at [409, 98] on td at bounding box center [378, 96] width 79 height 40
checkbox input "true"
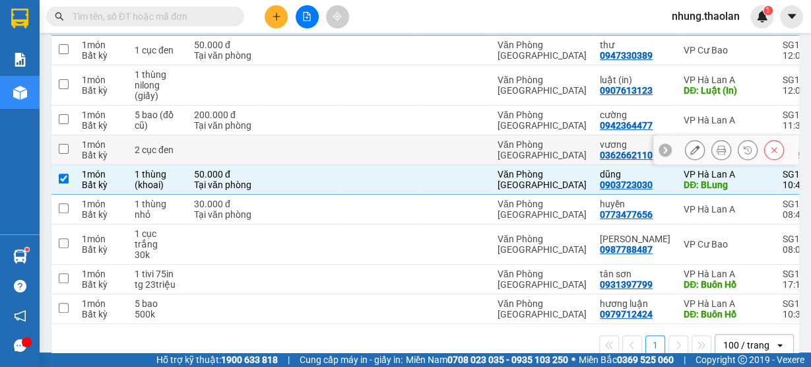
scroll to position [355, 0]
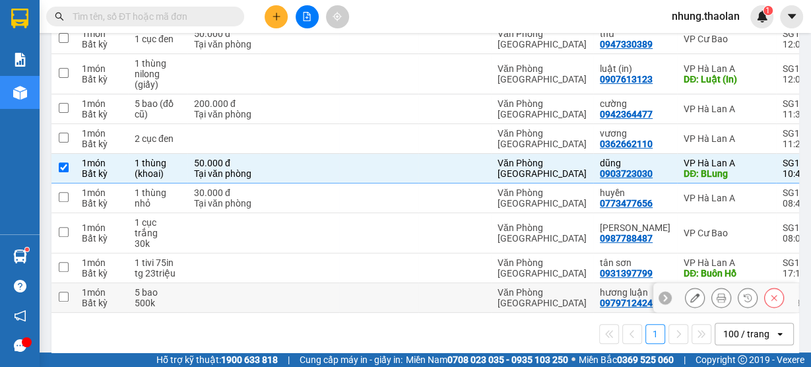
click at [326, 283] on td at bounding box center [299, 298] width 79 height 30
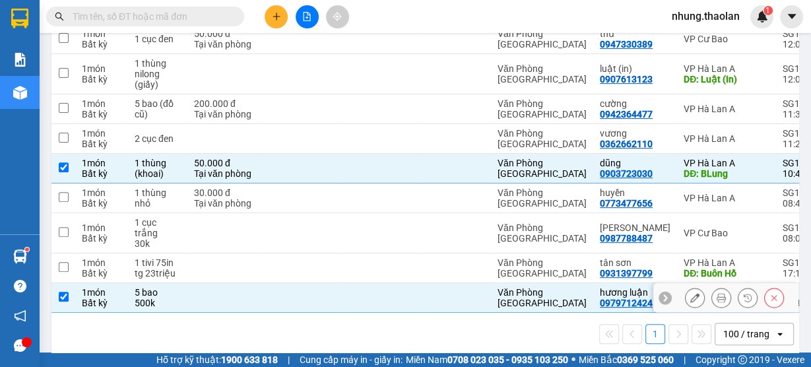
drag, startPoint x: 459, startPoint y: 278, endPoint x: 474, endPoint y: 278, distance: 15.2
click at [459, 292] on div at bounding box center [454, 297] width 59 height 11
checkbox input "false"
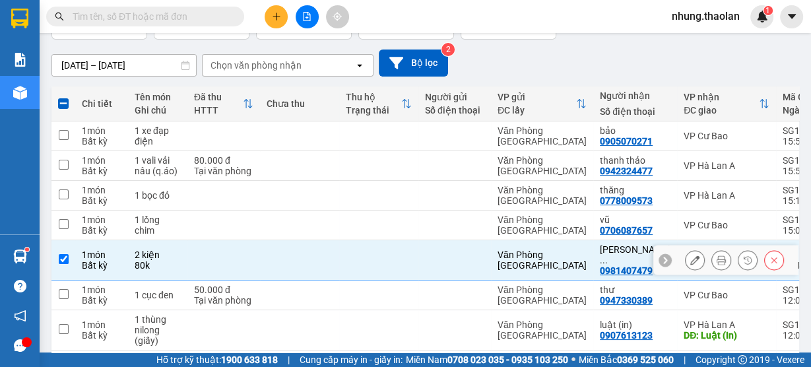
scroll to position [92, 0]
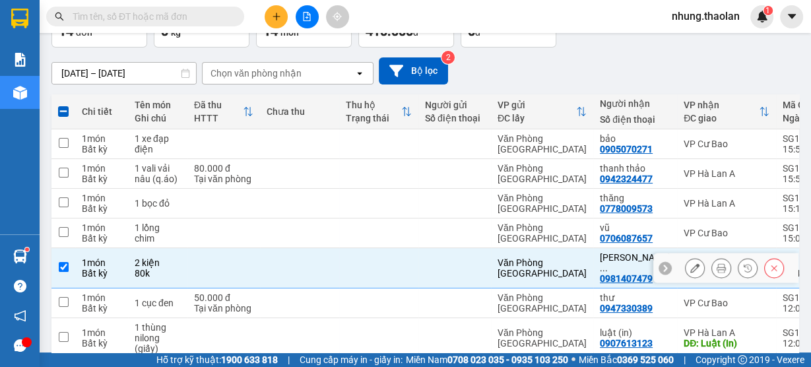
click at [448, 264] on div at bounding box center [454, 268] width 59 height 11
checkbox input "false"
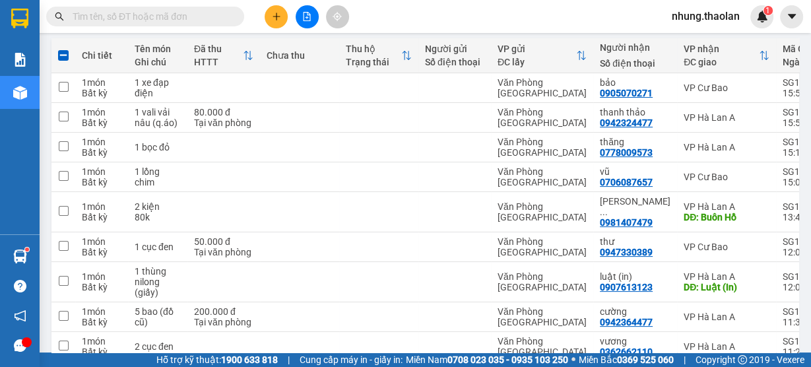
scroll to position [0, 0]
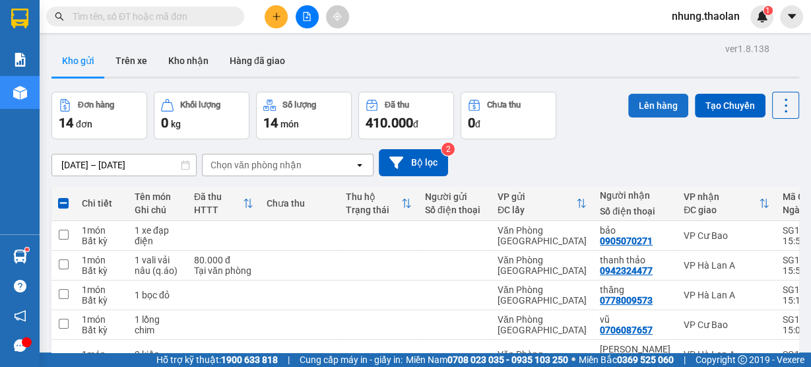
click at [640, 110] on button "Lên hàng" at bounding box center [658, 106] width 60 height 24
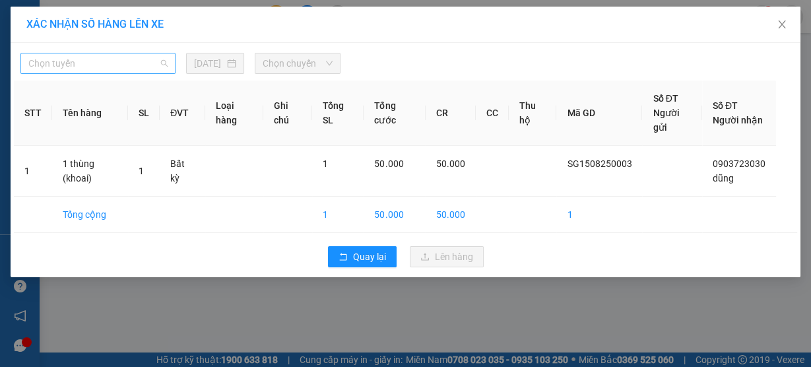
click at [141, 67] on span "Chọn tuyến" at bounding box center [97, 63] width 139 height 20
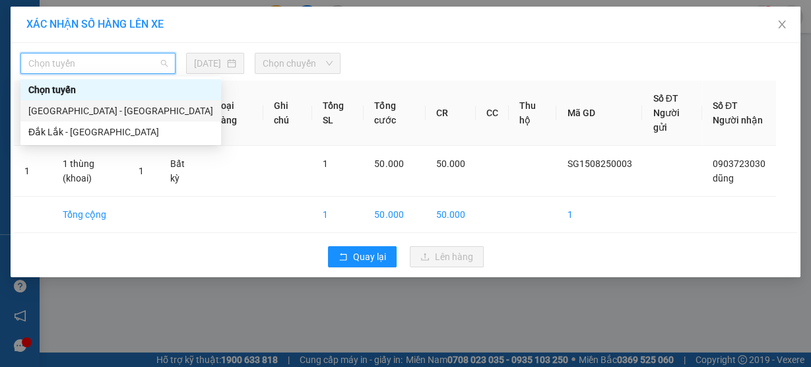
click at [119, 110] on div "[GEOGRAPHIC_DATA] - [GEOGRAPHIC_DATA]" at bounding box center [120, 111] width 185 height 15
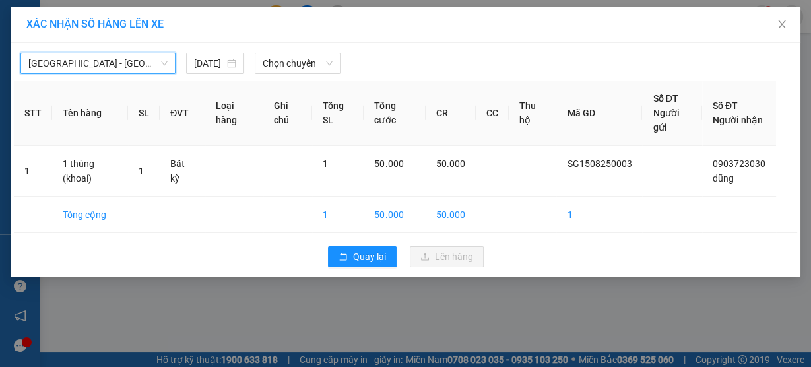
click at [309, 48] on div "[GEOGRAPHIC_DATA] - [GEOGRAPHIC_DATA] [GEOGRAPHIC_DATA] - [GEOGRAPHIC_DATA] [DA…" at bounding box center [405, 60] width 783 height 28
click at [294, 65] on span "Chọn chuyến" at bounding box center [298, 63] width 70 height 20
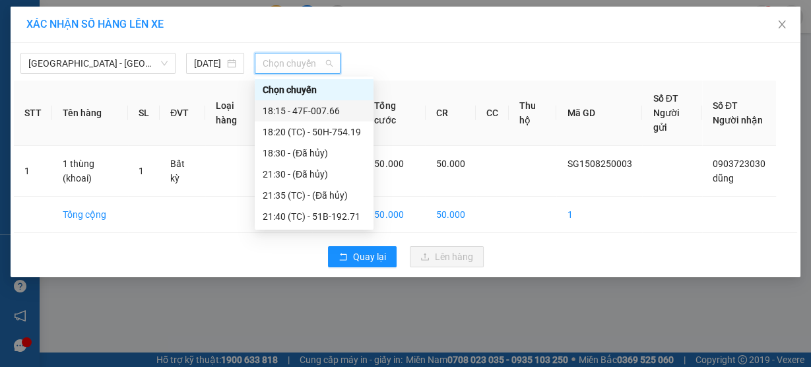
click at [328, 111] on div "18:15 - 47F-007.66" at bounding box center [314, 111] width 103 height 15
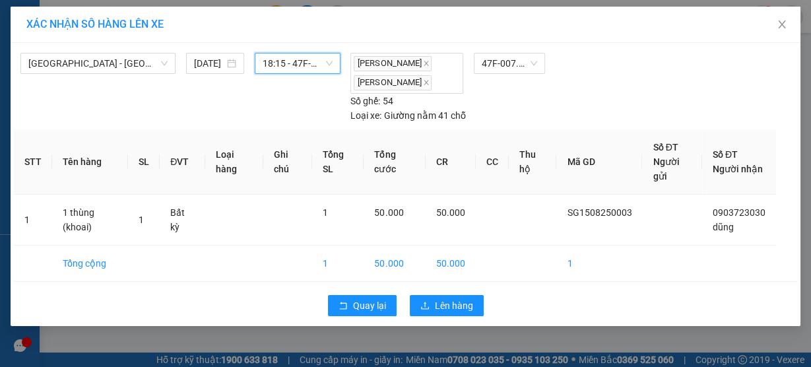
click at [305, 69] on span "18:15 - 47F-007.66" at bounding box center [298, 63] width 70 height 20
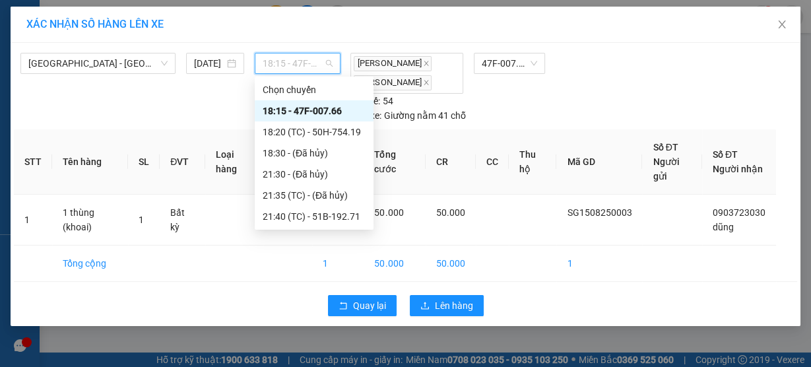
click at [314, 112] on div "18:15 - 47F-007.66" at bounding box center [314, 111] width 103 height 15
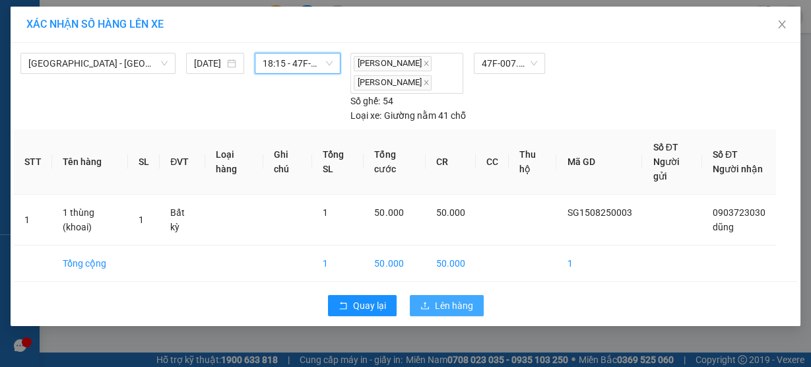
click at [460, 313] on span "Lên hàng" at bounding box center [454, 305] width 38 height 15
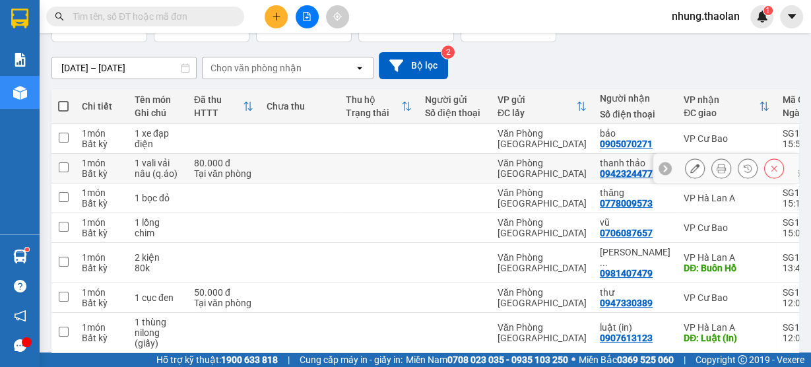
scroll to position [106, 0]
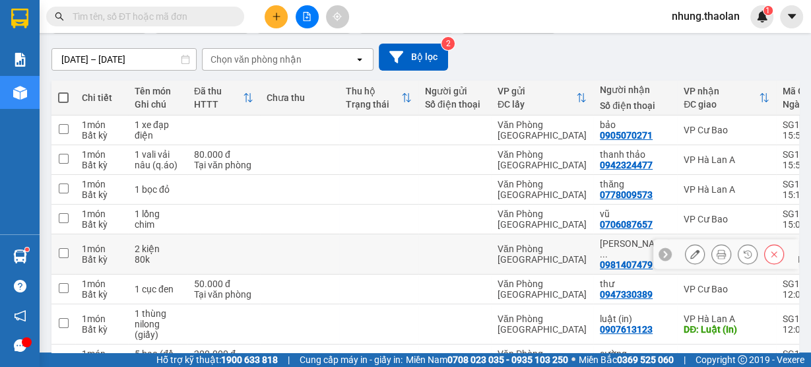
click at [443, 249] on div at bounding box center [454, 254] width 59 height 11
checkbox input "true"
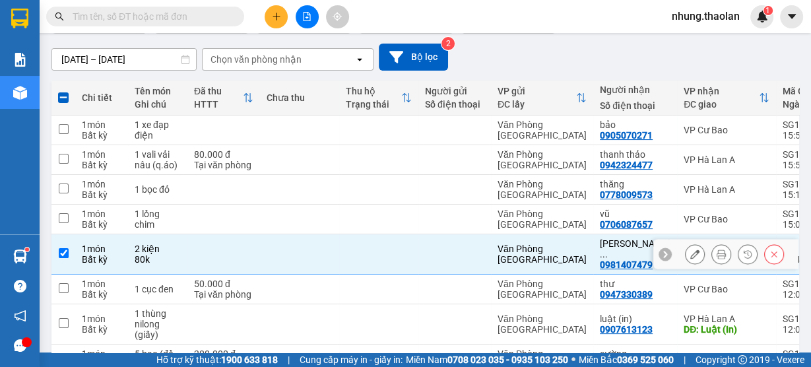
scroll to position [158, 0]
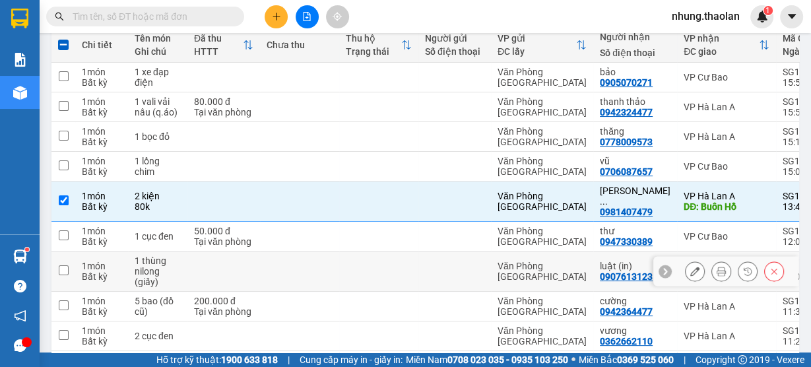
click at [461, 251] on td at bounding box center [454, 271] width 73 height 40
checkbox input "true"
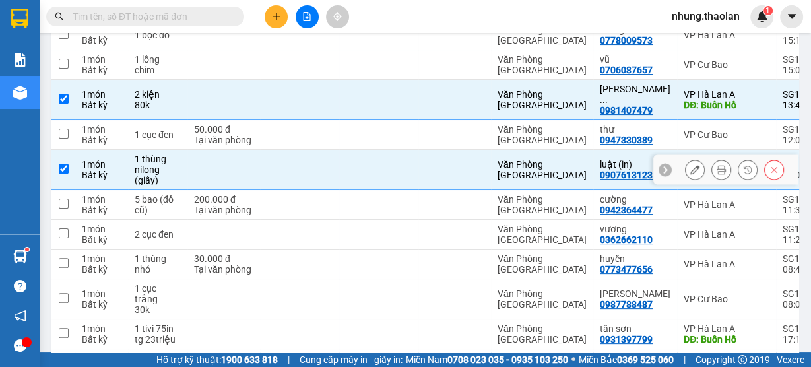
scroll to position [326, 0]
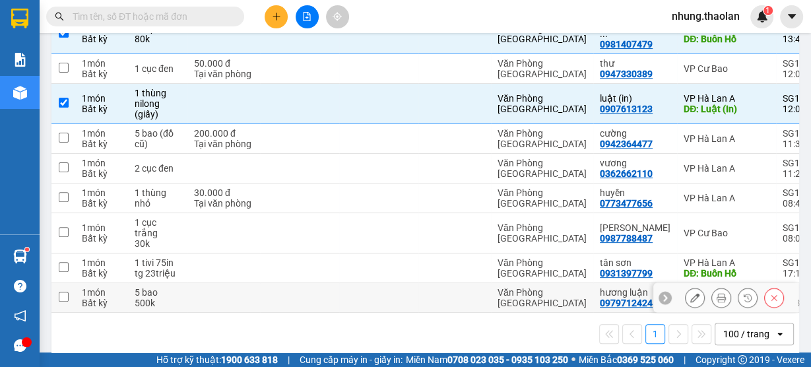
click at [482, 292] on div at bounding box center [454, 297] width 59 height 11
checkbox input "true"
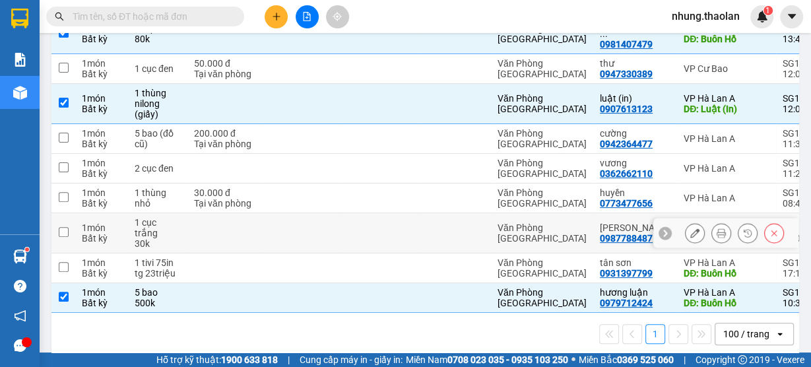
click at [353, 220] on td at bounding box center [378, 233] width 79 height 40
checkbox input "true"
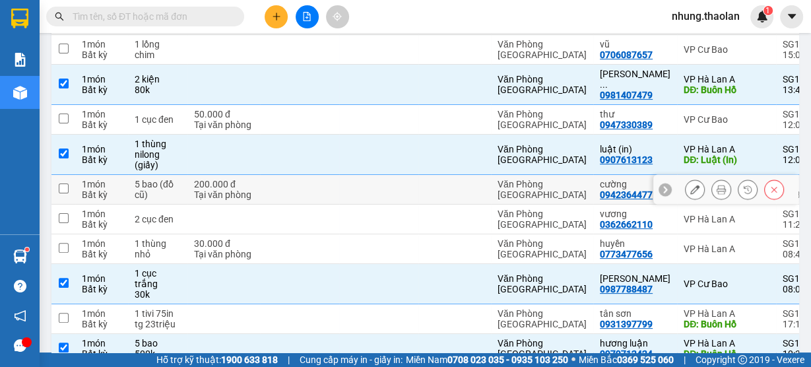
scroll to position [220, 0]
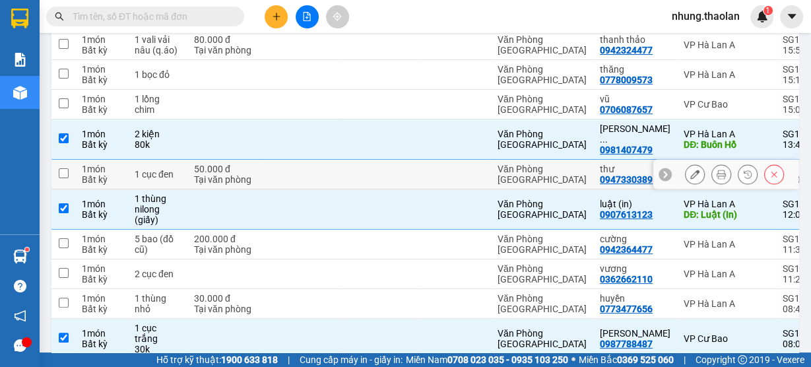
click at [422, 171] on td at bounding box center [454, 175] width 73 height 30
checkbox input "true"
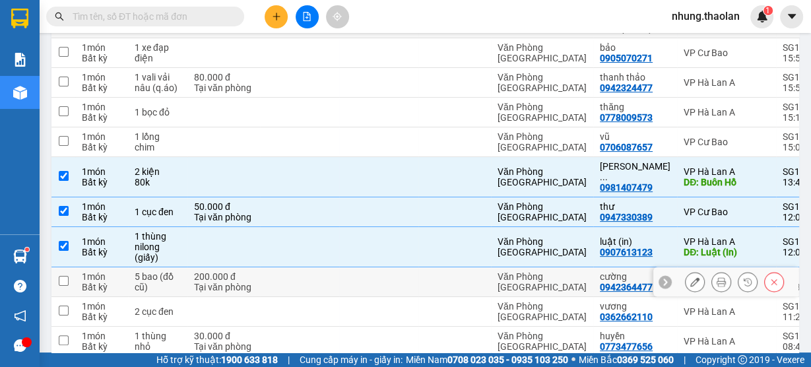
scroll to position [168, 0]
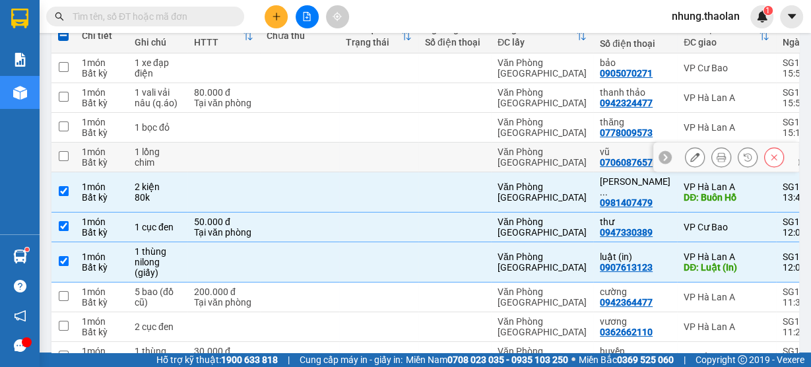
click at [696, 161] on div at bounding box center [734, 157] width 99 height 20
click at [693, 160] on button at bounding box center [694, 157] width 18 height 23
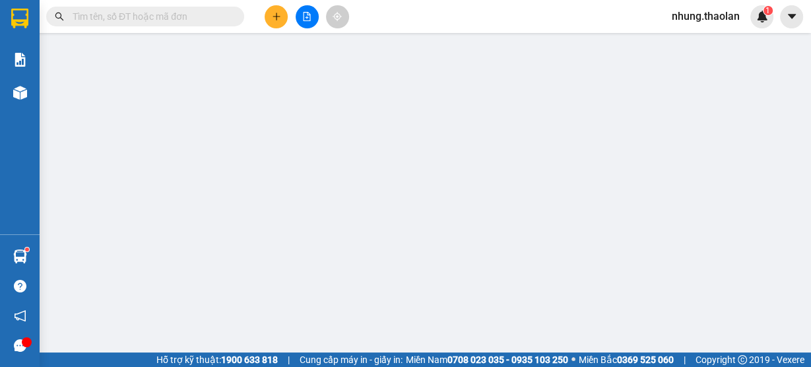
type input "0706087657"
type input "vũ"
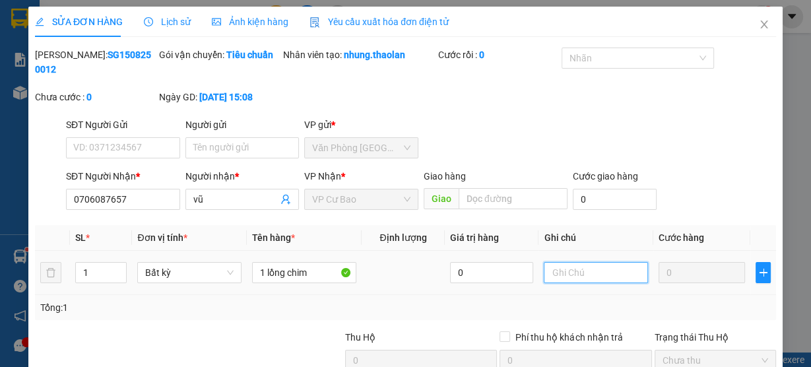
click at [563, 267] on input "text" at bounding box center [595, 272] width 104 height 21
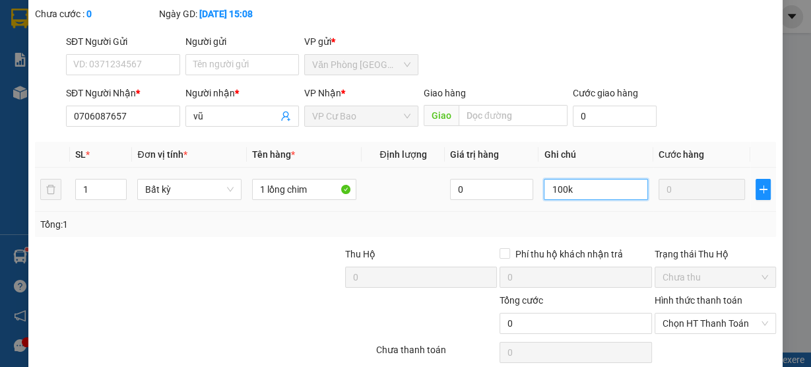
scroll to position [137, 0]
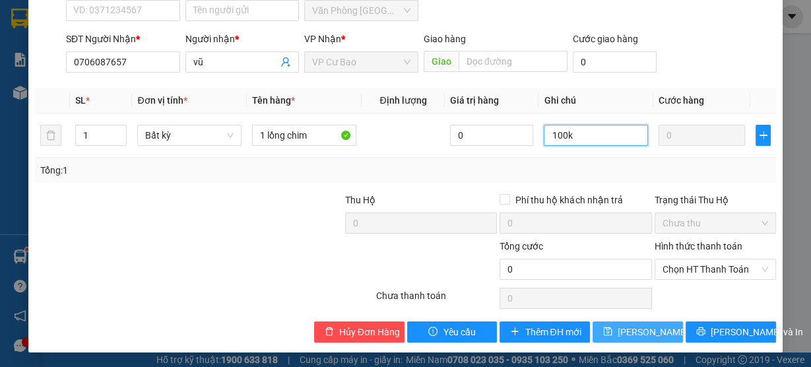
type input "100k"
click at [617, 330] on span "[PERSON_NAME] thay đổi" at bounding box center [670, 331] width 106 height 15
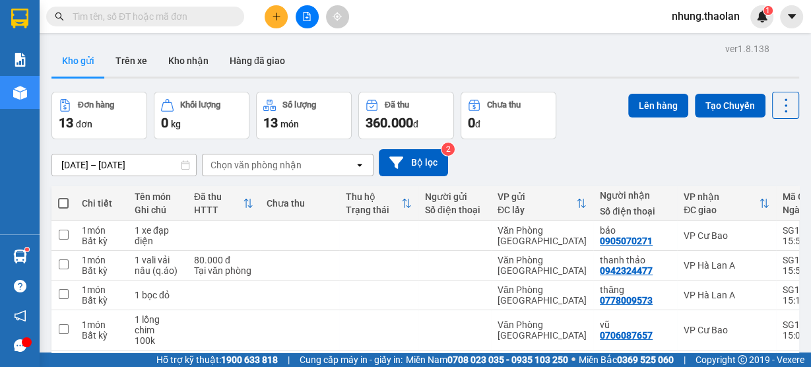
click at [142, 13] on input "text" at bounding box center [151, 16] width 156 height 15
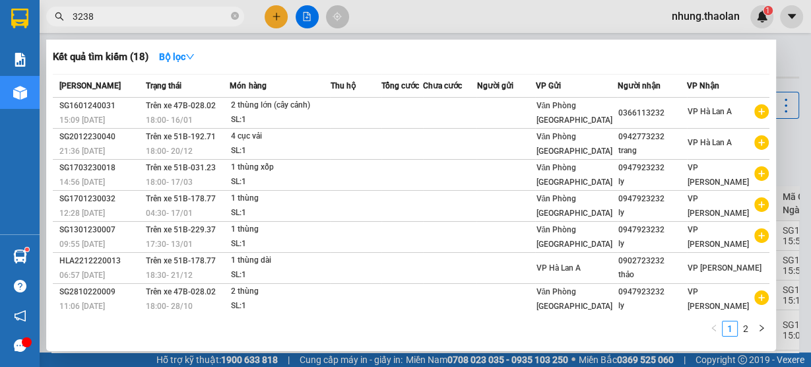
type input "3238"
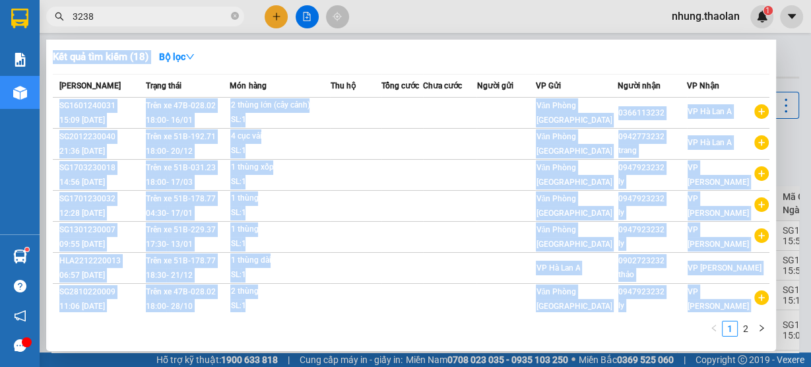
drag, startPoint x: 172, startPoint y: 25, endPoint x: 71, endPoint y: 30, distance: 101.0
click at [71, 28] on div "Kết quả tìm kiếm ( 18 ) Bộ lọc Mã ĐH Trạng thái Món hàng Thu hộ Tổng cước Chưa …" at bounding box center [128, 16] width 257 height 23
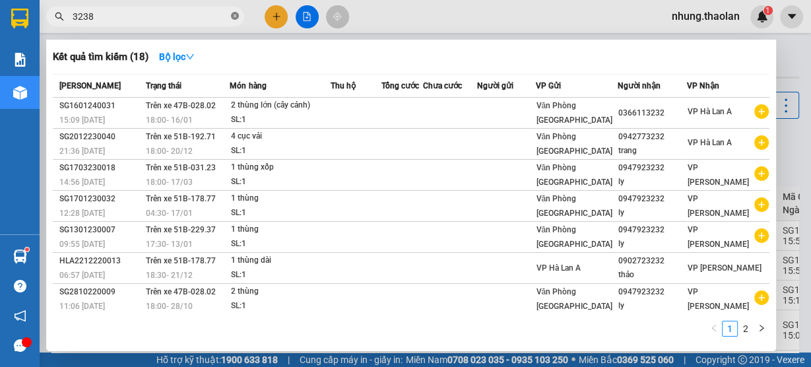
click at [233, 16] on icon "close-circle" at bounding box center [235, 16] width 8 height 8
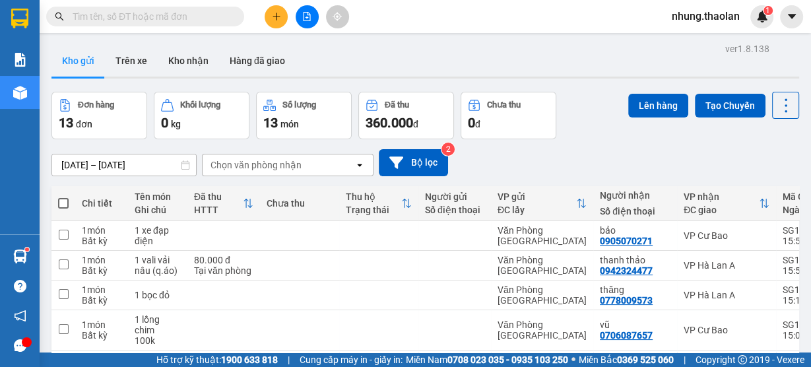
click at [181, 17] on input "text" at bounding box center [151, 16] width 156 height 15
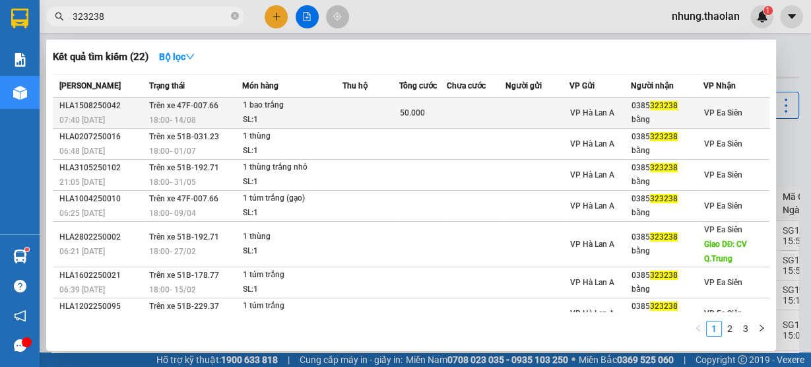
type input "323238"
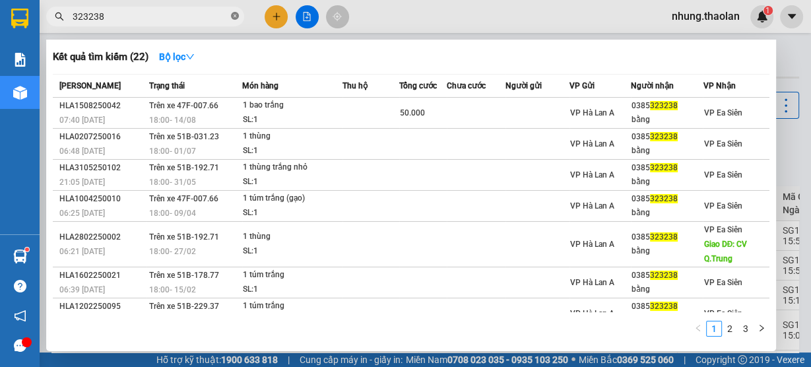
click at [235, 18] on icon "close-circle" at bounding box center [235, 16] width 8 height 8
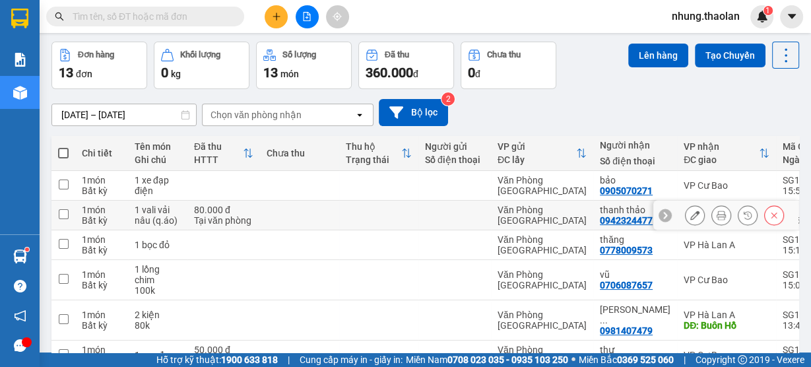
scroll to position [106, 0]
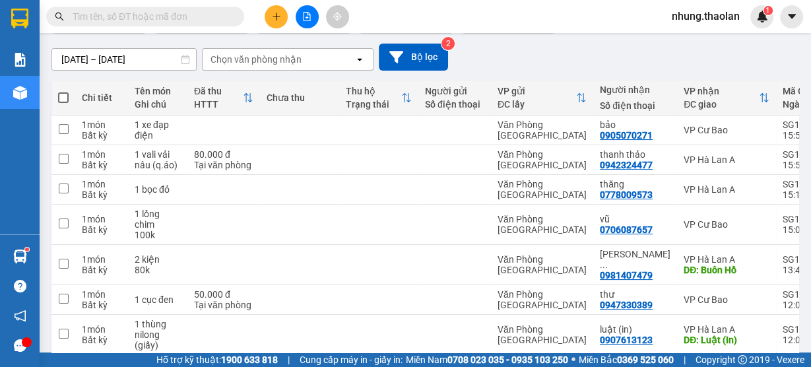
click at [255, 62] on div "Chọn văn phòng nhận" at bounding box center [255, 59] width 91 height 13
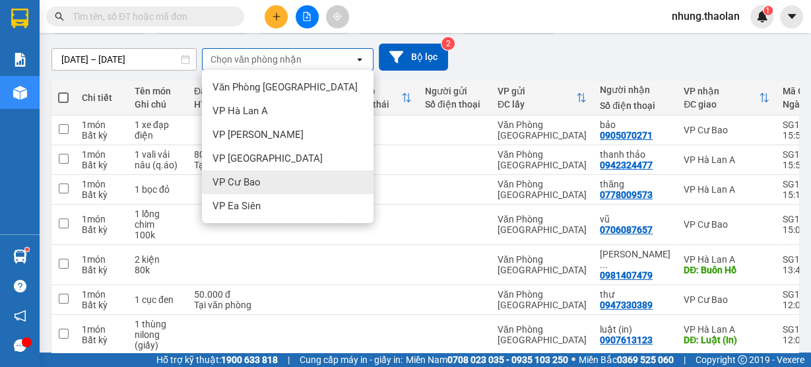
click at [269, 179] on div "VP Cư Bao" at bounding box center [287, 182] width 171 height 24
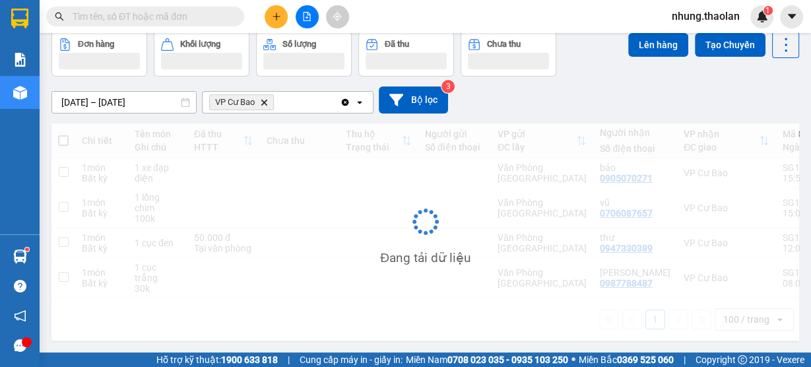
scroll to position [60, 0]
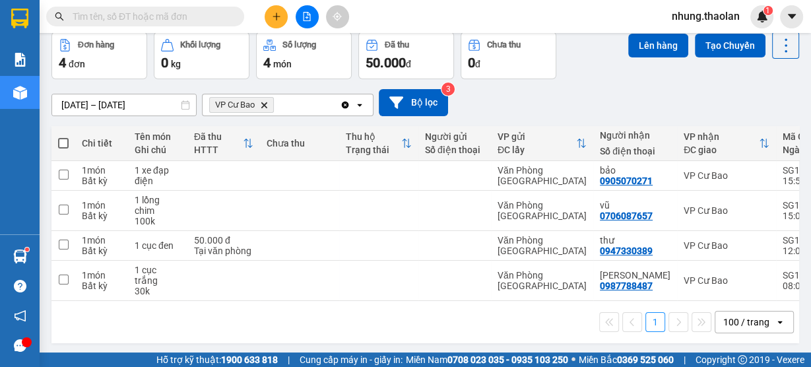
click at [305, 58] on div "4 món" at bounding box center [303, 62] width 81 height 18
click at [290, 280] on td at bounding box center [299, 281] width 79 height 40
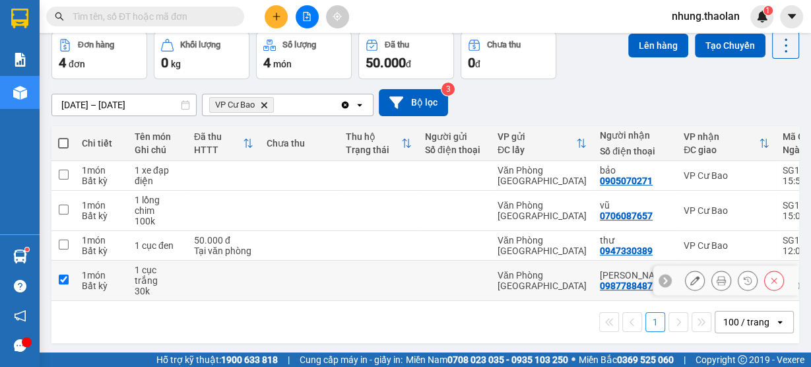
checkbox input "true"
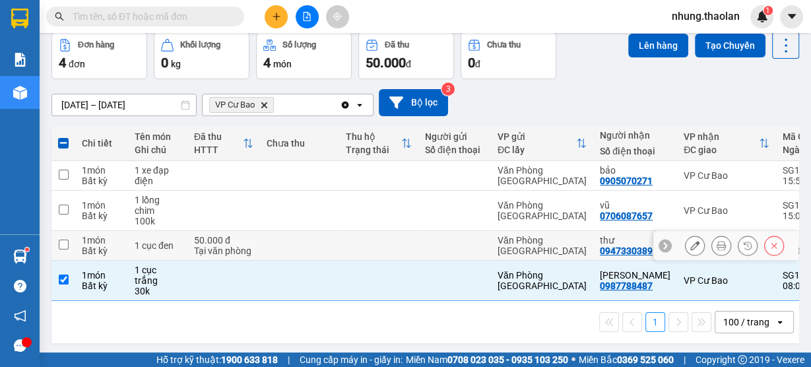
click at [285, 237] on td at bounding box center [299, 246] width 79 height 30
checkbox input "true"
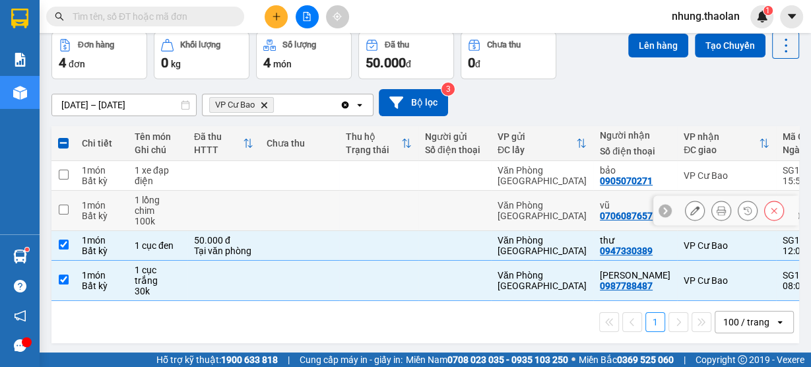
click at [297, 206] on td at bounding box center [299, 211] width 79 height 40
checkbox input "true"
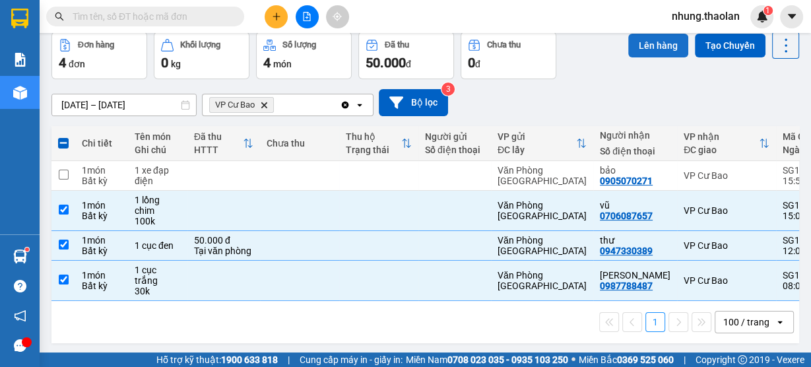
click at [655, 46] on button "Lên hàng" at bounding box center [658, 46] width 60 height 24
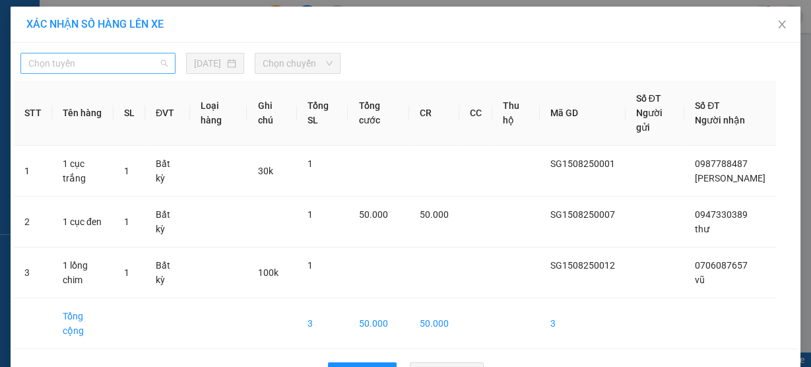
click at [127, 61] on span "Chọn tuyến" at bounding box center [97, 63] width 139 height 20
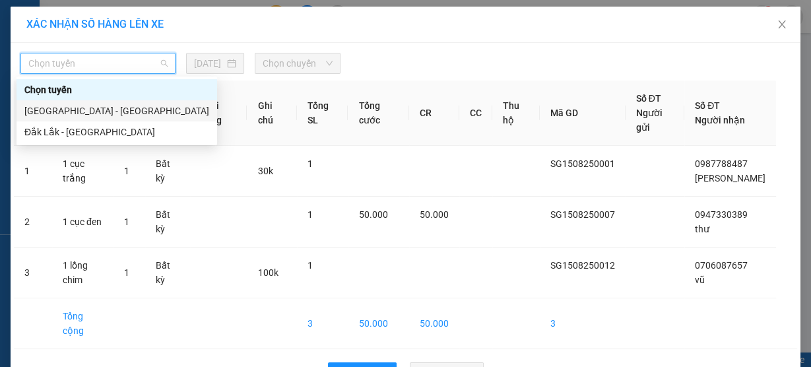
click at [77, 106] on div "[GEOGRAPHIC_DATA] - [GEOGRAPHIC_DATA]" at bounding box center [116, 111] width 185 height 15
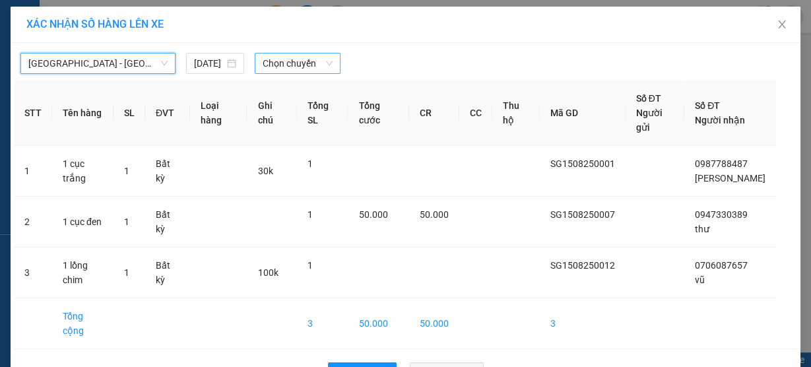
click at [292, 50] on div "[GEOGRAPHIC_DATA] - [GEOGRAPHIC_DATA] [GEOGRAPHIC_DATA] - [GEOGRAPHIC_DATA] [DA…" at bounding box center [405, 60] width 783 height 28
click at [292, 58] on span "Chọn chuyến" at bounding box center [298, 63] width 70 height 20
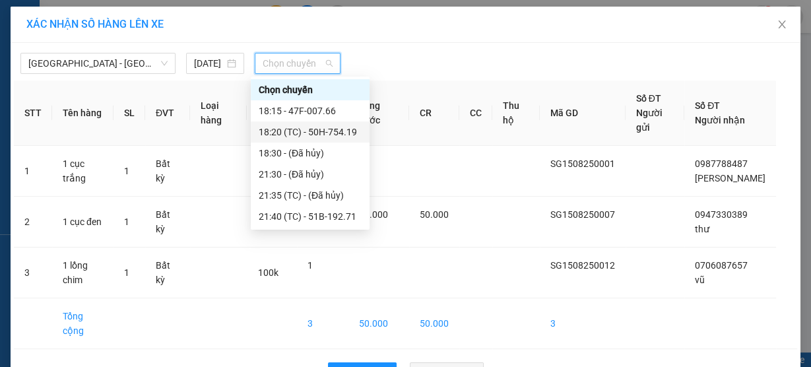
click at [345, 127] on div "18:20 (TC) - 50H-754.19" at bounding box center [310, 132] width 103 height 15
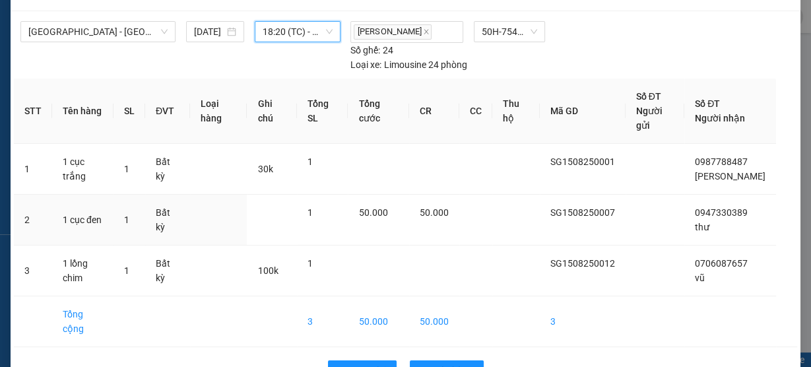
scroll to position [55, 0]
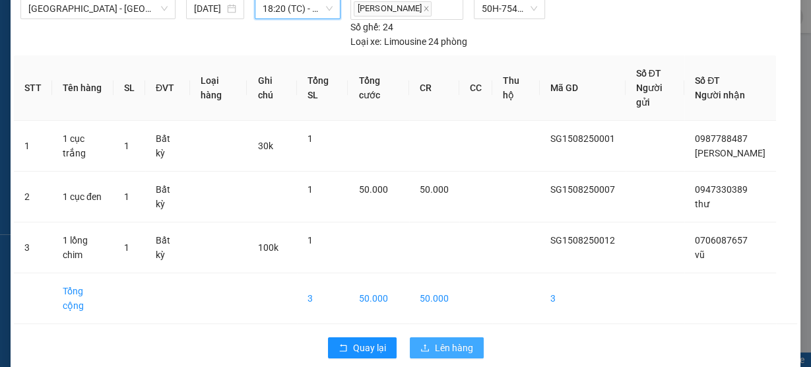
drag, startPoint x: 460, startPoint y: 328, endPoint x: 453, endPoint y: 325, distance: 8.0
click at [459, 340] on span "Lên hàng" at bounding box center [454, 347] width 38 height 15
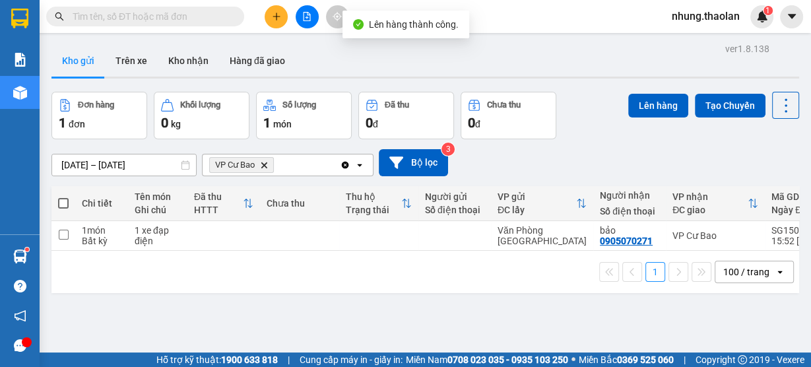
click at [342, 167] on icon "Clear all" at bounding box center [345, 164] width 7 height 7
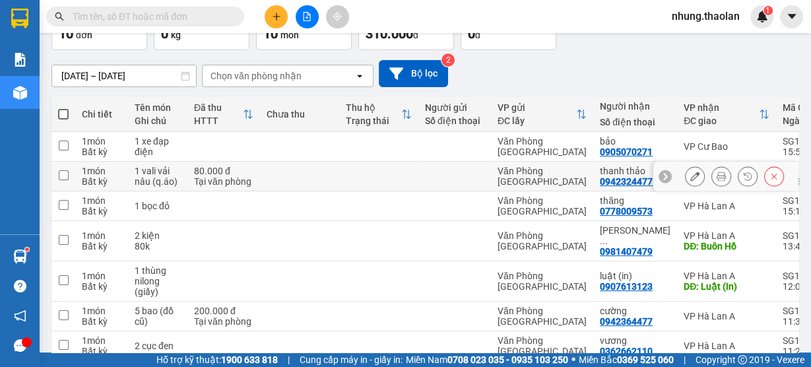
scroll to position [106, 0]
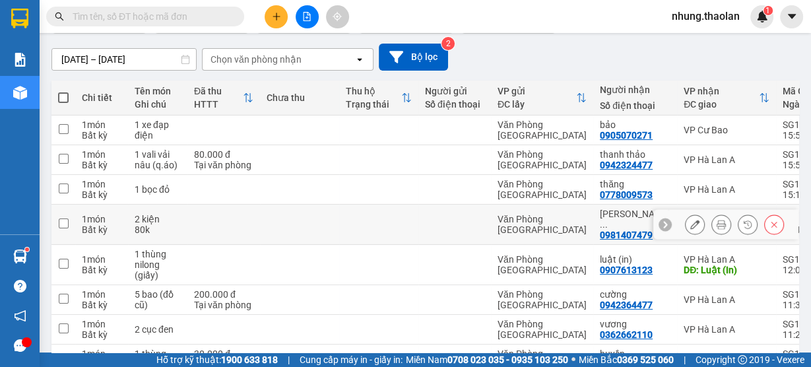
click at [443, 222] on div at bounding box center [454, 224] width 59 height 11
checkbox input "true"
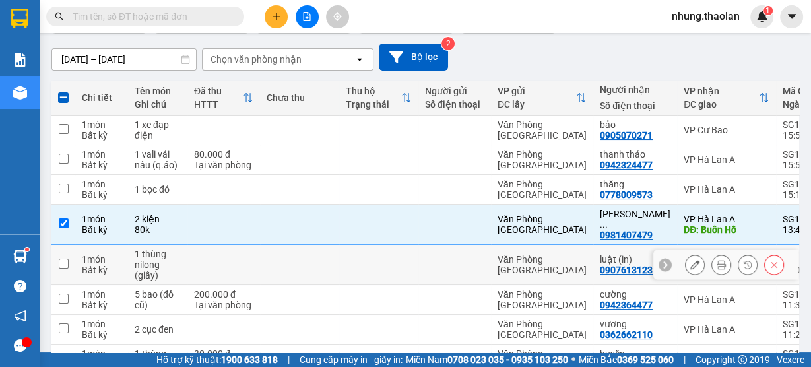
click at [433, 259] on div at bounding box center [454, 264] width 59 height 11
checkbox input "true"
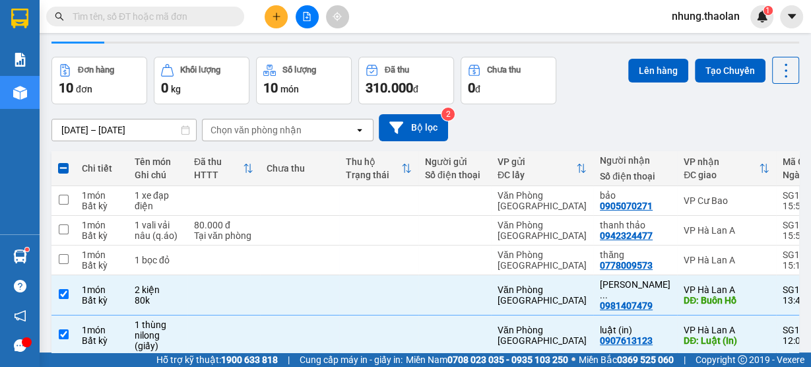
scroll to position [53, 0]
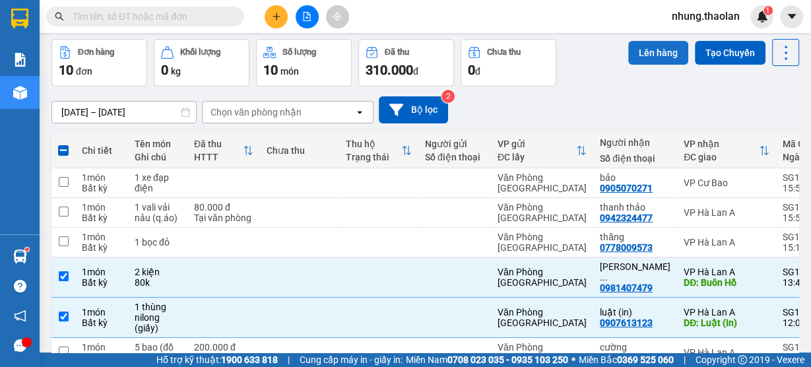
click at [654, 55] on button "Lên hàng" at bounding box center [658, 53] width 60 height 24
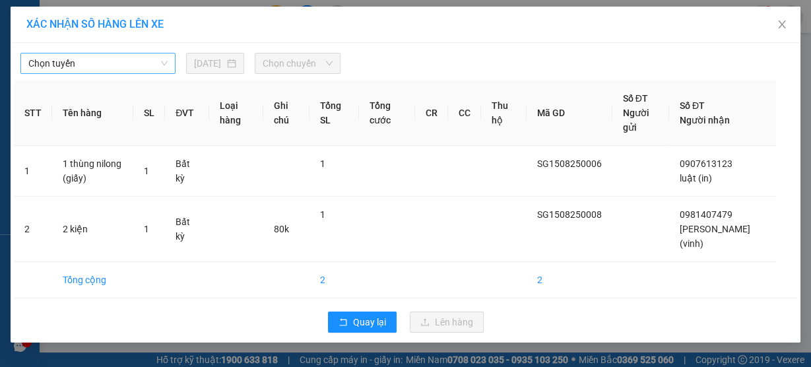
click at [121, 58] on span "Chọn tuyến" at bounding box center [97, 63] width 139 height 20
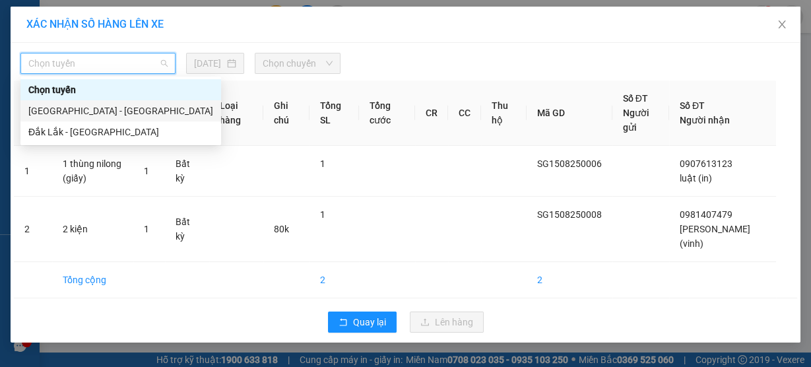
click at [115, 111] on div "[GEOGRAPHIC_DATA] - [GEOGRAPHIC_DATA]" at bounding box center [120, 111] width 185 height 15
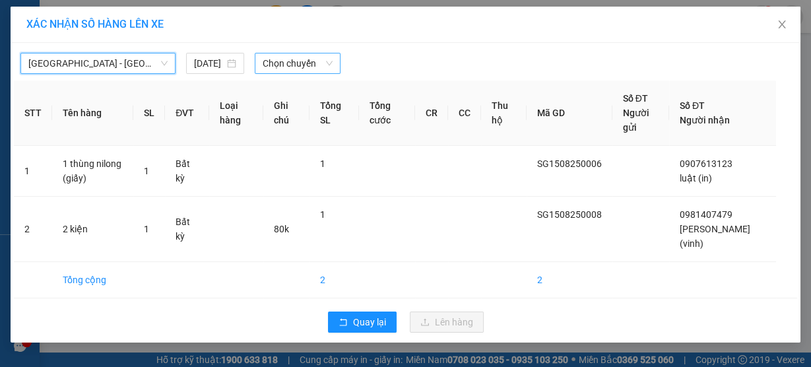
click at [306, 61] on span "Chọn chuyến" at bounding box center [298, 63] width 70 height 20
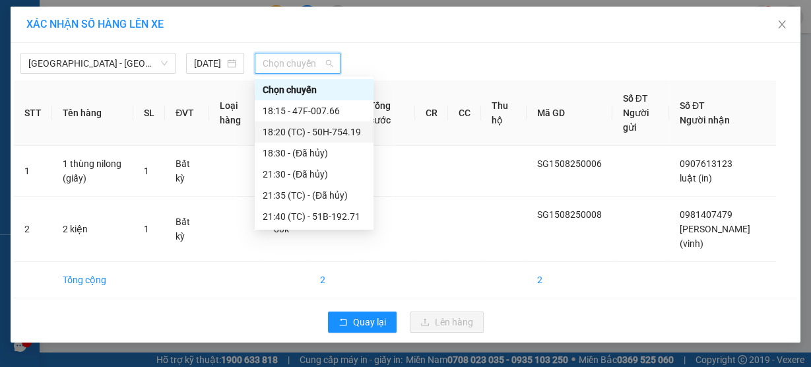
click at [334, 123] on div "18:20 (TC) - 50H-754.19" at bounding box center [314, 131] width 119 height 21
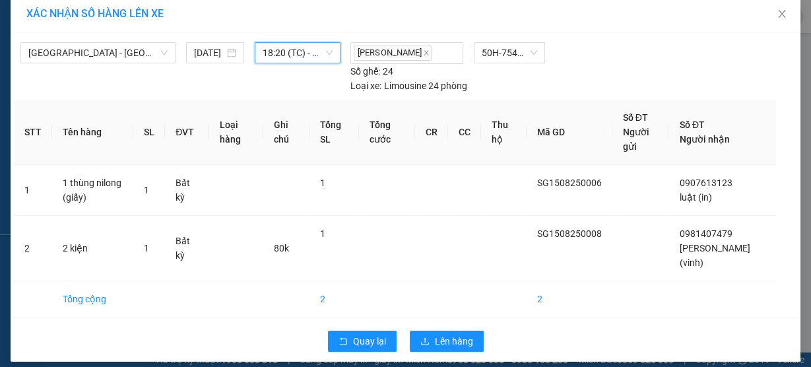
scroll to position [18, 0]
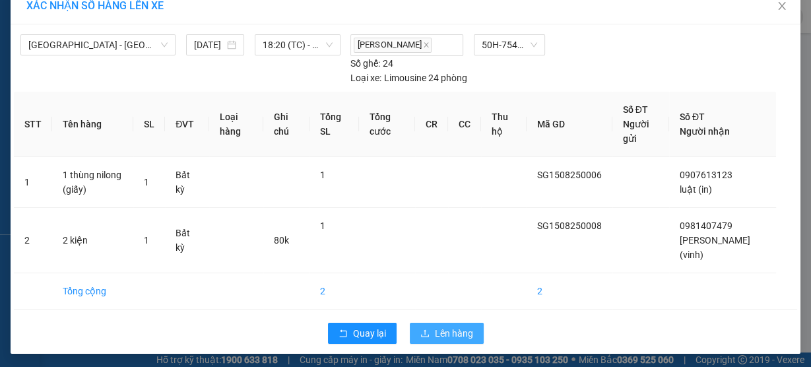
click at [450, 326] on span "Lên hàng" at bounding box center [454, 333] width 38 height 15
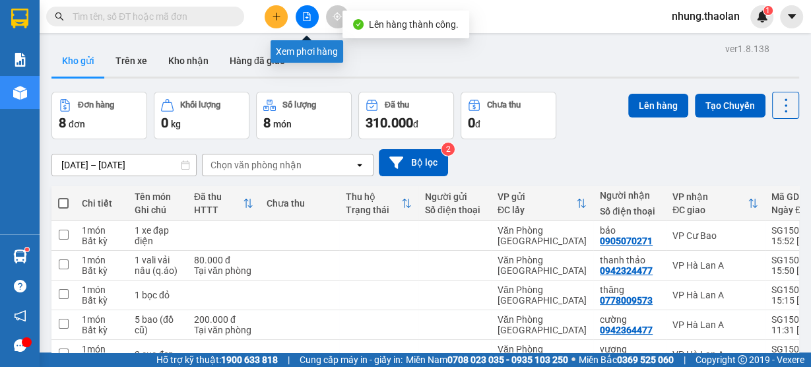
click at [309, 19] on icon "file-add" at bounding box center [306, 16] width 7 height 9
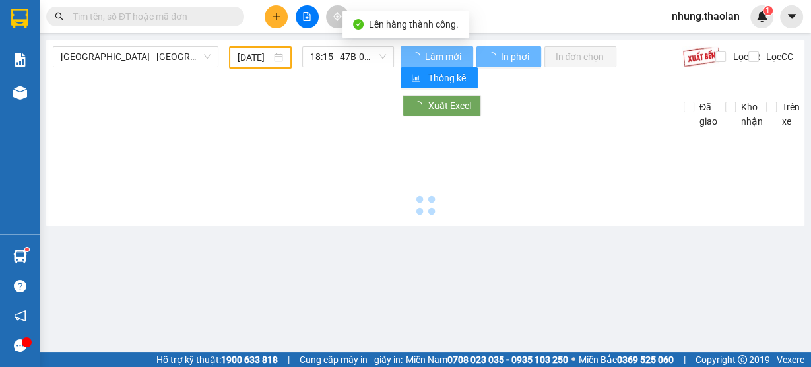
type input "[DATE]"
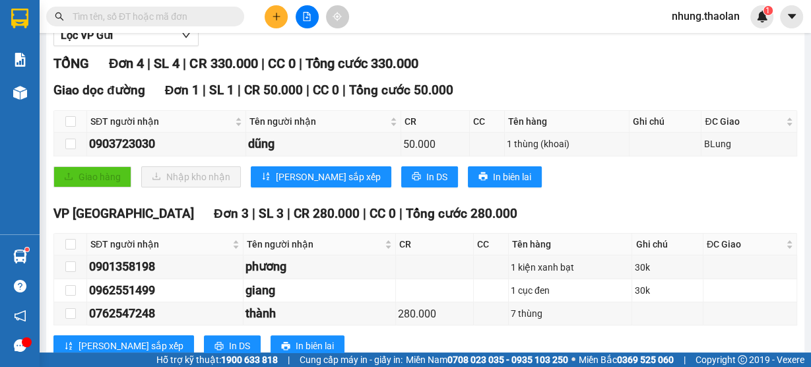
scroll to position [2, 0]
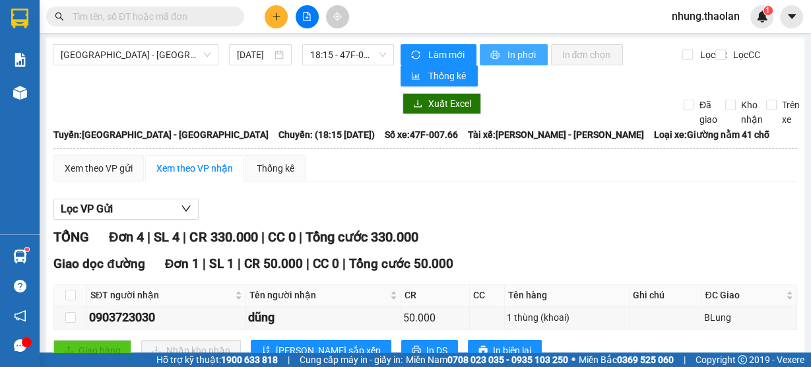
click at [499, 54] on button "In phơi" at bounding box center [513, 54] width 68 height 21
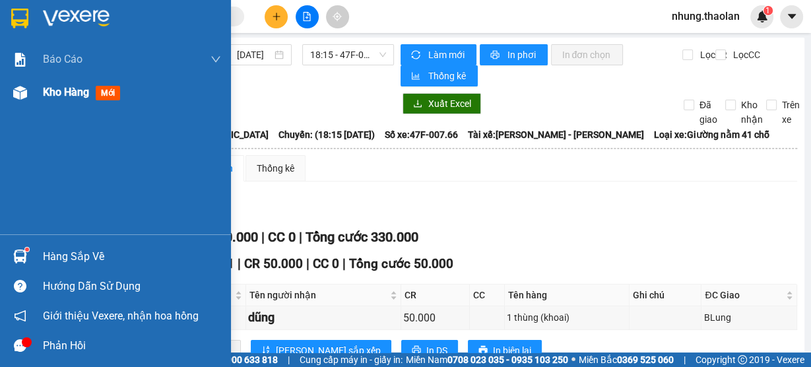
click at [63, 97] on span "Kho hàng" at bounding box center [66, 92] width 46 height 13
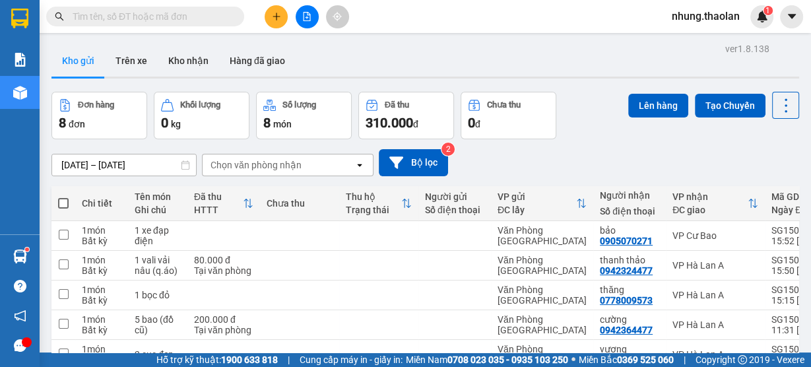
click at [307, 17] on icon "file-add" at bounding box center [306, 16] width 7 height 9
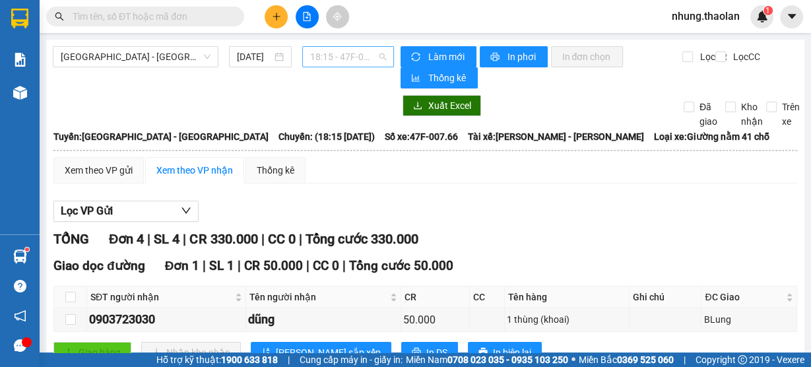
click at [336, 55] on span "18:15 - 47F-007.66" at bounding box center [348, 57] width 77 height 20
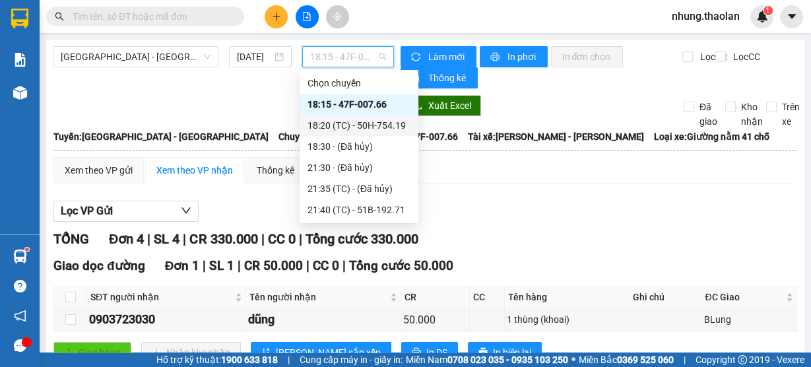
click at [359, 127] on div "18:20 (TC) - 50H-754.19" at bounding box center [358, 125] width 103 height 15
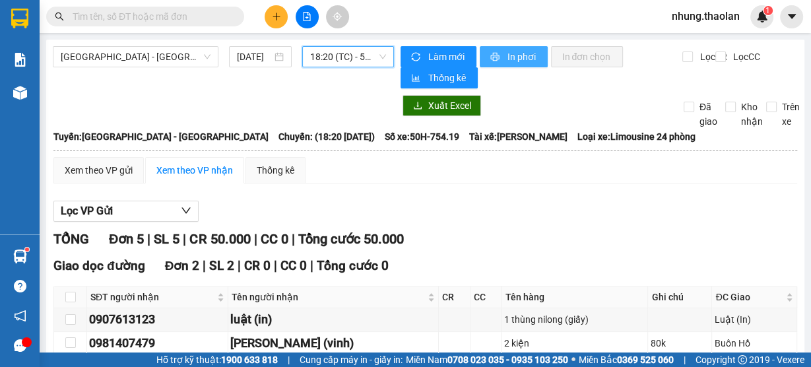
click at [505, 47] on button "In phơi" at bounding box center [513, 56] width 68 height 21
